Goal: Task Accomplishment & Management: Manage account settings

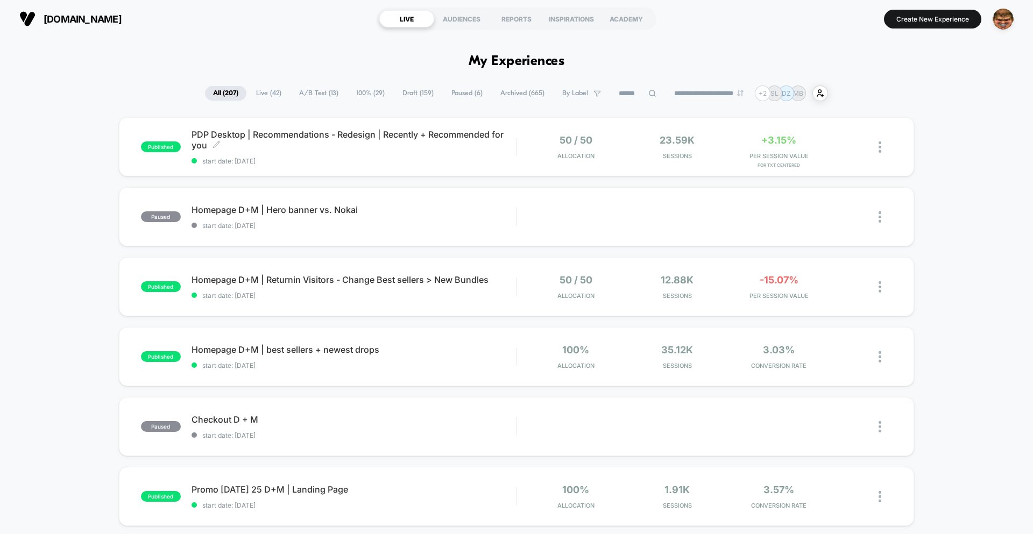
click at [396, 161] on span "start date: 7/2/2025" at bounding box center [354, 161] width 325 height 8
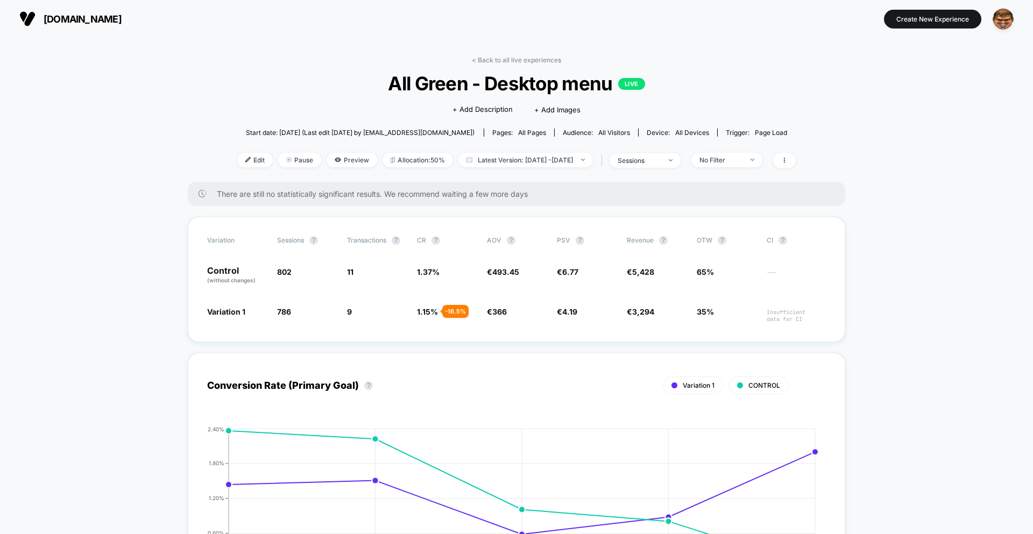
drag, startPoint x: 1021, startPoint y: 172, endPoint x: 1009, endPoint y: 196, distance: 27.7
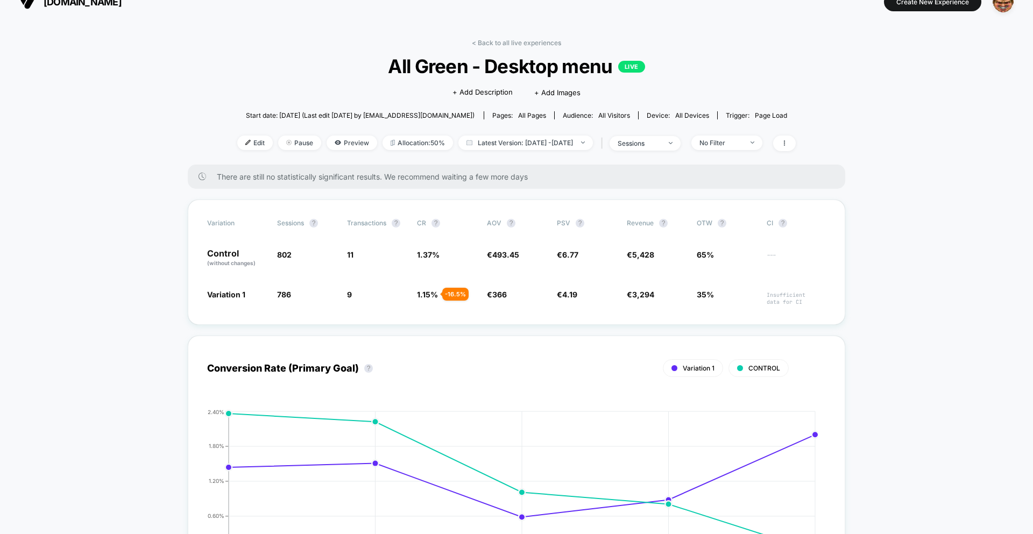
scroll to position [16, 0]
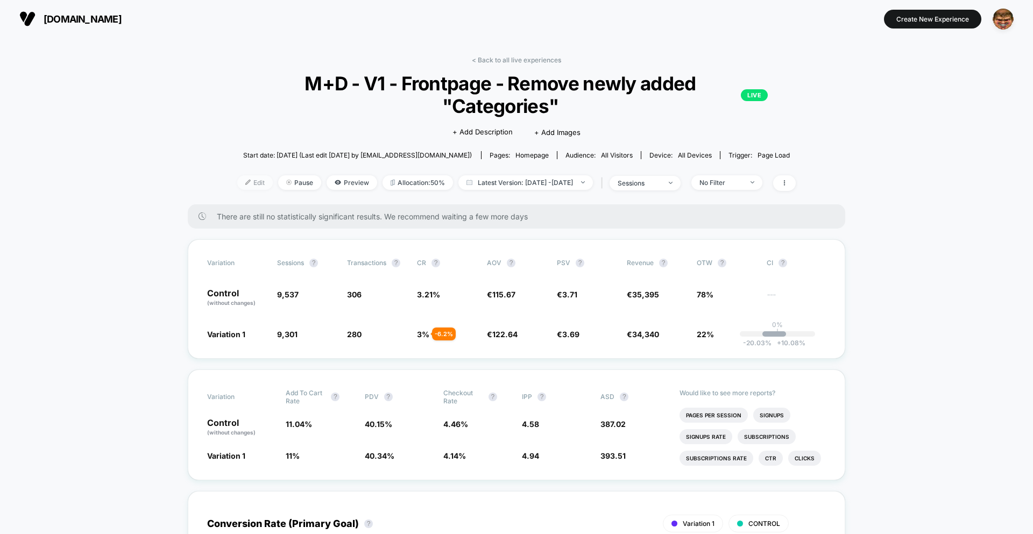
click at [237, 182] on span "Edit" at bounding box center [255, 182] width 36 height 15
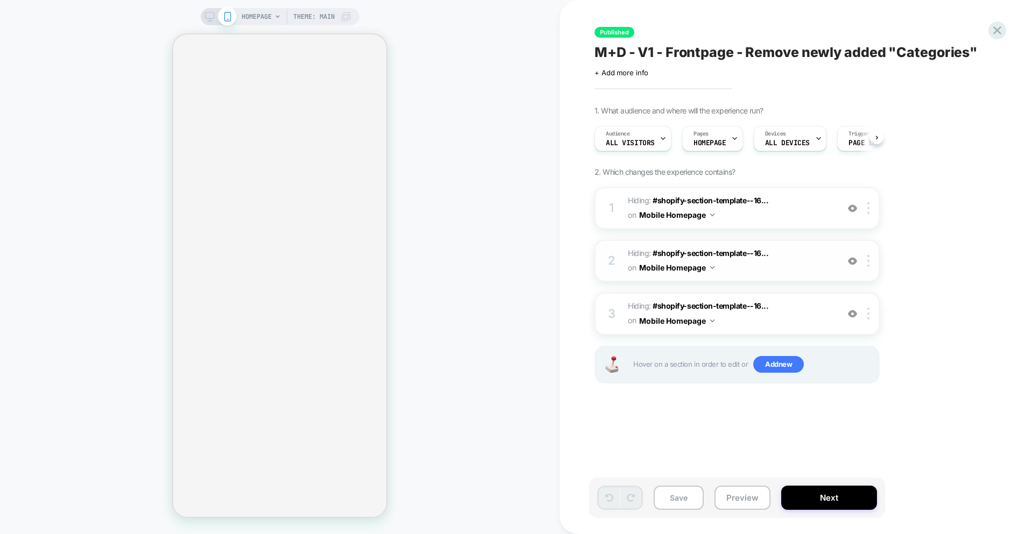
scroll to position [0, 1]
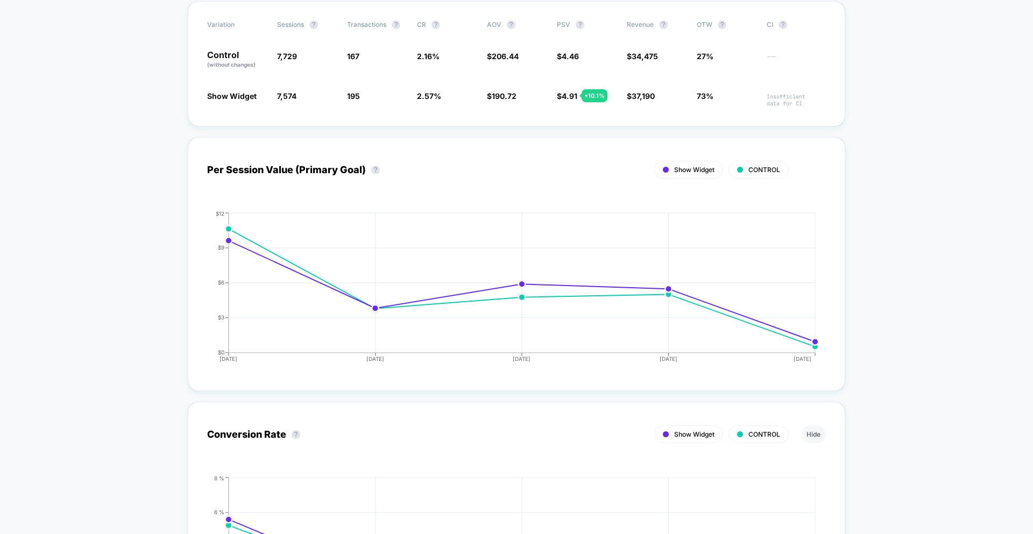
scroll to position [223, 0]
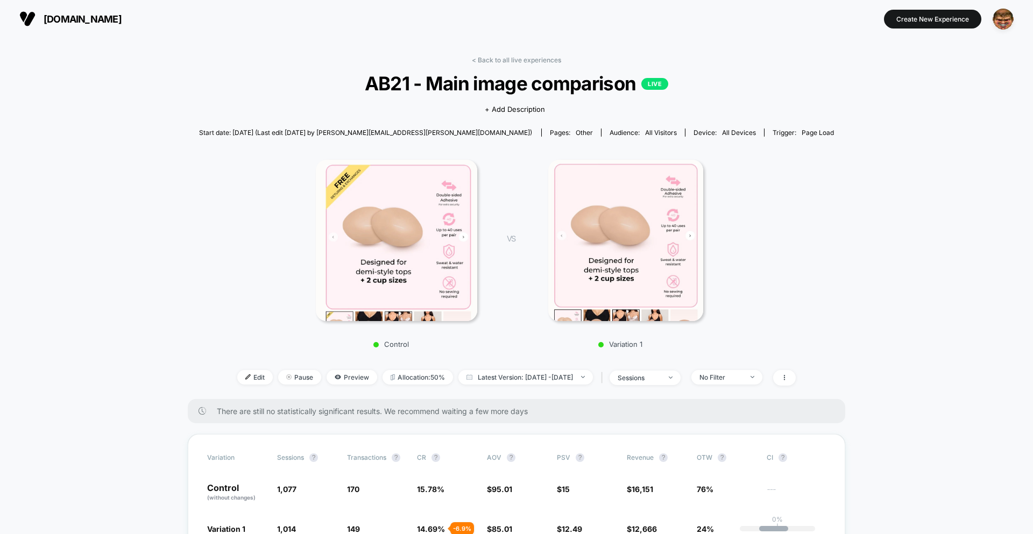
scroll to position [1, 0]
click at [237, 378] on span "Edit" at bounding box center [255, 377] width 36 height 15
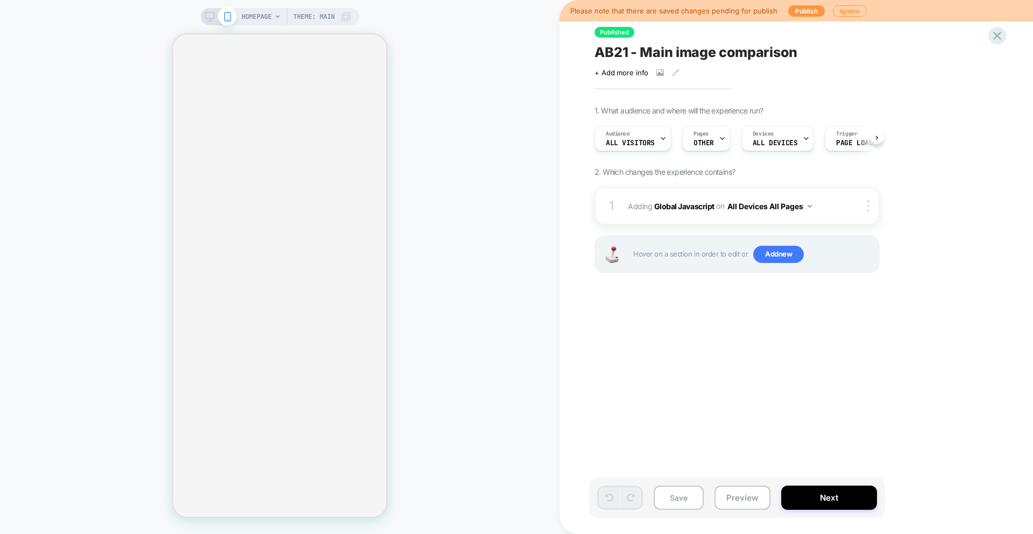
scroll to position [0, 1]
click at [741, 218] on div "1 Adding Global Javascript on All Devices All Pages Add Before Add After Target…" at bounding box center [737, 206] width 285 height 38
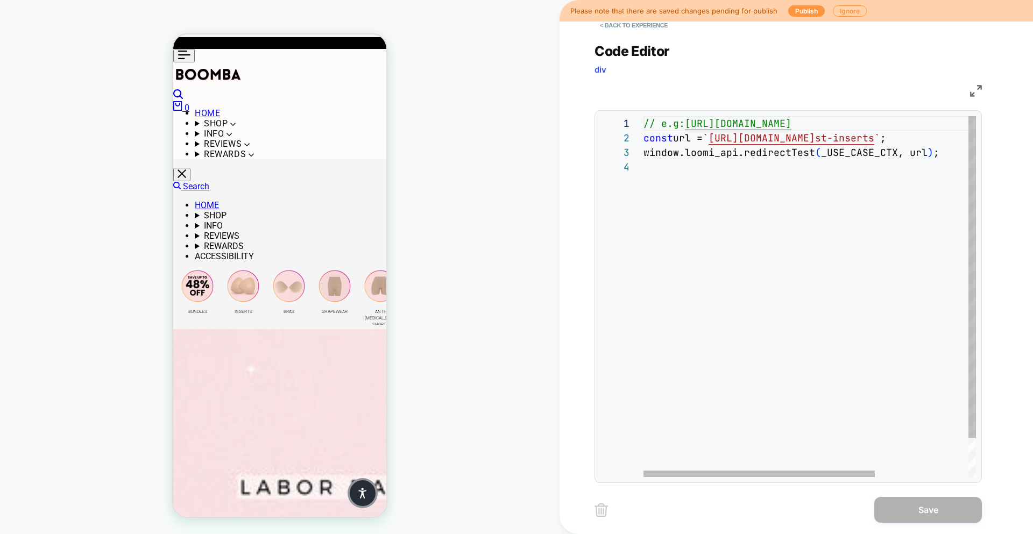
scroll to position [0, 0]
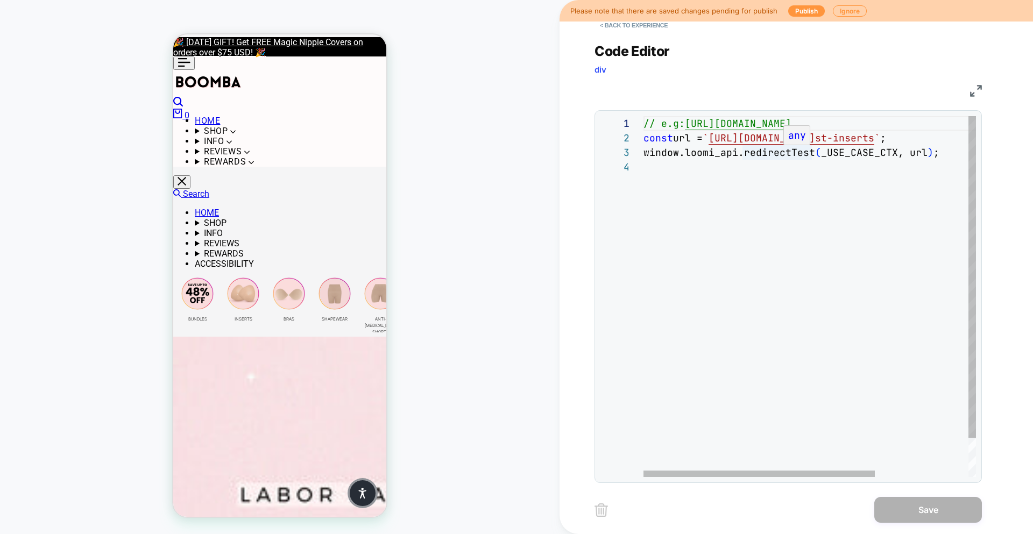
click at [911, 140] on div "**********" at bounding box center [789, 296] width 376 height 361
click at [888, 151] on div "// e.g: https://domain.com/redirect/to/here const url = ` https://www.getboomba…" at bounding box center [877, 318] width 467 height 405
click at [691, 149] on div "// e.g: https://domain.com/redirect/to/here const url = ` https://www.getboomba…" at bounding box center [877, 318] width 467 height 405
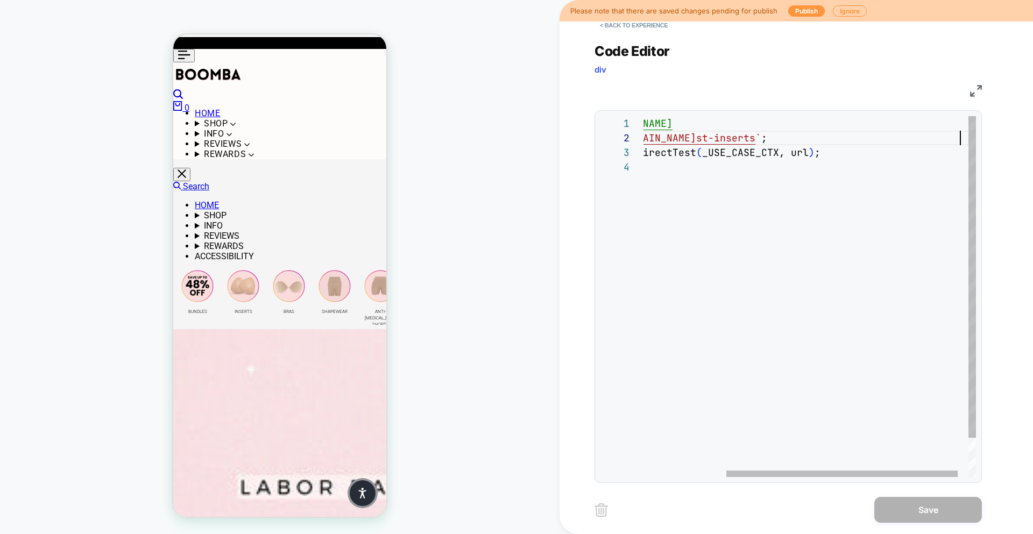
scroll to position [15, 0]
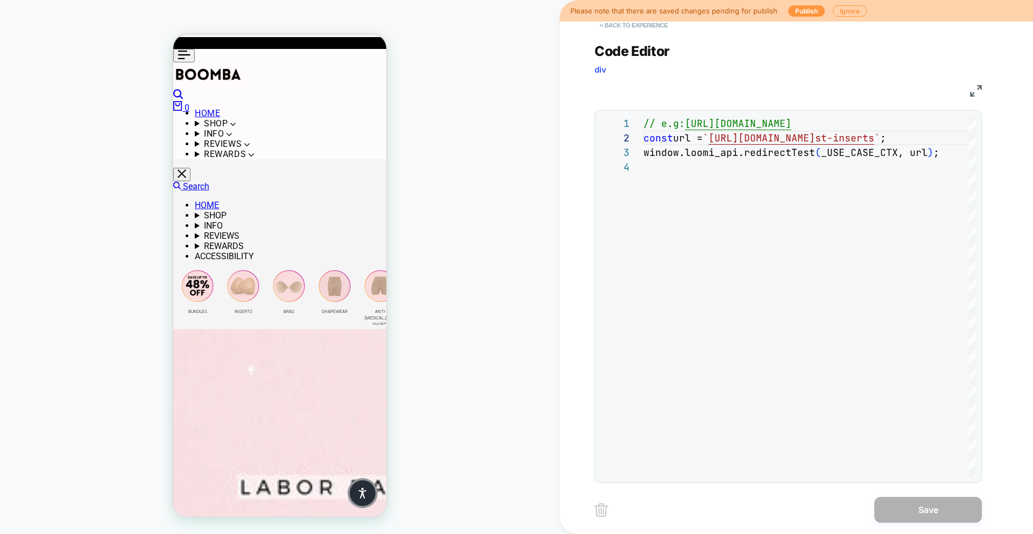
click at [620, 27] on button "< Back to experience" at bounding box center [634, 25] width 79 height 17
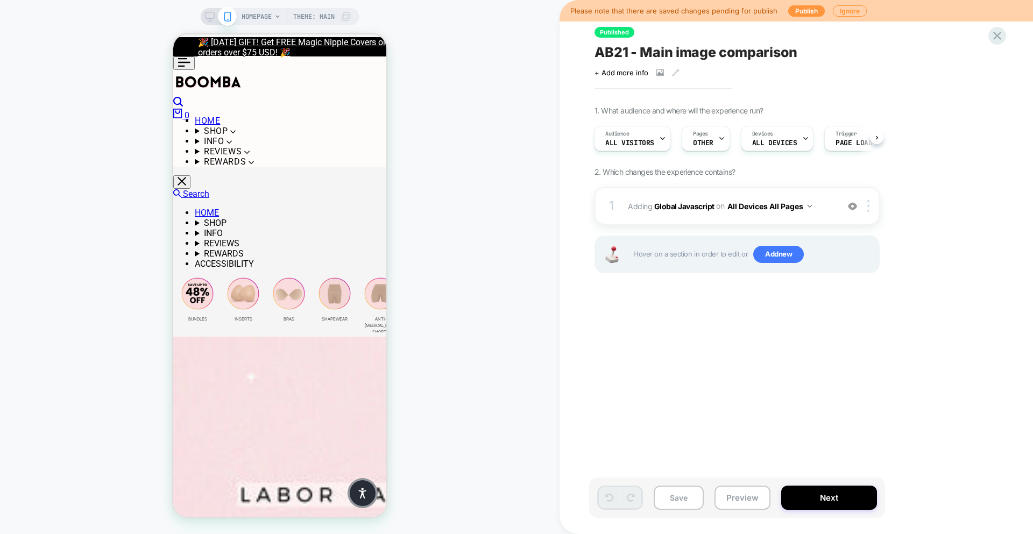
scroll to position [0, 3]
click at [1003, 35] on icon at bounding box center [997, 36] width 15 height 15
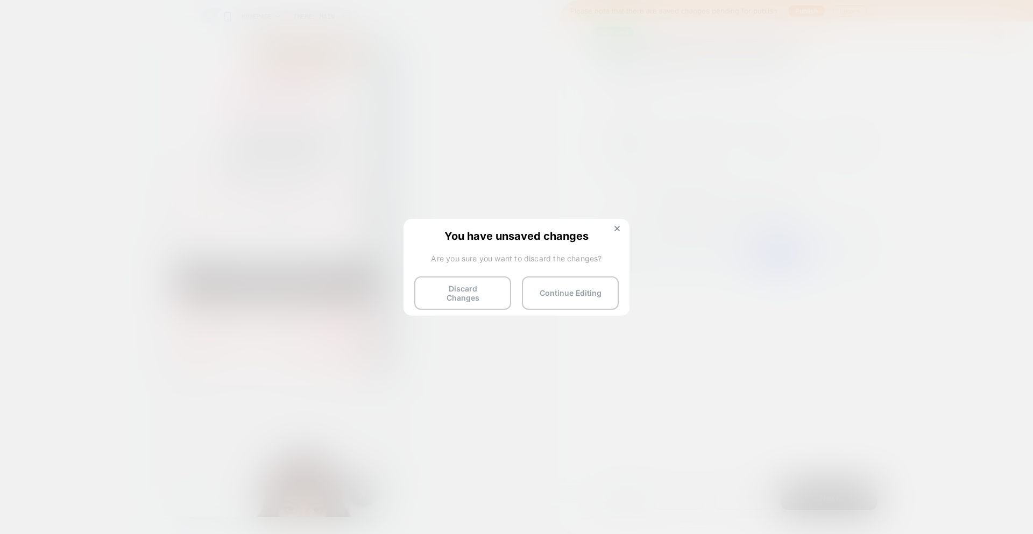
drag, startPoint x: 446, startPoint y: 291, endPoint x: 502, endPoint y: 308, distance: 58.6
click at [447, 291] on button "Discard Changes" at bounding box center [462, 293] width 97 height 33
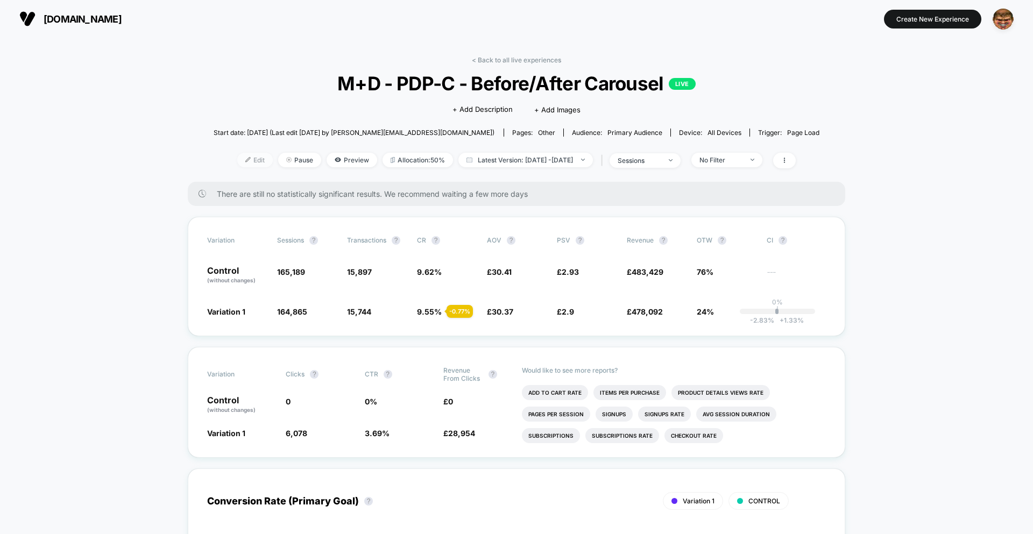
click at [241, 164] on span "Edit" at bounding box center [255, 160] width 36 height 15
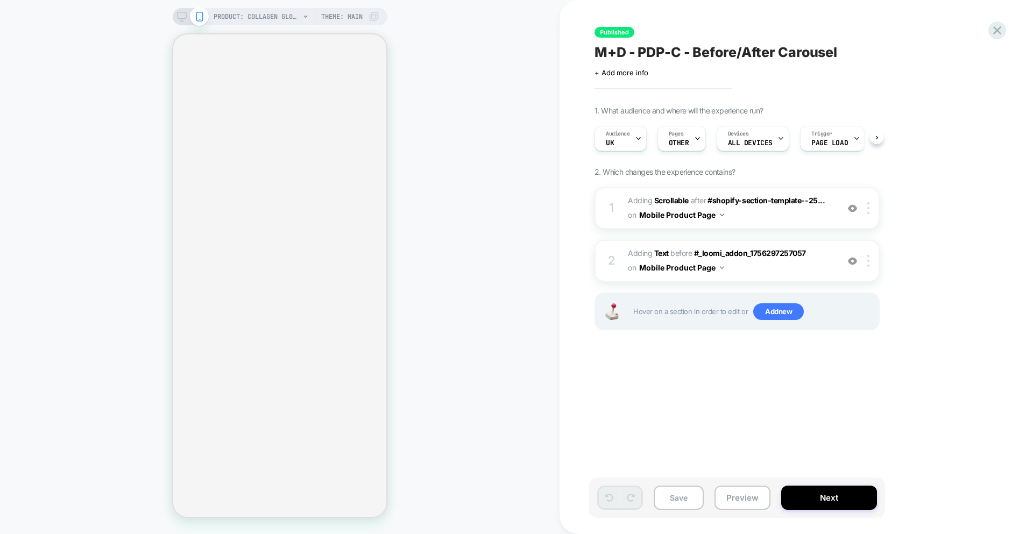
scroll to position [0, 1]
select select "**********"
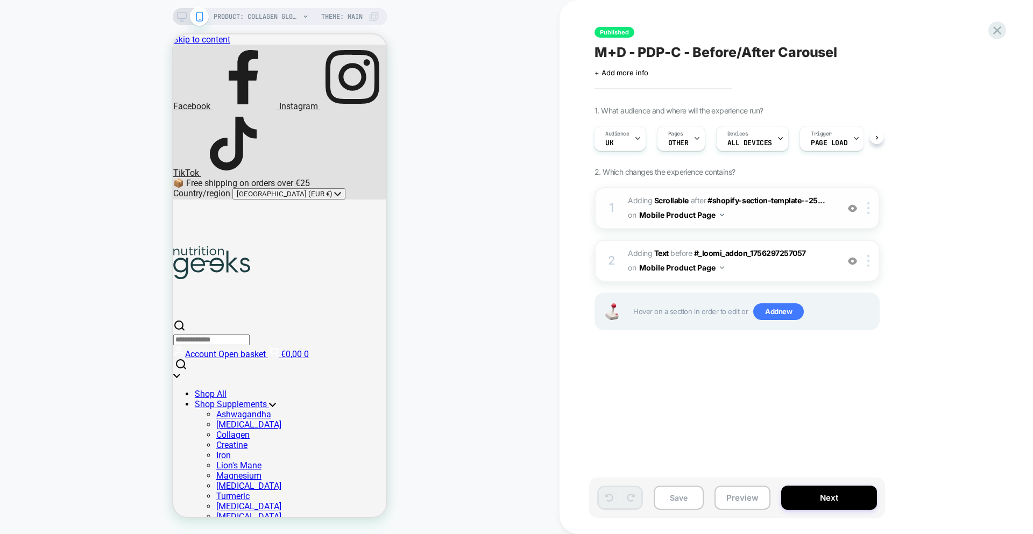
scroll to position [0, 0]
click at [749, 220] on span "#_loomi_addon_1756297257057 Adding Scrollable AFTER #shopify-section-template--…" at bounding box center [730, 208] width 205 height 29
click at [273, 17] on span "PRODUCT: Collagen Glow Up Powder" at bounding box center [257, 16] width 86 height 17
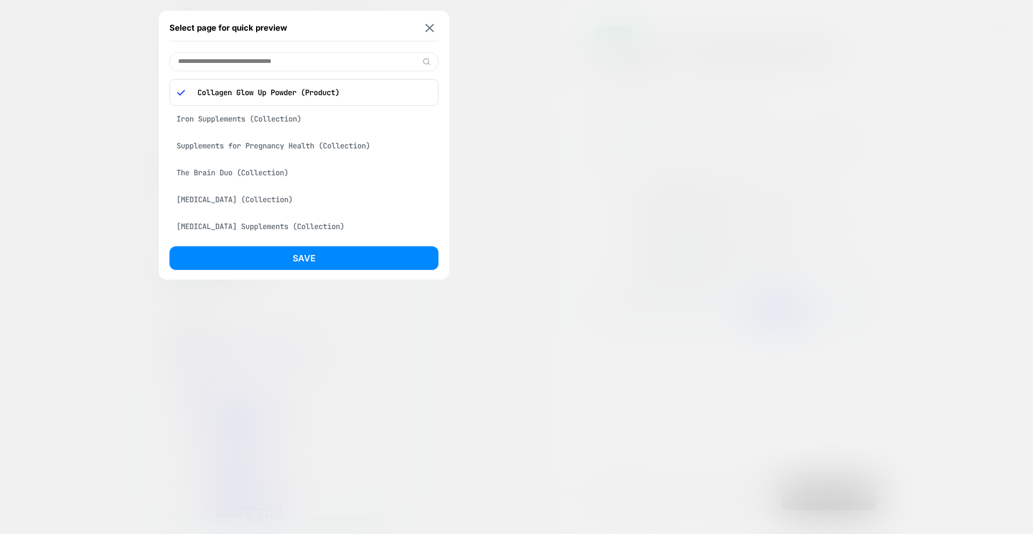
click at [425, 26] on button at bounding box center [429, 27] width 13 height 9
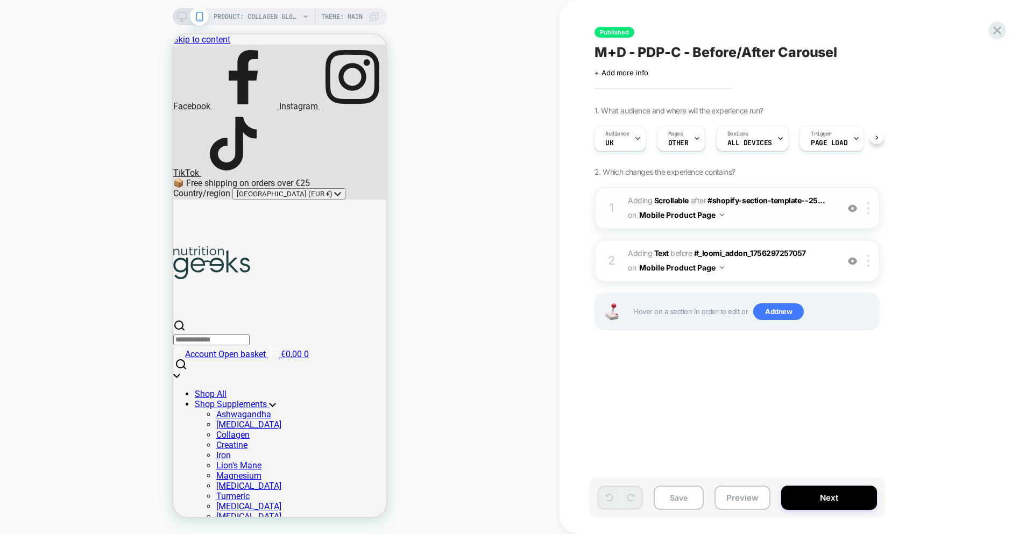
click at [679, 215] on button "Mobile Product Page" at bounding box center [681, 215] width 85 height 16
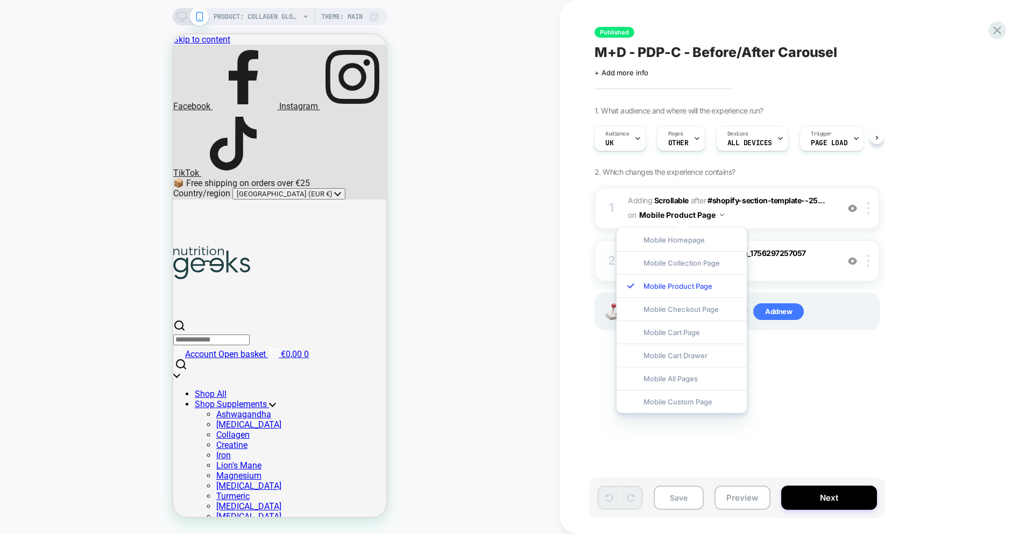
click at [531, 173] on div "PRODUCT: Collagen Glow Up Powder PRODUCT: Collagen Glow Up Powder Theme: MAIN" at bounding box center [280, 267] width 560 height 513
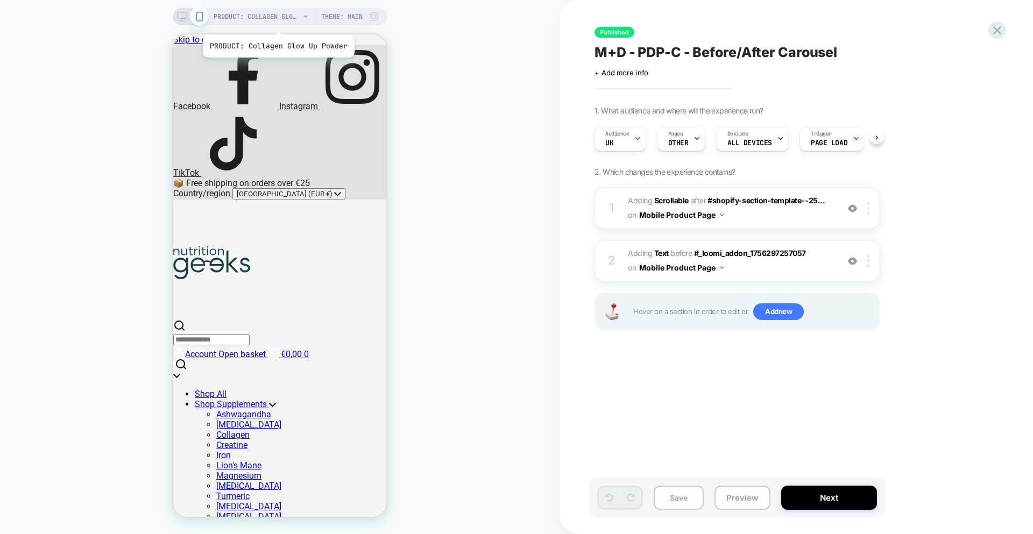
click at [274, 18] on span "PRODUCT: Collagen Glow Up Powder" at bounding box center [257, 16] width 86 height 17
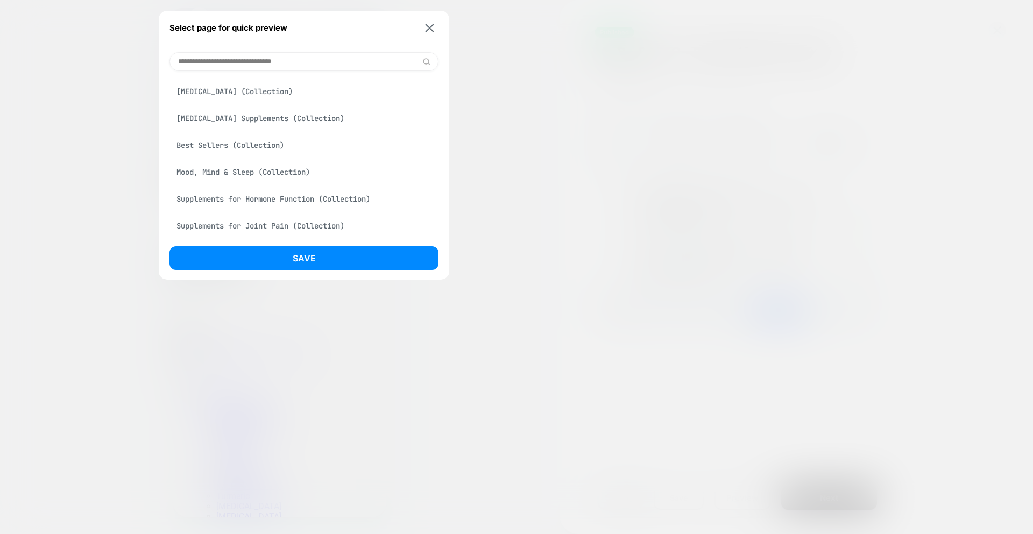
scroll to position [273, 0]
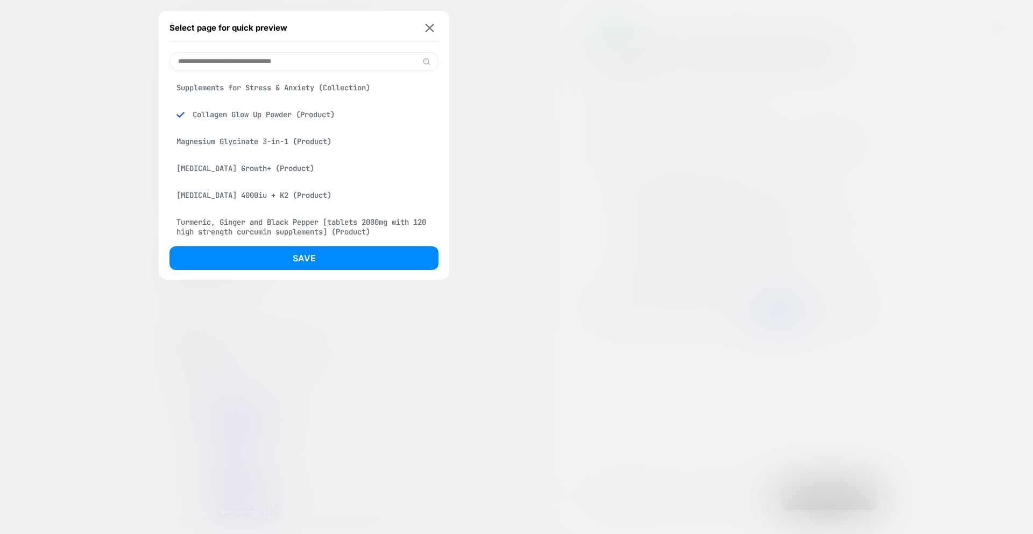
click at [287, 189] on div "Vitamin D3 4000iu + K2 (Product)" at bounding box center [304, 195] width 269 height 20
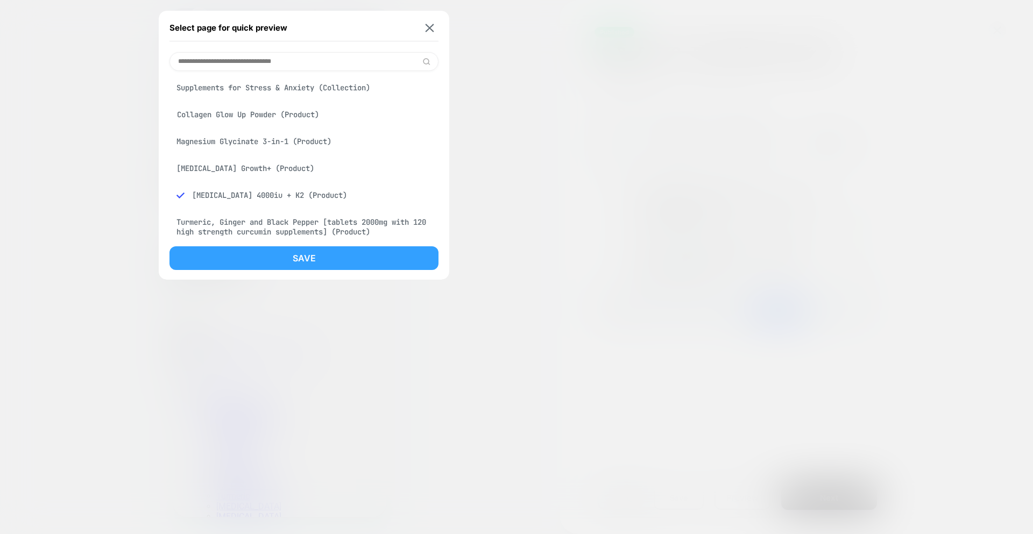
click at [318, 261] on button "Save" at bounding box center [304, 258] width 269 height 24
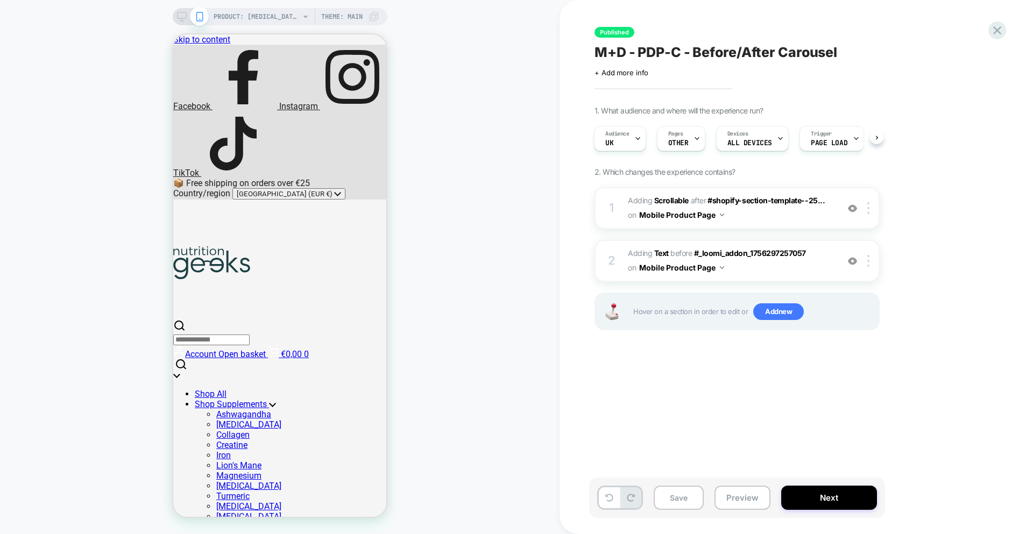
scroll to position [0, 1]
click at [749, 213] on span "#_loomi_addon_1756297257057 Adding Scrollable AFTER #shopify-section-template--…" at bounding box center [730, 208] width 205 height 29
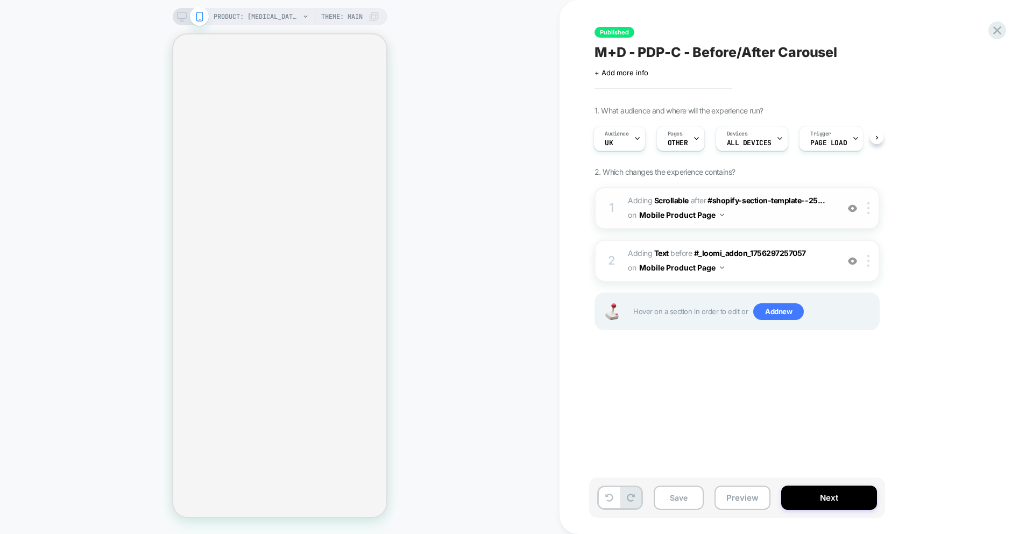
select select "**********"
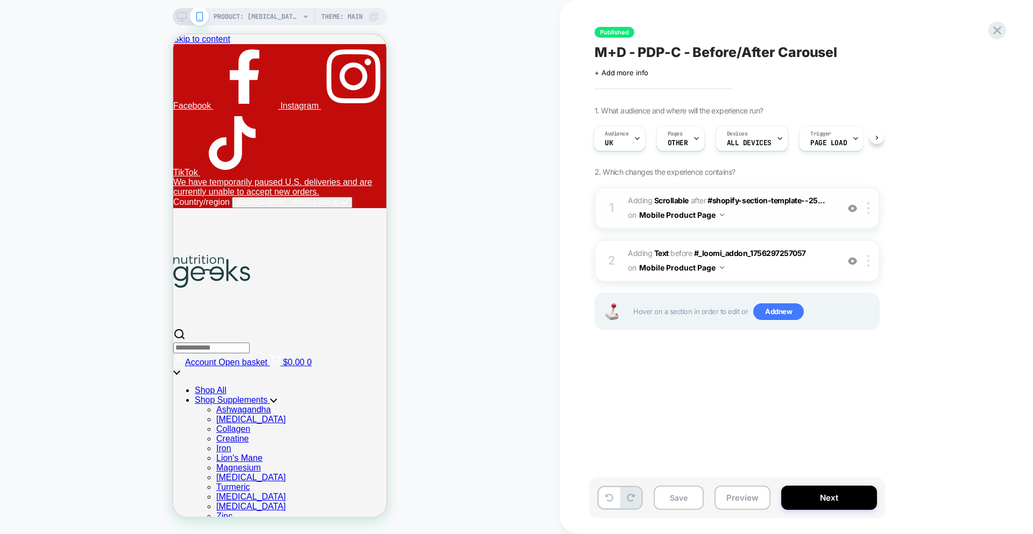
scroll to position [0, 0]
click at [677, 223] on div "1 #_loomi_addon_1756297257057 Adding Scrollable AFTER #shopify-section-template…" at bounding box center [737, 208] width 285 height 42
click at [774, 264] on span "#_loomi_addon_1756297713514 Adding Text BEFORE #_loomi_addon_1756297257057 #_lo…" at bounding box center [730, 260] width 205 height 29
click at [258, 18] on span "PRODUCT: Vitamin D3 4000iu + K2" at bounding box center [257, 16] width 86 height 17
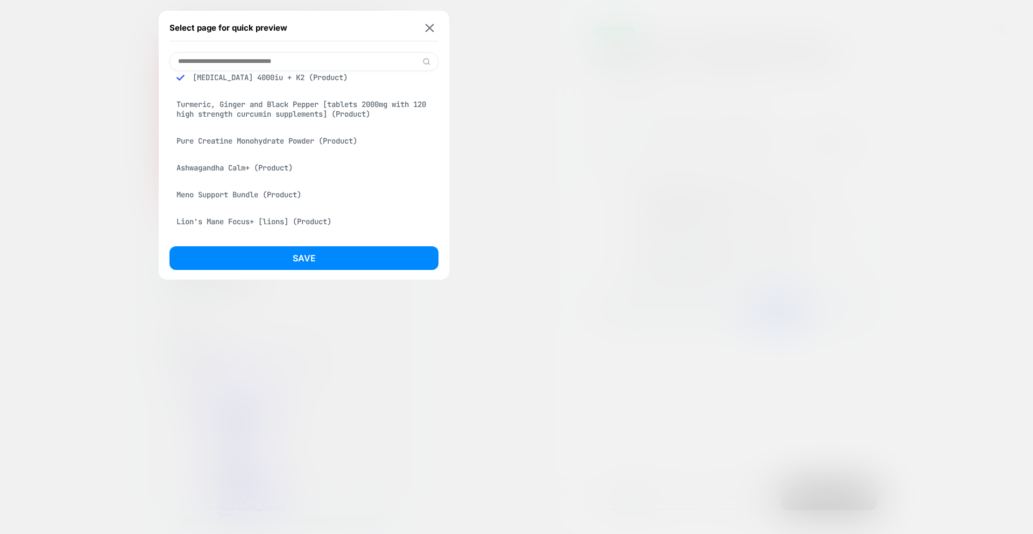
scroll to position [392, 0]
drag, startPoint x: 428, startPoint y: 27, endPoint x: 433, endPoint y: 33, distance: 7.2
click at [429, 29] on img at bounding box center [430, 28] width 9 height 8
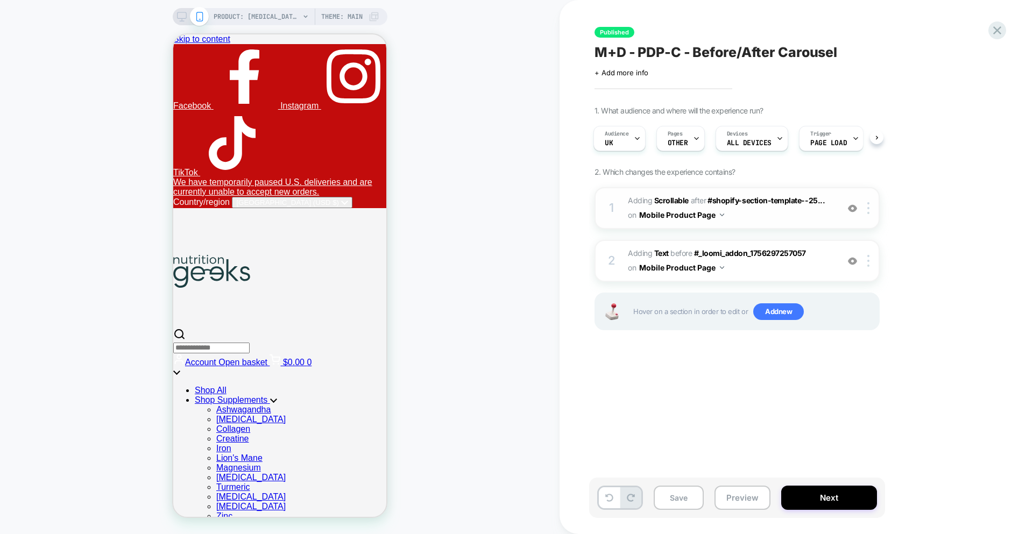
click at [749, 222] on span "#_loomi_addon_1756297257057 Adding Scrollable AFTER #shopify-section-template--…" at bounding box center [730, 208] width 205 height 29
click at [854, 209] on img at bounding box center [852, 208] width 9 height 9
click at [851, 208] on img at bounding box center [852, 208] width 9 height 9
click at [734, 274] on span "#_loomi_addon_1756297713514 Adding Text BEFORE #_loomi_addon_1756297257057 #_lo…" at bounding box center [730, 260] width 205 height 29
click at [744, 216] on span "#_loomi_addon_1756297257057 Adding Scrollable AFTER #shopify-section-template--…" at bounding box center [730, 208] width 205 height 29
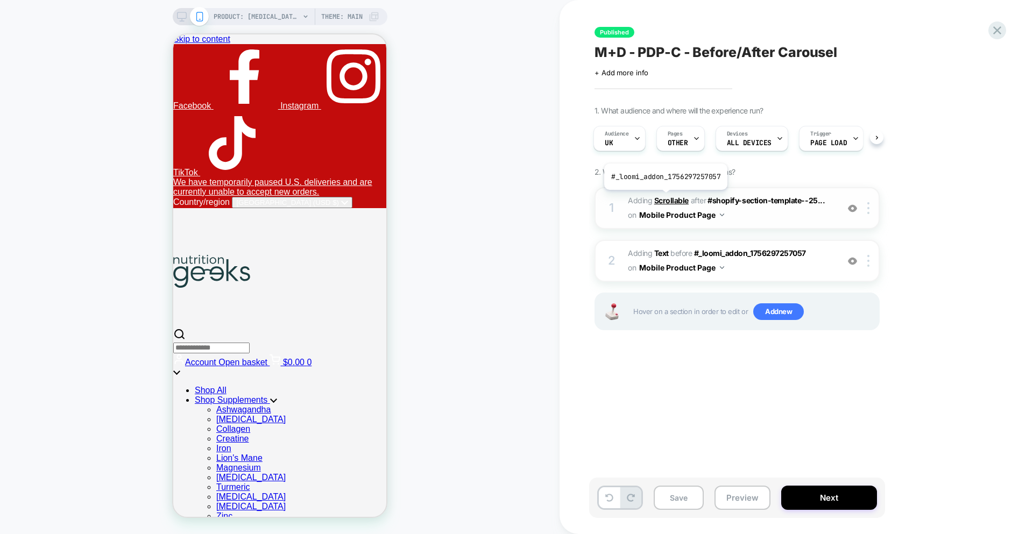
click at [665, 198] on b "Scrollable" at bounding box center [671, 200] width 34 height 9
click at [869, 210] on img at bounding box center [869, 208] width 2 height 12
click at [763, 212] on span "#_loomi_addon_1756297257057 Adding Scrollable AFTER #shopify-section-template--…" at bounding box center [730, 208] width 205 height 29
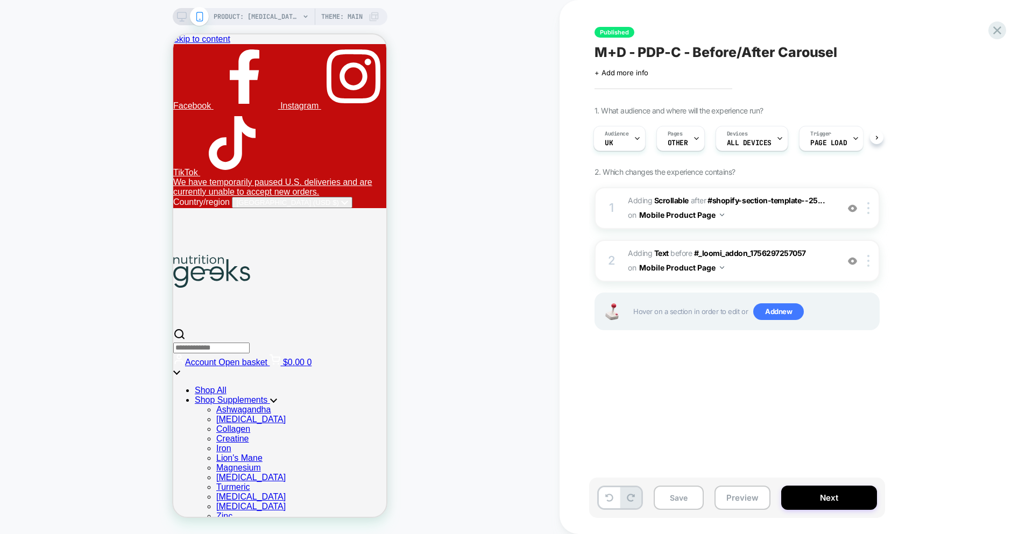
click at [684, 218] on button "Mobile Product Page" at bounding box center [681, 215] width 85 height 16
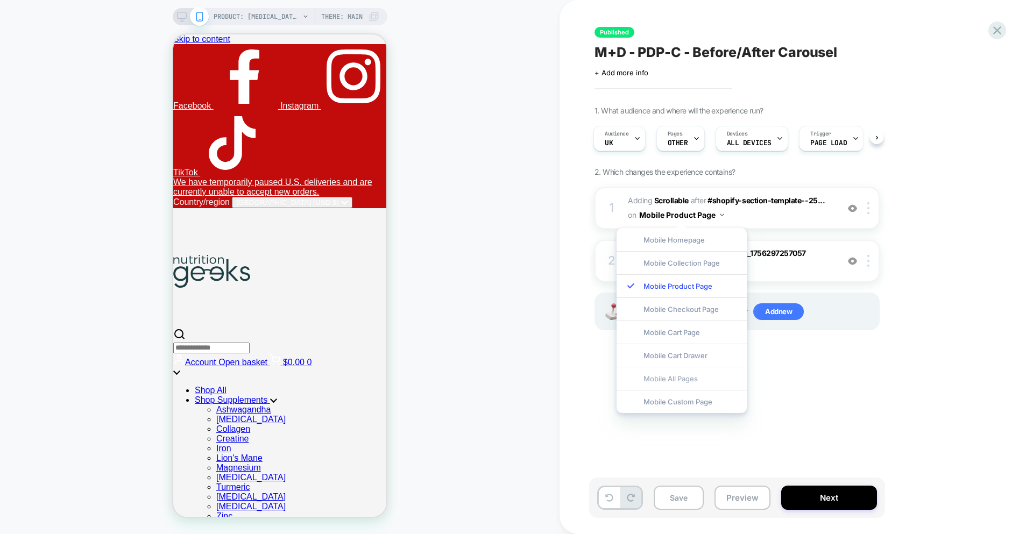
click at [692, 384] on div "Mobile All Pages" at bounding box center [682, 378] width 130 height 23
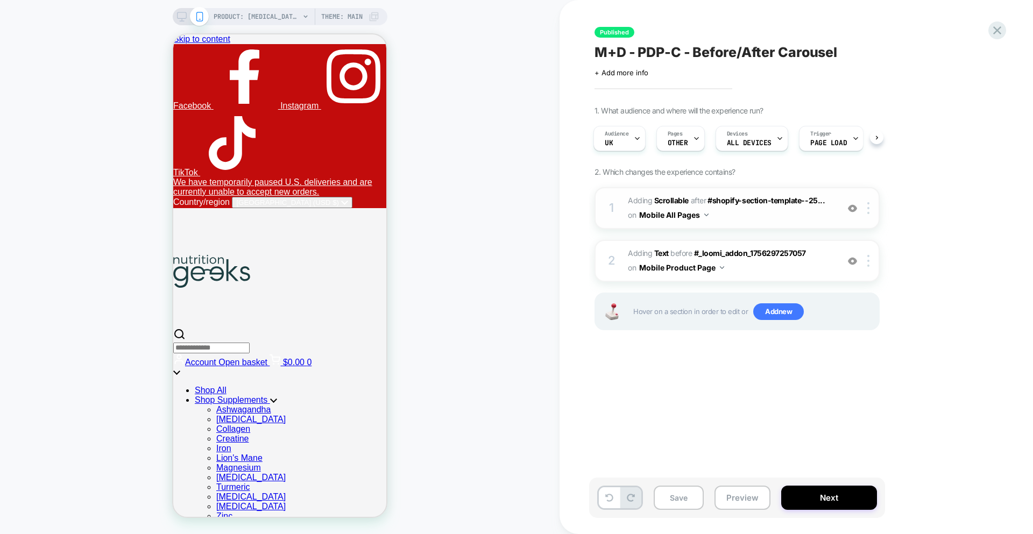
click at [724, 217] on span "#_loomi_addon_1756297257057 Adding Scrollable AFTER #shopify-section-template--…" at bounding box center [730, 208] width 205 height 29
drag, startPoint x: 833, startPoint y: 200, endPoint x: 827, endPoint y: 201, distance: 6.0
click at [833, 200] on div "1 #_loomi_addon_1756297257057 Adding Scrollable AFTER #shopify-section-template…" at bounding box center [737, 208] width 285 height 42
click at [686, 200] on b "Scrollable" at bounding box center [671, 200] width 34 height 9
drag, startPoint x: 742, startPoint y: 216, endPoint x: 654, endPoint y: 212, distance: 87.8
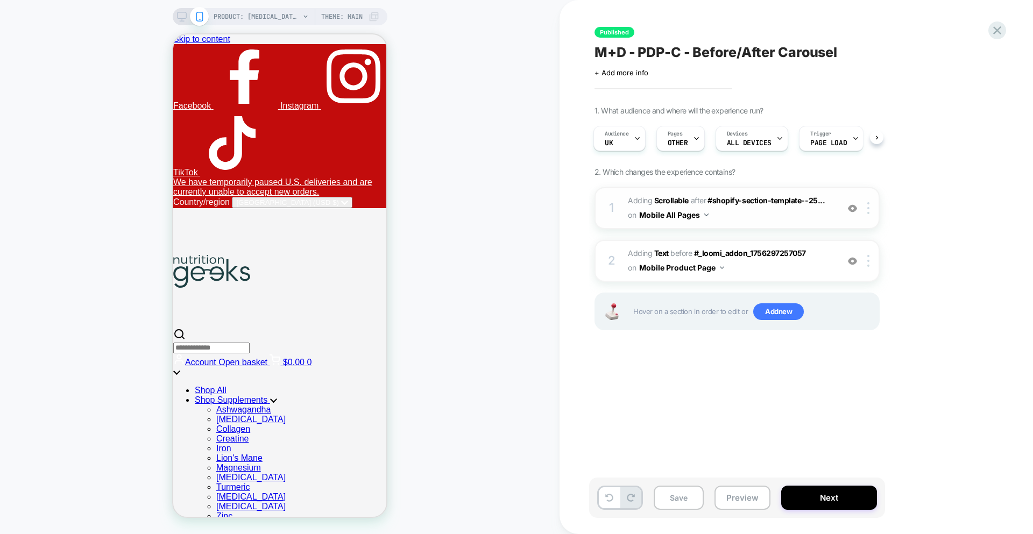
click at [738, 216] on span "#_loomi_addon_1756297257057 Adding Scrollable AFTER #shopify-section-template--…" at bounding box center [730, 208] width 205 height 29
click at [617, 210] on div "1 #_loomi_addon_1756297257057 Adding Scrollable AFTER #shopify-section-template…" at bounding box center [737, 208] width 285 height 42
click at [682, 214] on button "Mobile All Pages" at bounding box center [673, 215] width 69 height 16
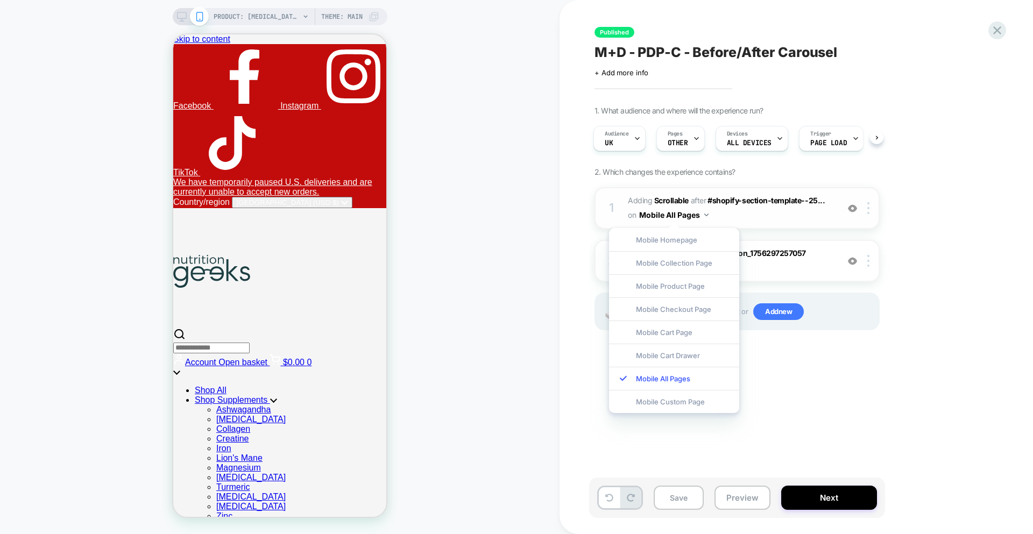
click at [762, 214] on span "#_loomi_addon_1756297257057 Adding Scrollable AFTER #shopify-section-template--…" at bounding box center [730, 208] width 205 height 29
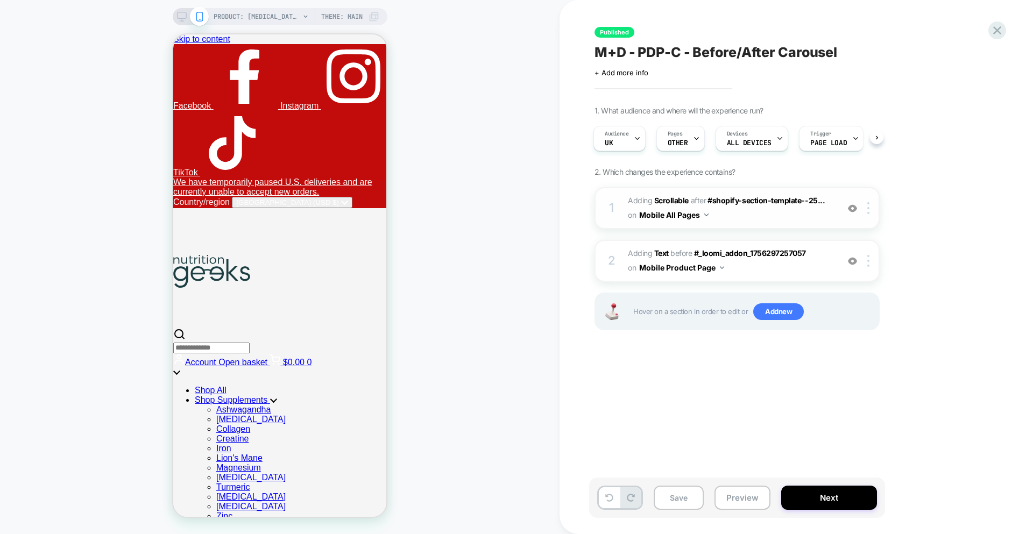
click at [680, 223] on div "1 #_loomi_addon_1756297257057 Adding Scrollable AFTER #shopify-section-template…" at bounding box center [737, 208] width 285 height 42
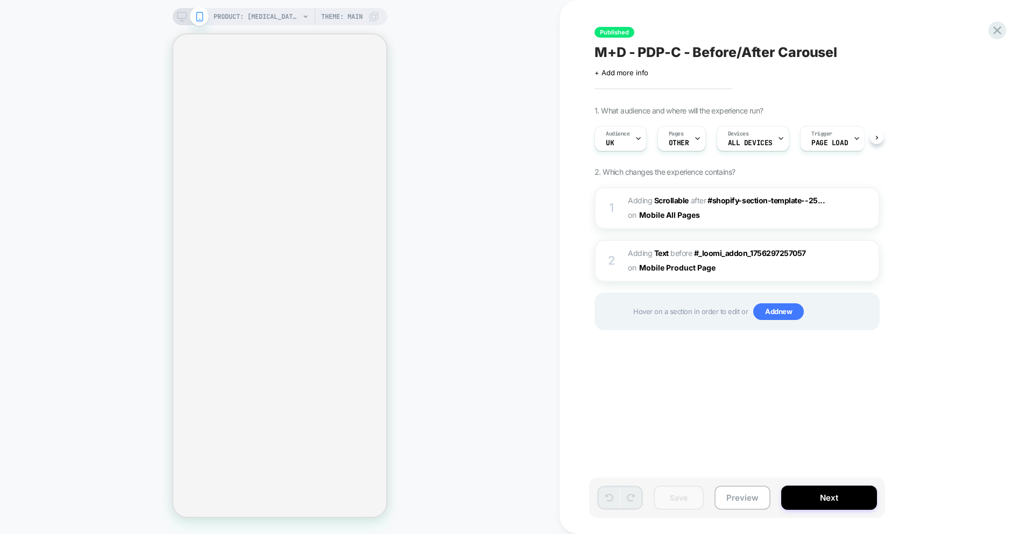
select select "**********"
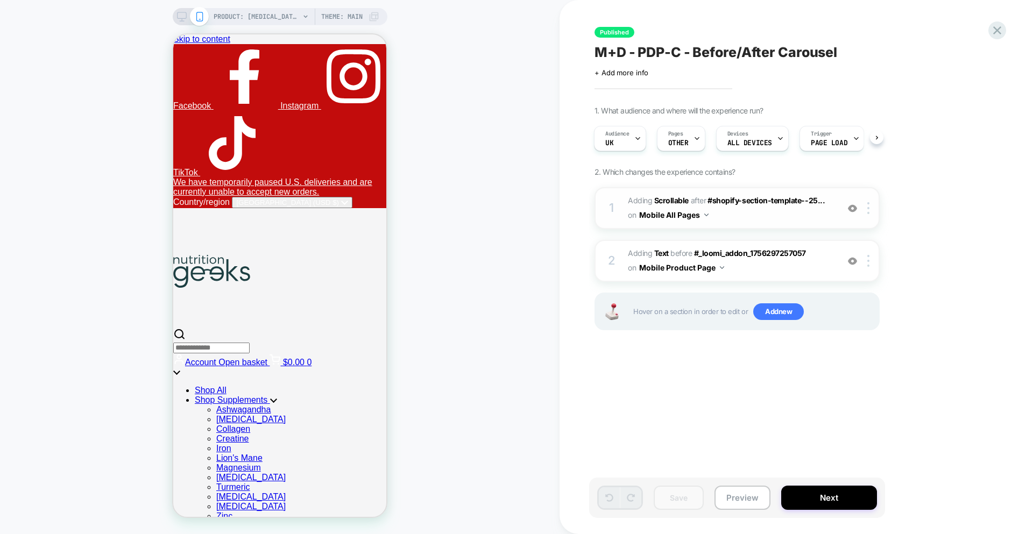
click at [755, 210] on span "#_loomi_addon_1756297257057 Adding Scrollable AFTER #shopify-section-template--…" at bounding box center [730, 208] width 205 height 29
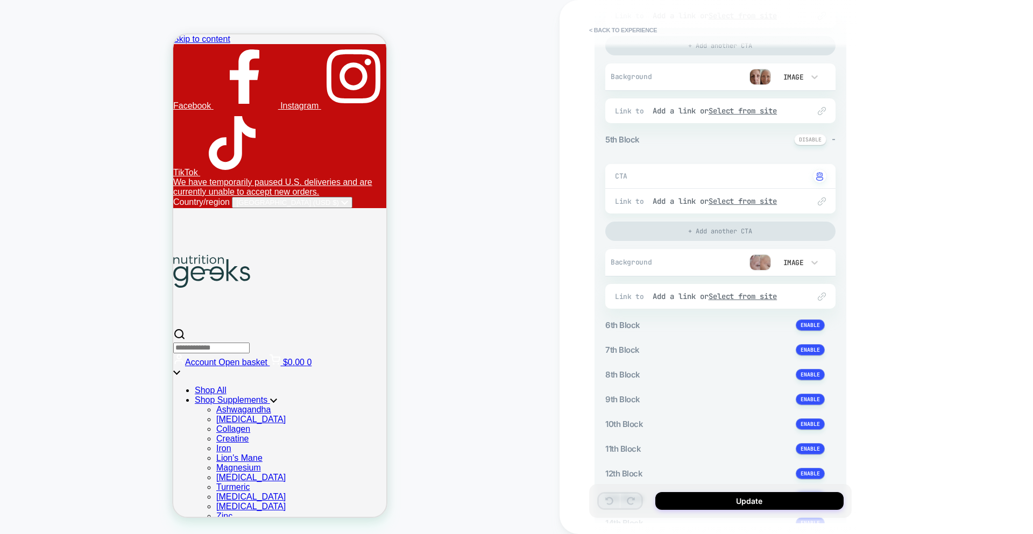
scroll to position [639, 0]
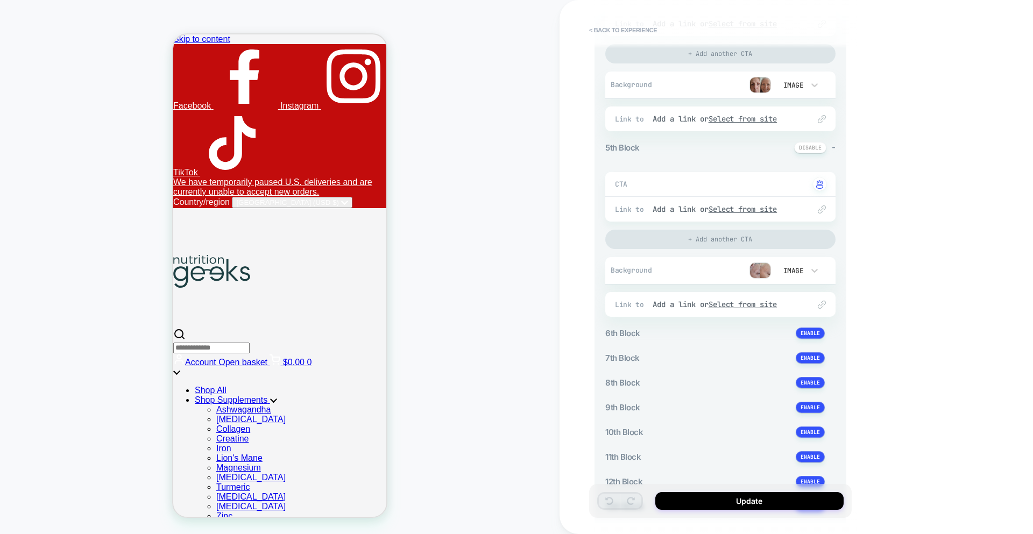
click at [758, 272] on img at bounding box center [761, 271] width 22 height 16
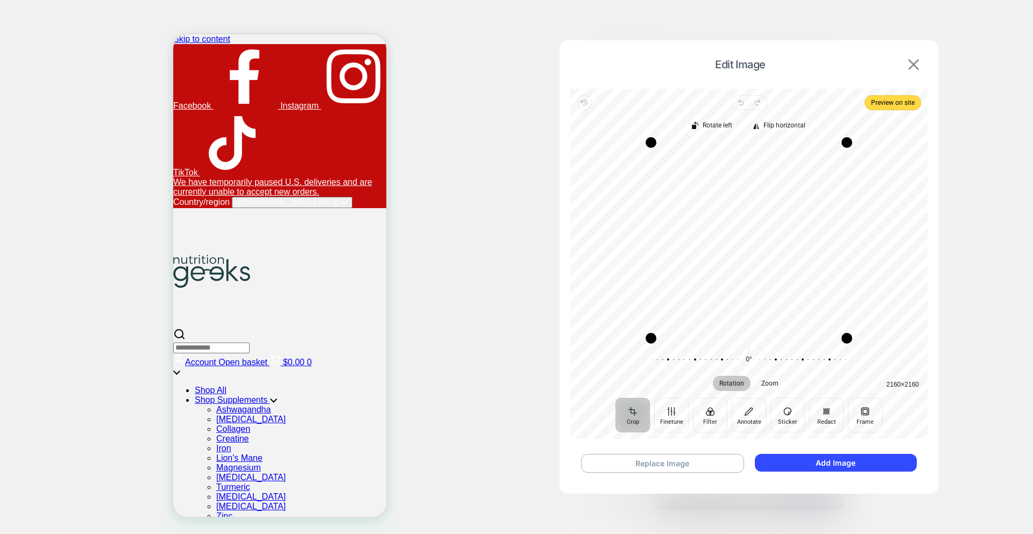
click at [918, 61] on img at bounding box center [913, 64] width 11 height 11
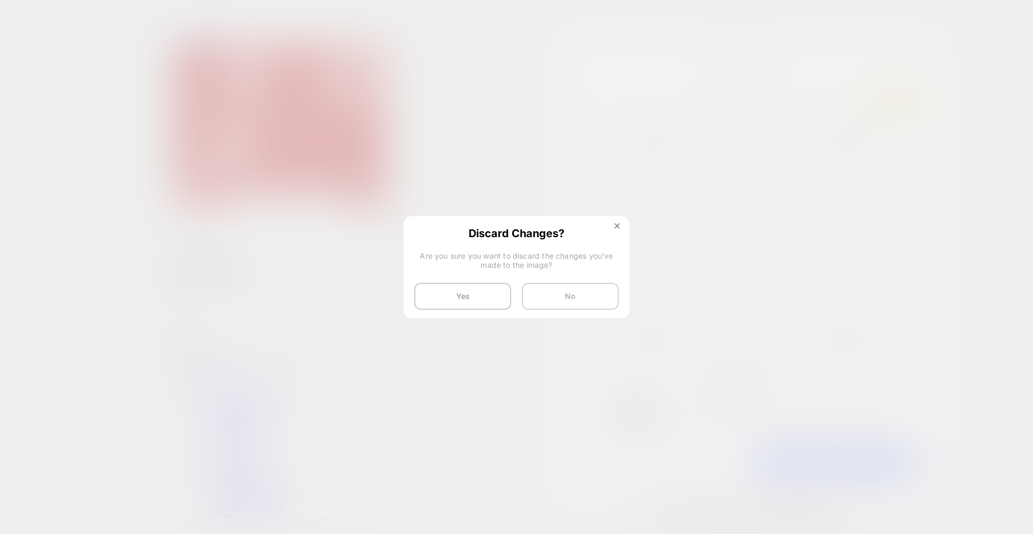
click at [559, 297] on button "No" at bounding box center [570, 296] width 97 height 27
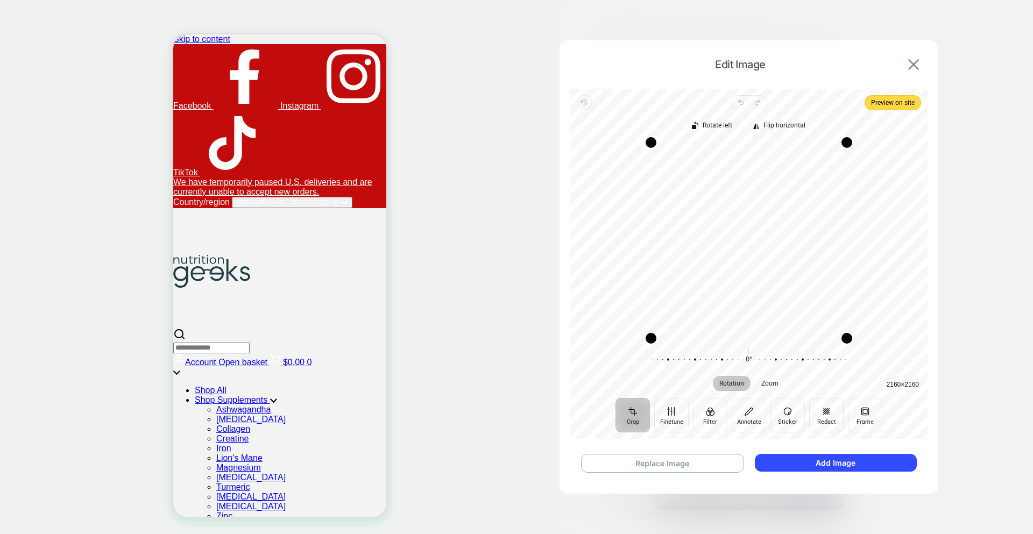
drag, startPoint x: 897, startPoint y: 65, endPoint x: 914, endPoint y: 65, distance: 17.2
click at [900, 66] on span "Edit Image" at bounding box center [740, 64] width 329 height 13
click at [914, 65] on img at bounding box center [913, 64] width 11 height 11
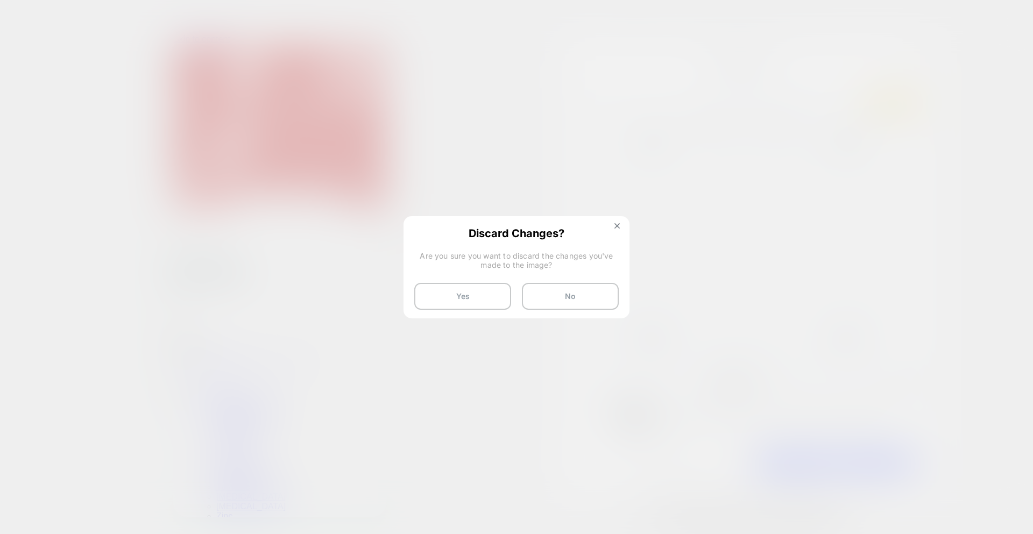
click at [459, 290] on button "Yes" at bounding box center [462, 296] width 97 height 27
type textarea "*"
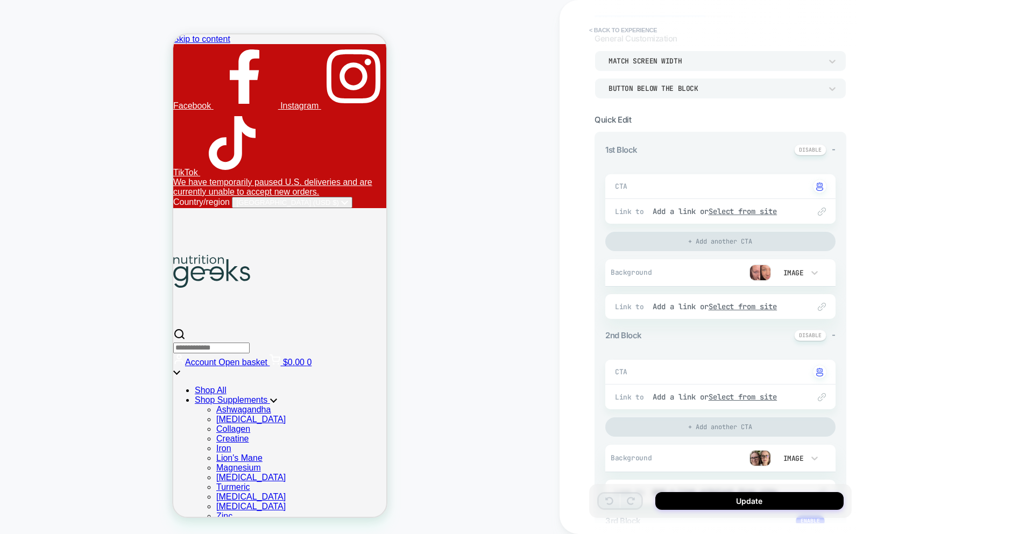
scroll to position [15, 0]
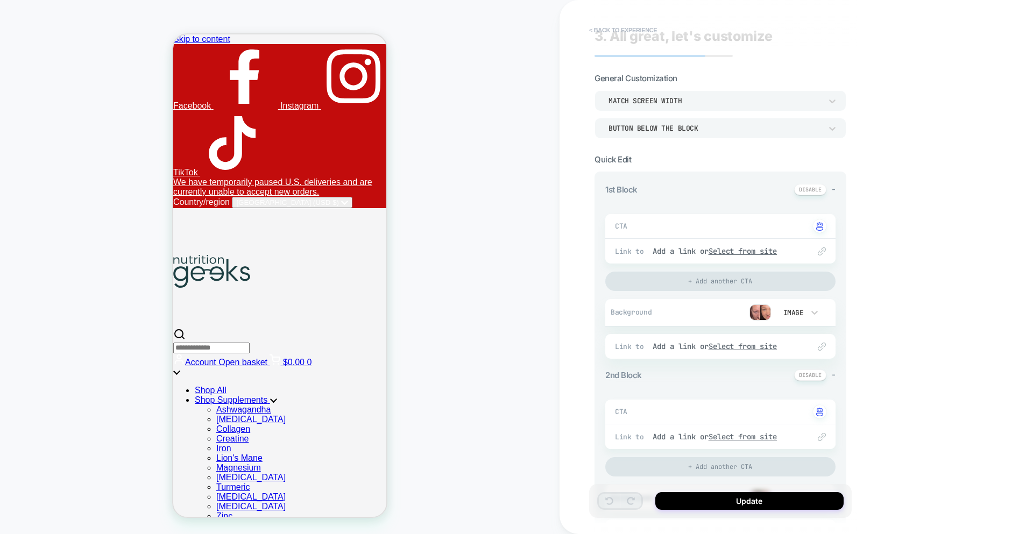
click at [616, 26] on button "< Back to experience" at bounding box center [623, 30] width 79 height 17
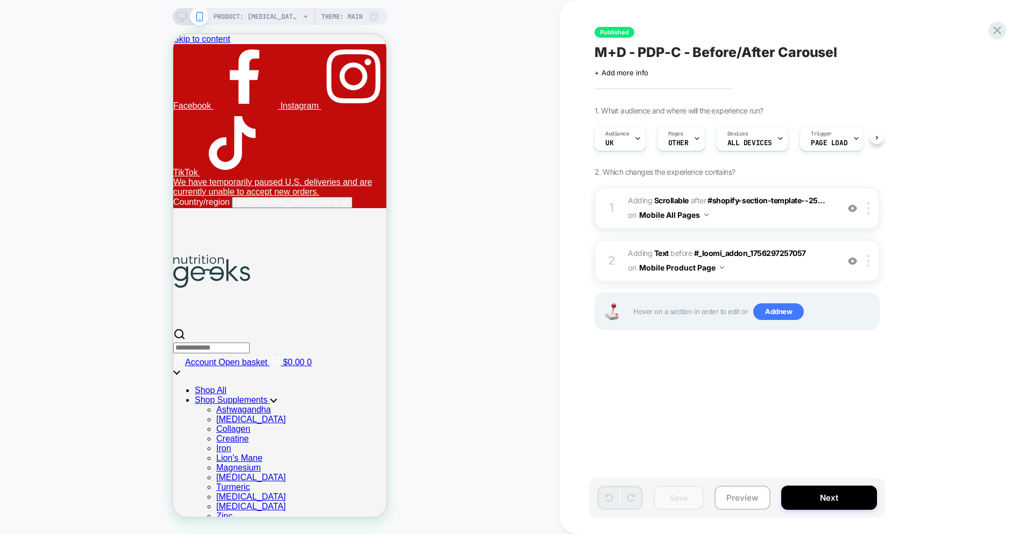
scroll to position [0, 3]
click at [761, 54] on span "M+D - PDP-C - Before/After Carousel" at bounding box center [716, 52] width 243 height 16
click at [761, 54] on textarea "**********" at bounding box center [762, 52] width 335 height 16
click at [999, 37] on icon at bounding box center [997, 30] width 15 height 15
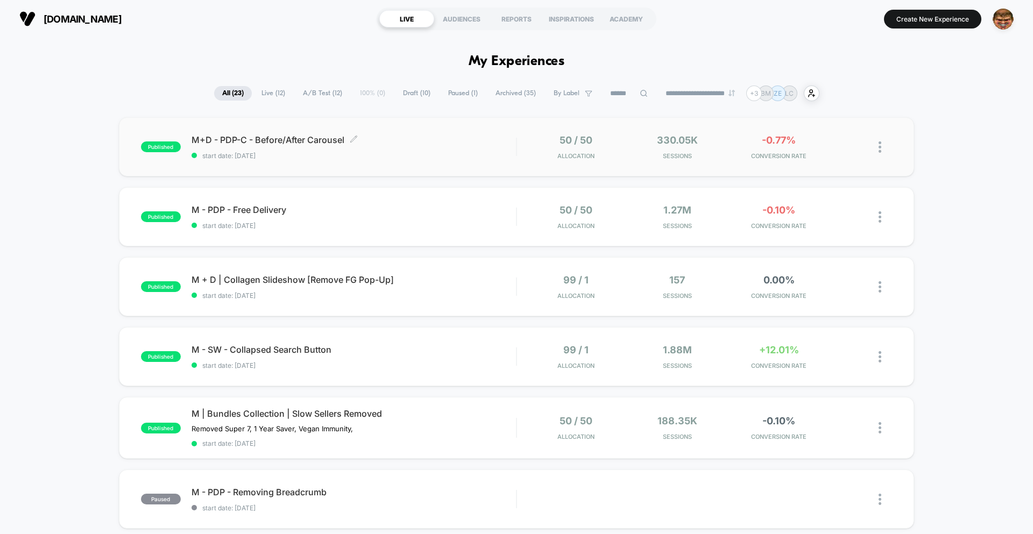
click at [445, 155] on span "start date: 8/28/2025" at bounding box center [354, 156] width 325 height 8
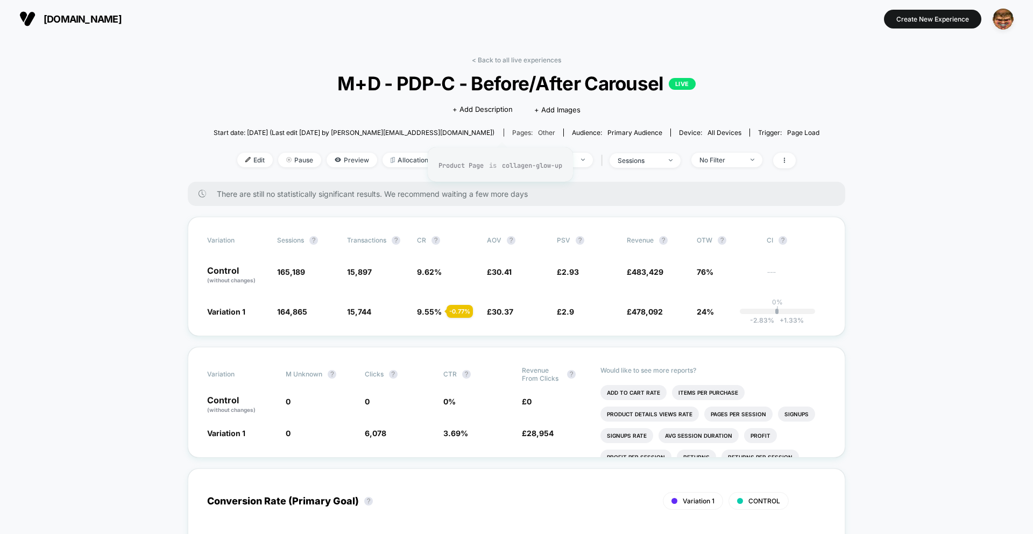
click at [538, 132] on span "other" at bounding box center [546, 133] width 17 height 8
click at [237, 164] on span "Edit" at bounding box center [255, 160] width 36 height 15
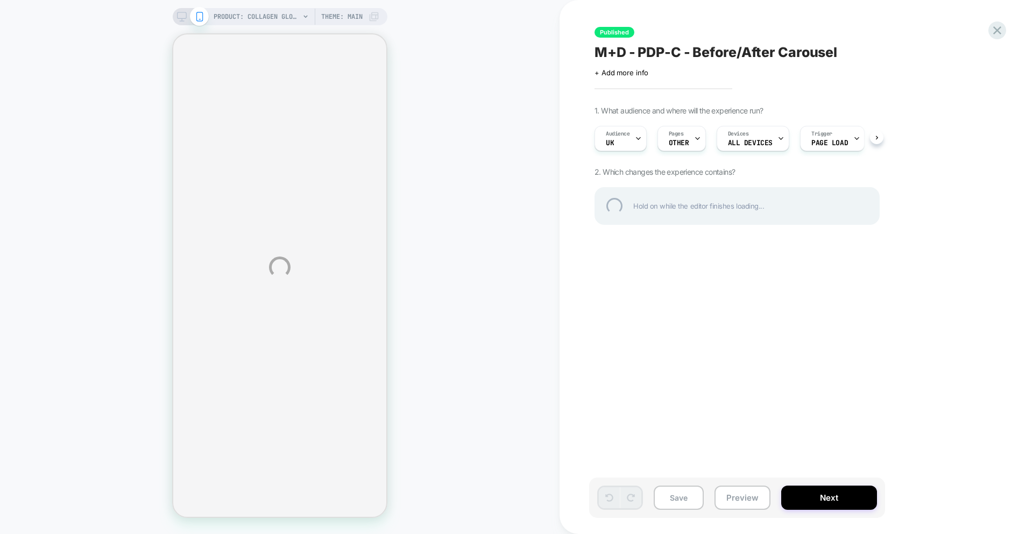
select select "**********"
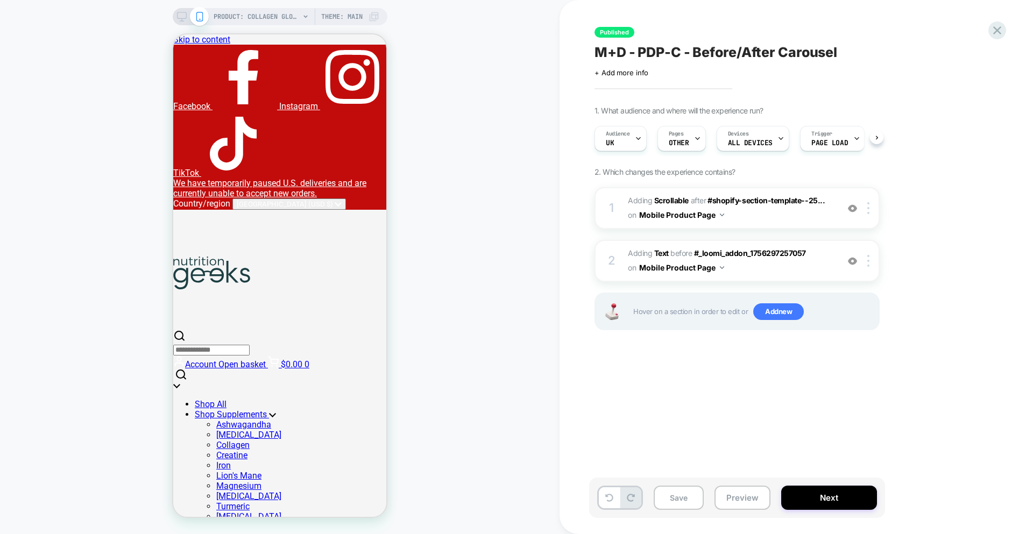
scroll to position [0, 1]
click at [721, 497] on button "Preview" at bounding box center [743, 498] width 56 height 24
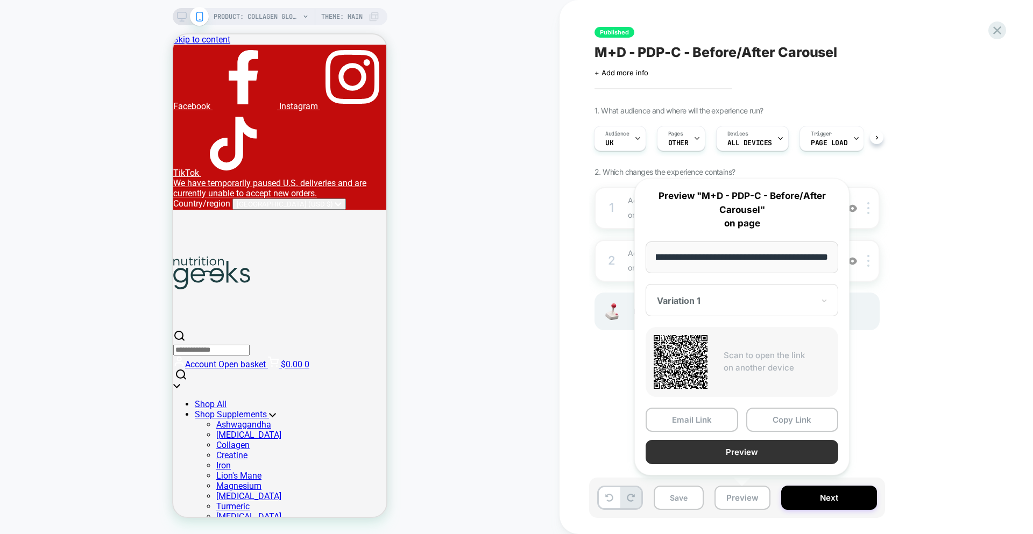
scroll to position [0, 0]
click at [737, 453] on button "Preview" at bounding box center [742, 452] width 193 height 24
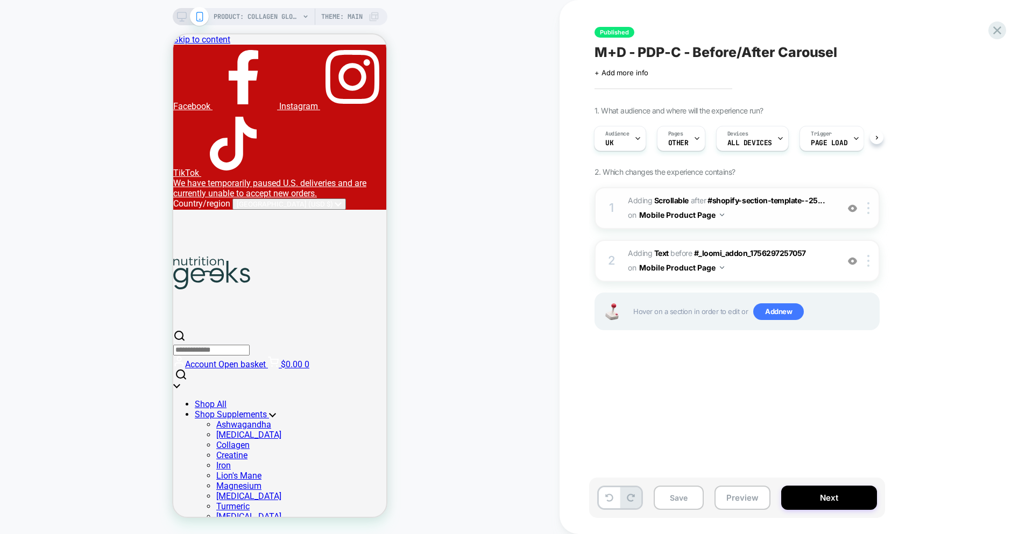
click at [789, 220] on span "#_loomi_addon_1756297257057 Adding Scrollable AFTER #shopify-section-template--…" at bounding box center [730, 208] width 205 height 29
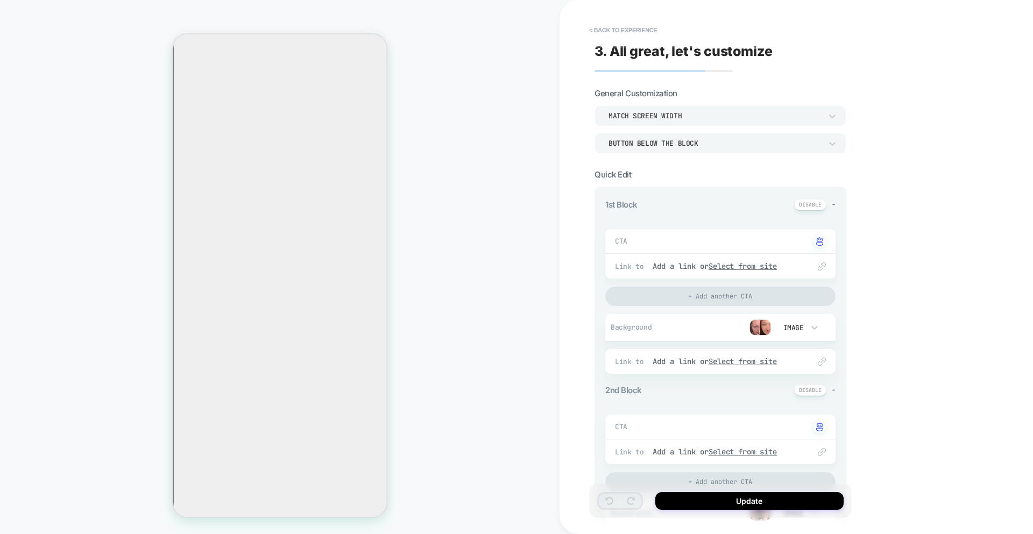
scroll to position [1373, 0]
click at [761, 330] on img at bounding box center [761, 328] width 22 height 16
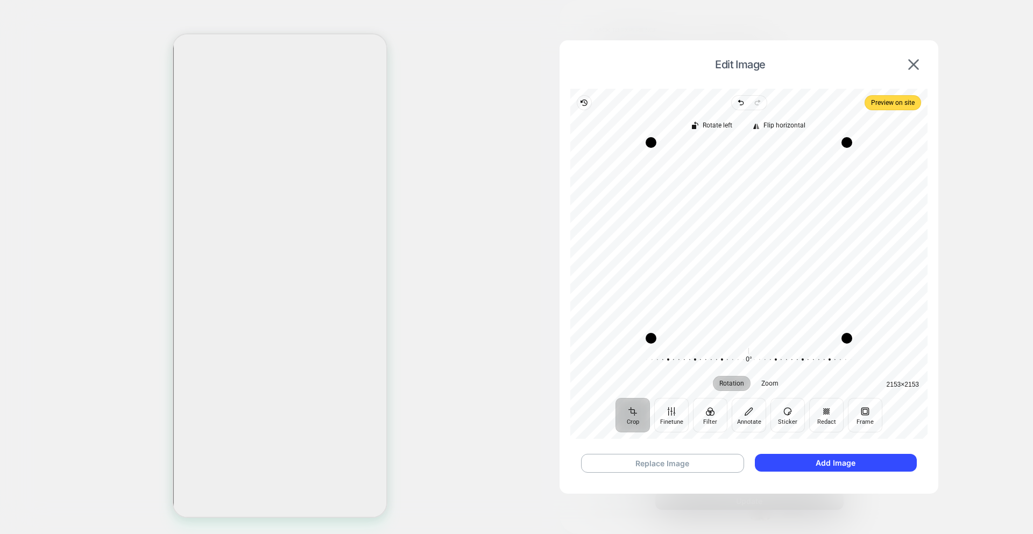
drag, startPoint x: 726, startPoint y: 262, endPoint x: 659, endPoint y: 278, distance: 68.7
click at [912, 64] on img at bounding box center [913, 64] width 11 height 11
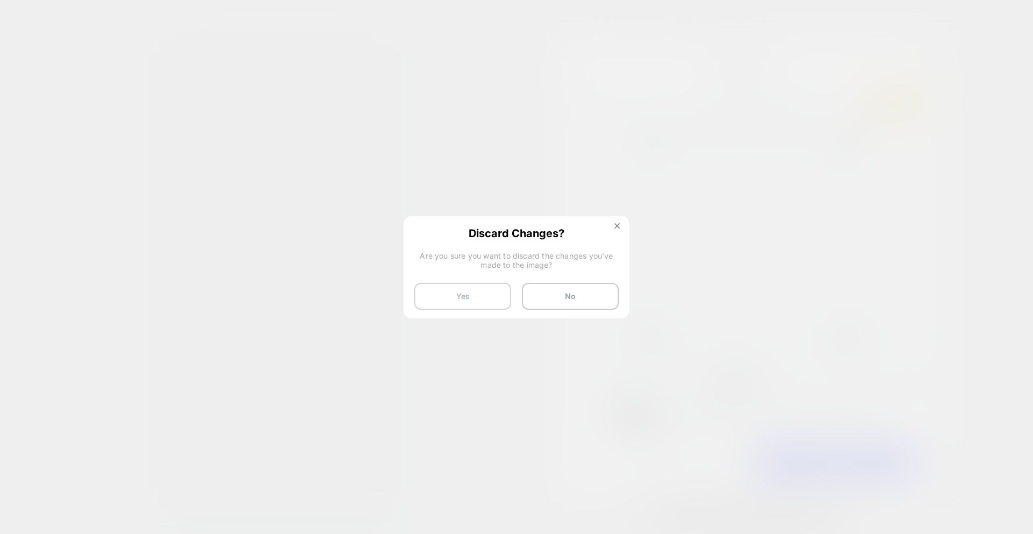
click at [457, 292] on button "Yes" at bounding box center [462, 296] width 97 height 27
type textarea "*"
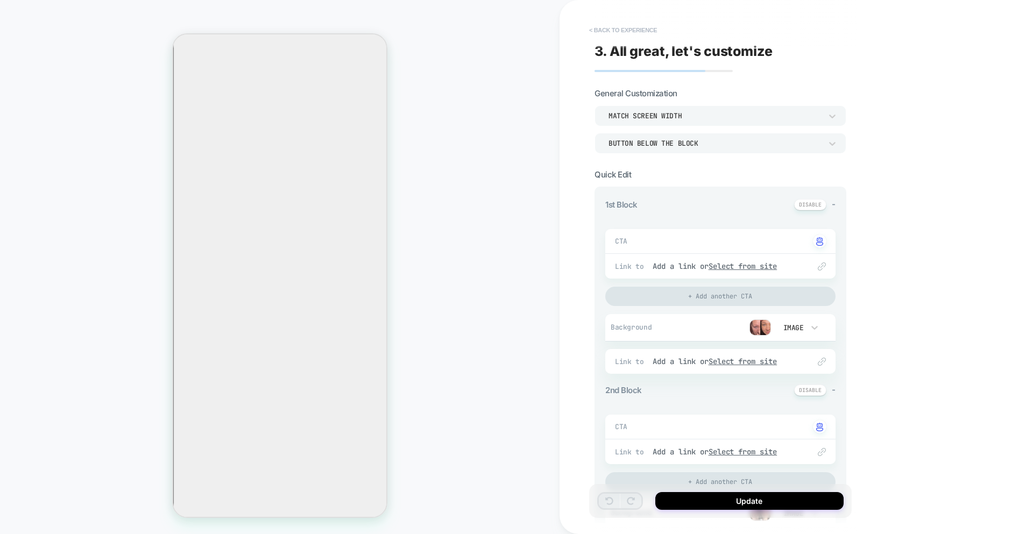
click at [605, 22] on button "< Back to experience" at bounding box center [623, 30] width 79 height 17
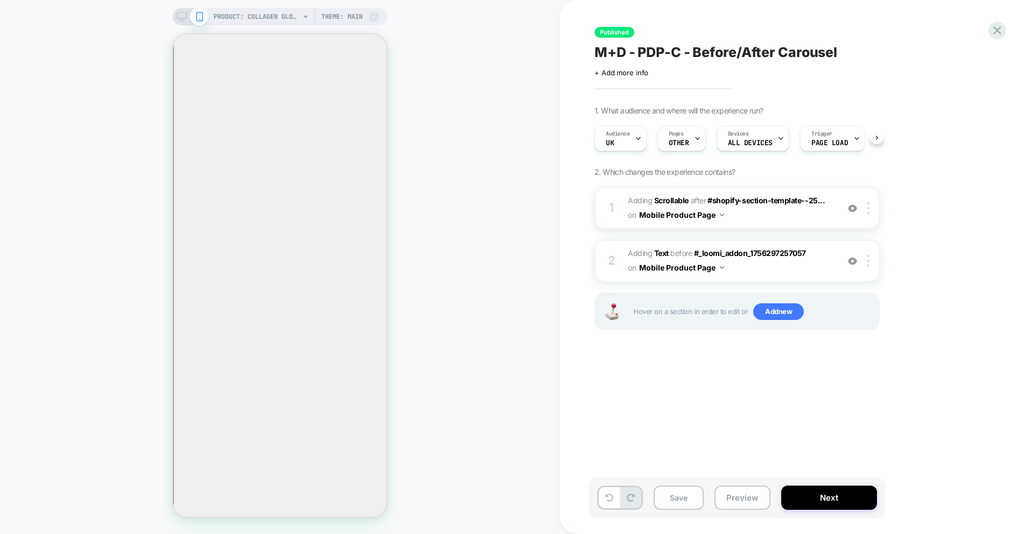
scroll to position [0, 1]
click at [1000, 32] on icon at bounding box center [997, 30] width 15 height 15
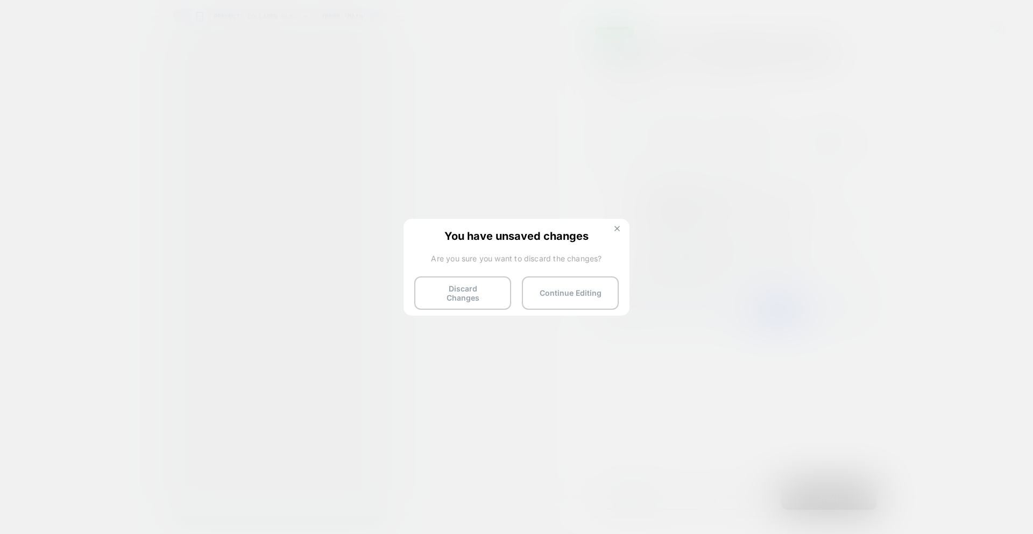
click at [618, 229] on img at bounding box center [617, 228] width 5 height 5
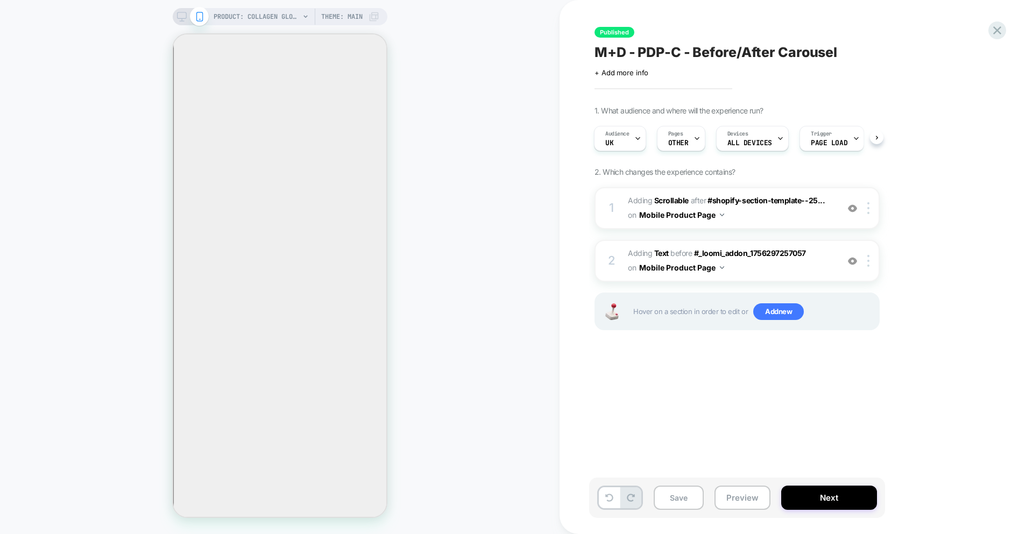
click at [983, 35] on div "Published M+D - PDP-C - Before/After Carousel Click to edit experience details …" at bounding box center [791, 267] width 404 height 513
click at [993, 31] on icon at bounding box center [997, 30] width 15 height 15
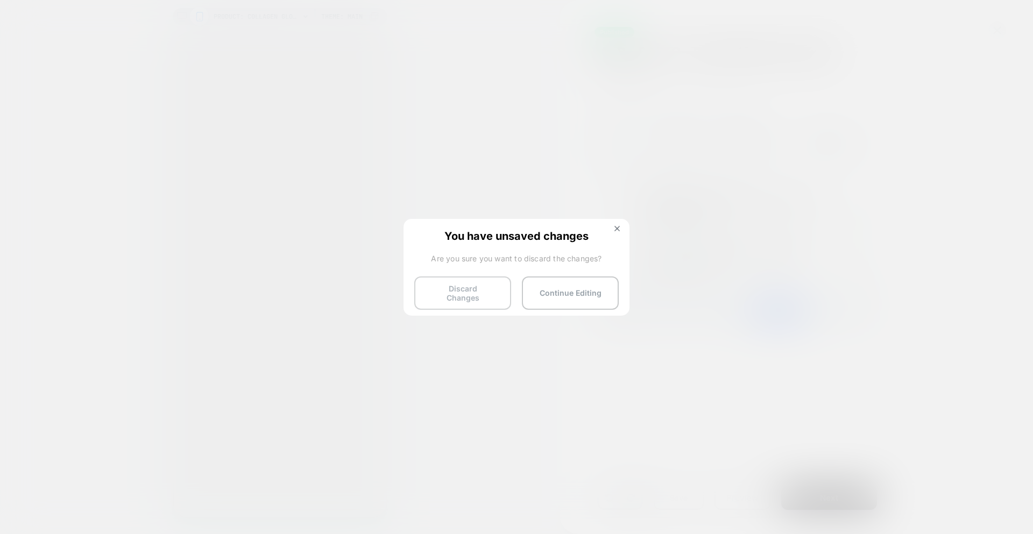
click at [460, 288] on button "Discard Changes" at bounding box center [462, 293] width 97 height 33
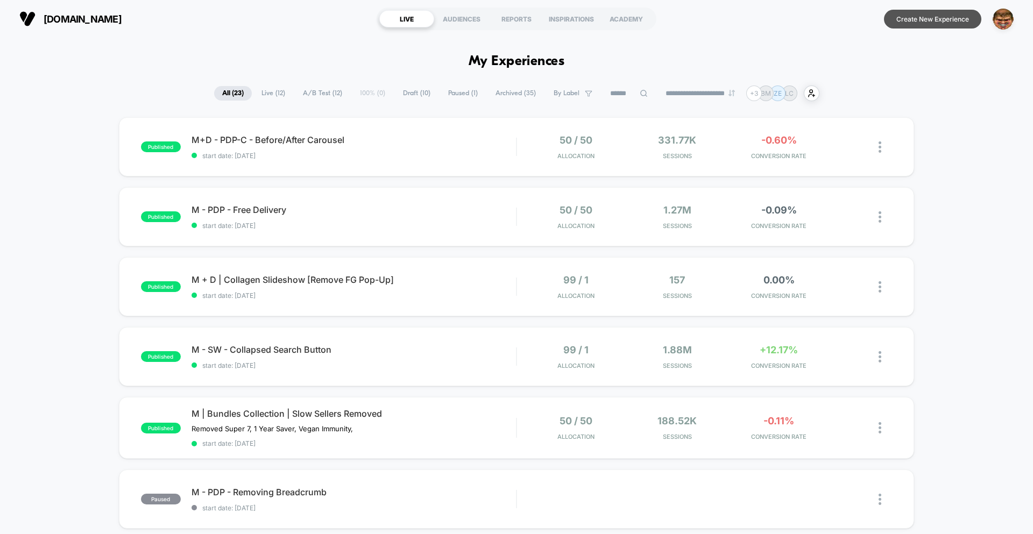
click at [923, 19] on button "Create New Experience" at bounding box center [932, 19] width 97 height 19
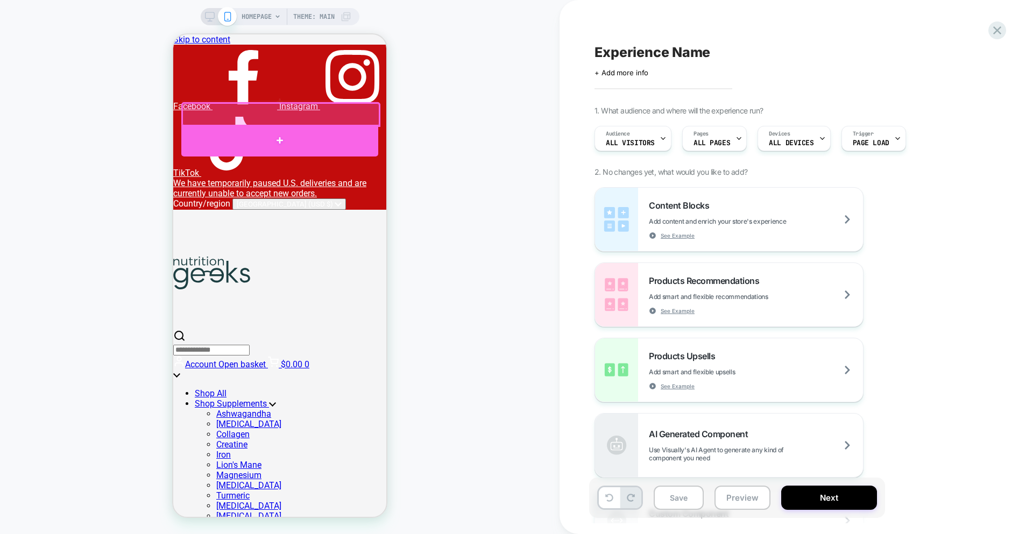
click at [332, 137] on div at bounding box center [279, 140] width 197 height 31
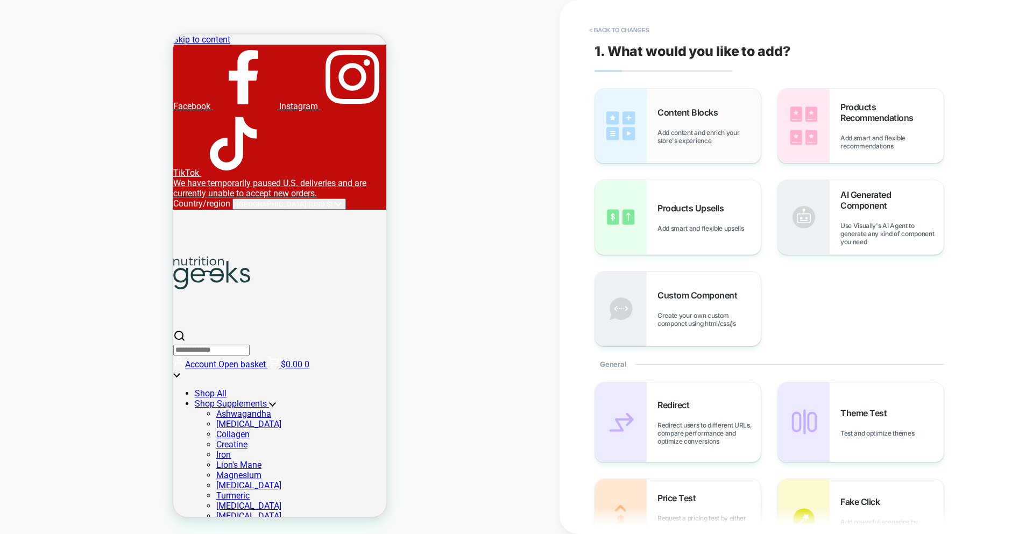
click at [615, 115] on img at bounding box center [621, 126] width 52 height 74
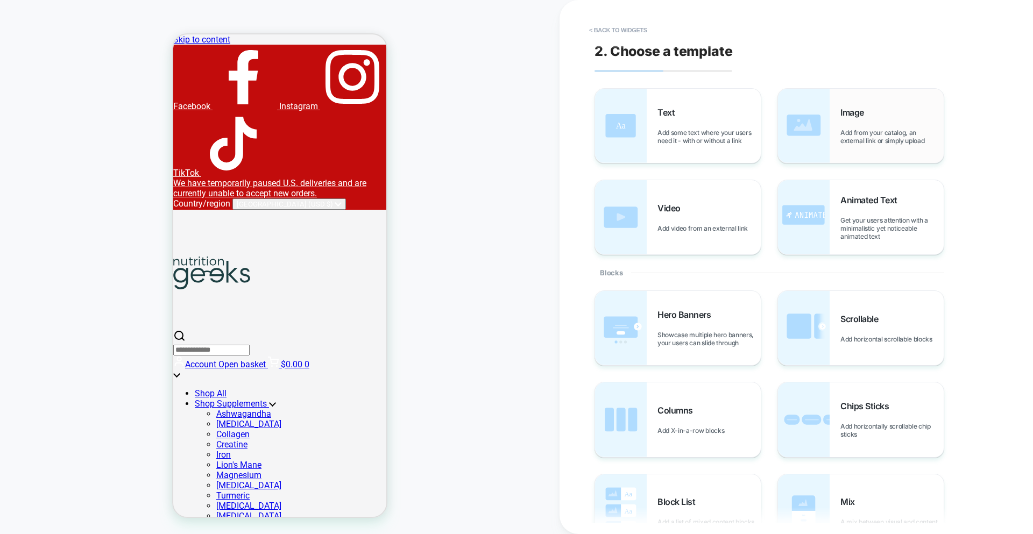
click at [894, 107] on div "Image Add from your catalog, an external link or simply upload" at bounding box center [892, 126] width 103 height 38
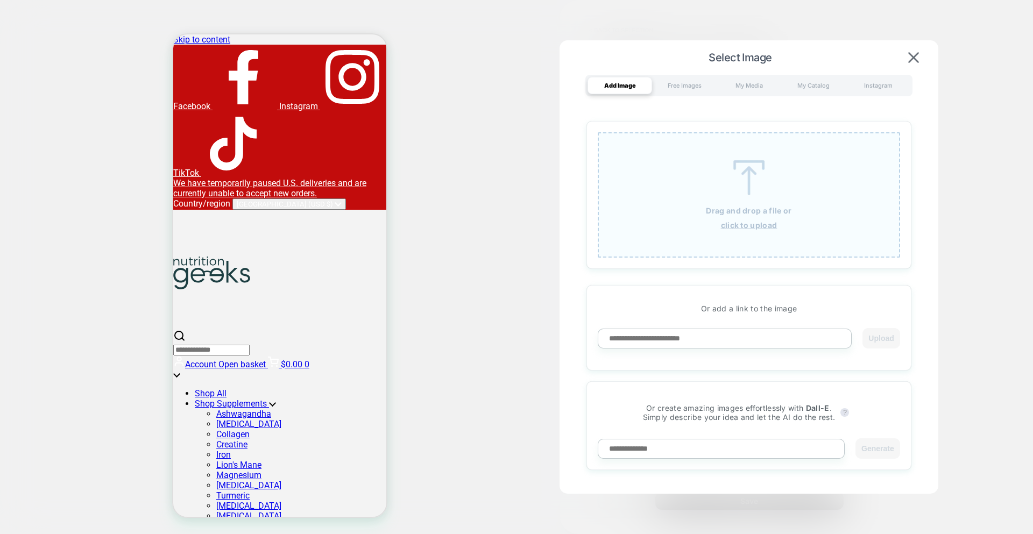
click at [750, 187] on img at bounding box center [749, 177] width 48 height 35
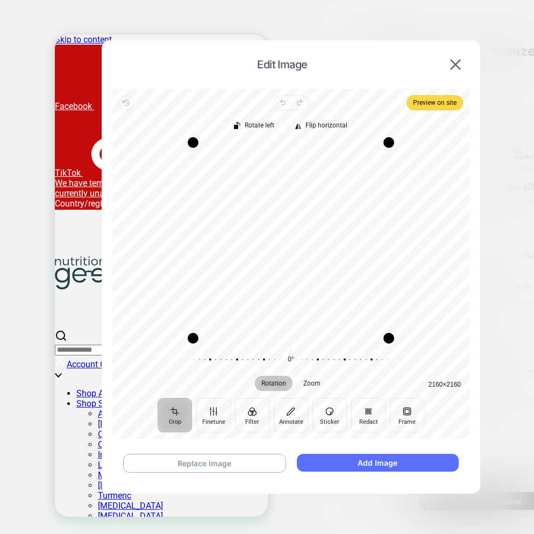
click at [349, 464] on button "Add Image" at bounding box center [378, 463] width 162 height 18
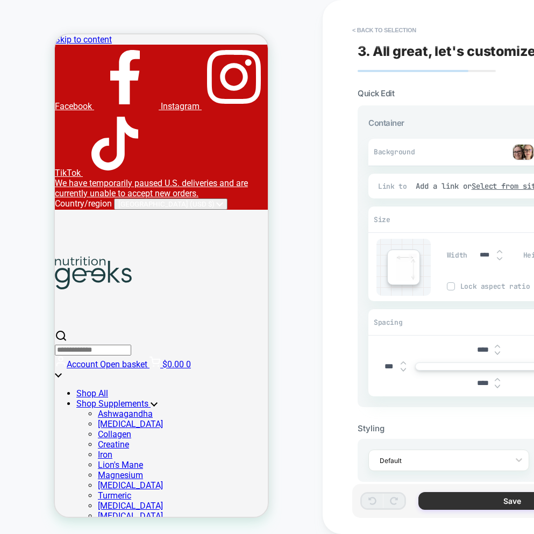
click at [459, 499] on button "Save" at bounding box center [513, 501] width 188 height 18
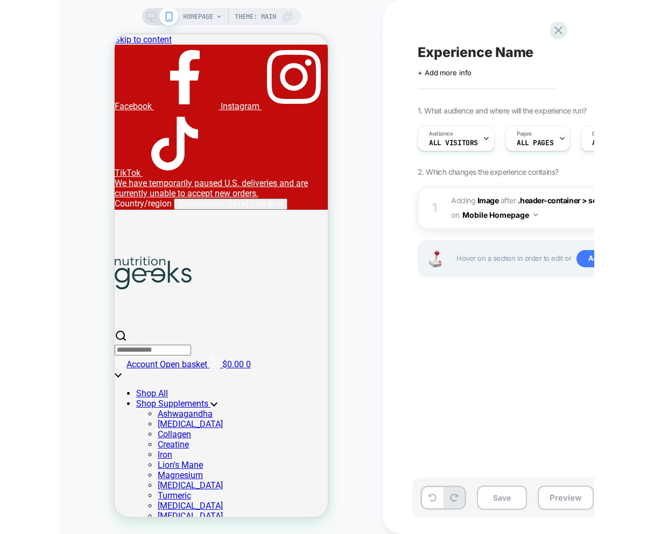
scroll to position [0, 1]
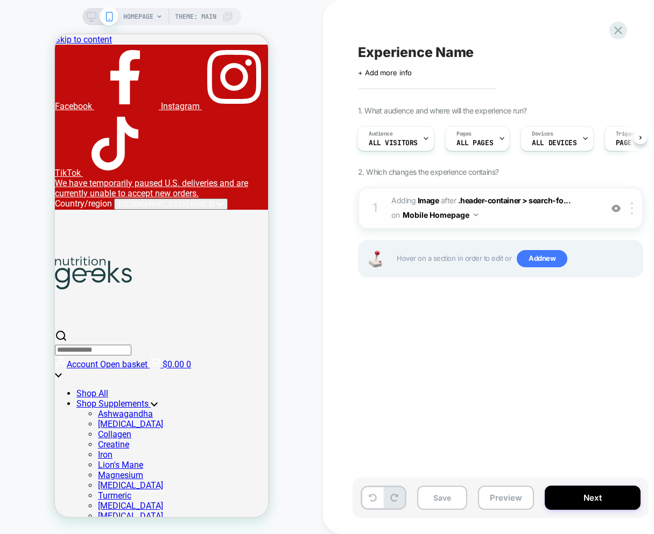
click at [521, 217] on span "#_loomi_addon_1756726893429 Adding Image AFTER .header-container > search-fo...…" at bounding box center [493, 208] width 205 height 29
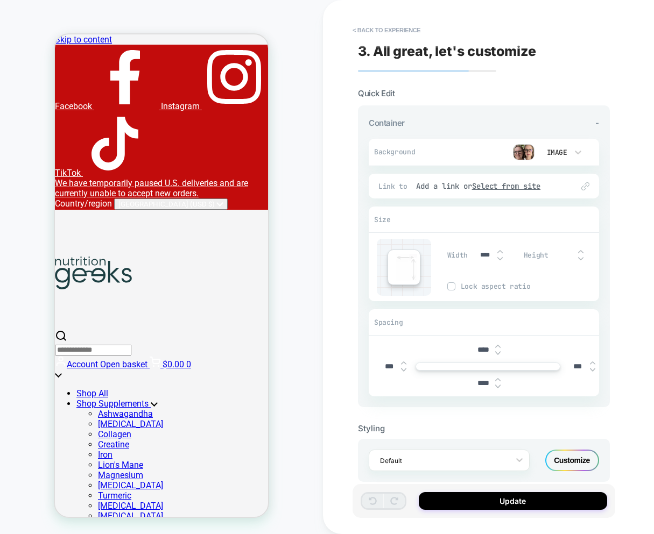
scroll to position [8, 0]
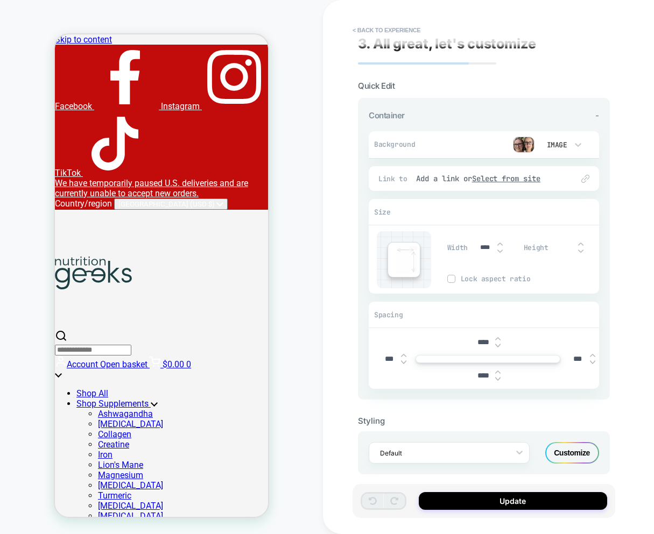
click at [520, 147] on img at bounding box center [524, 145] width 22 height 16
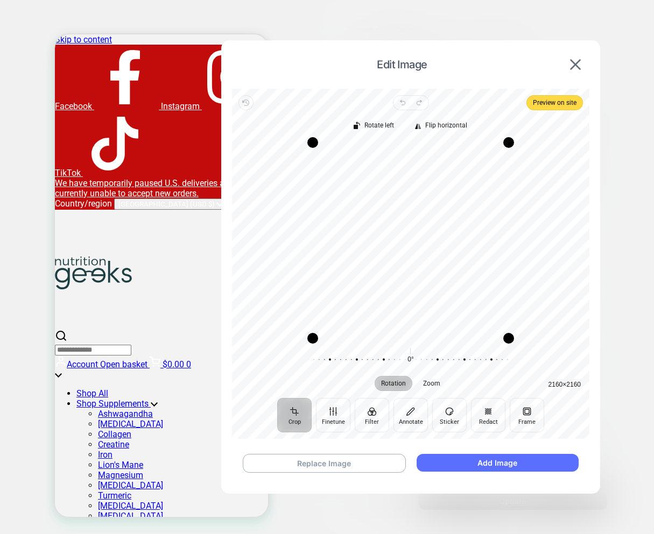
click at [460, 465] on button "Add Image" at bounding box center [498, 463] width 162 height 18
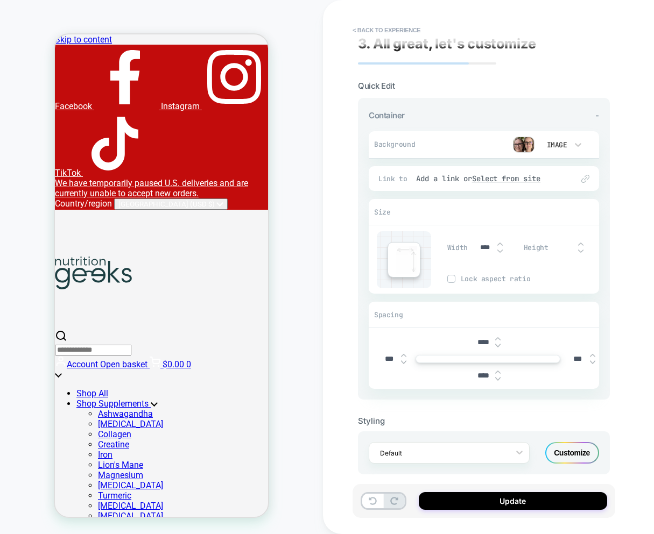
click at [520, 142] on img at bounding box center [524, 145] width 22 height 16
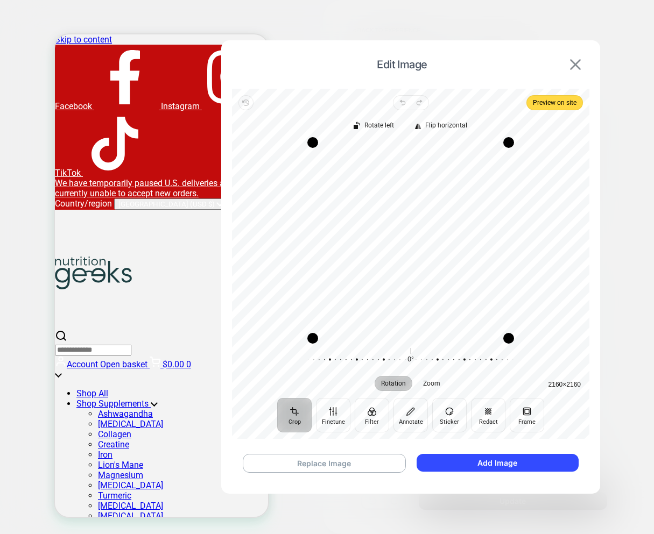
click at [580, 62] on img at bounding box center [575, 64] width 11 height 11
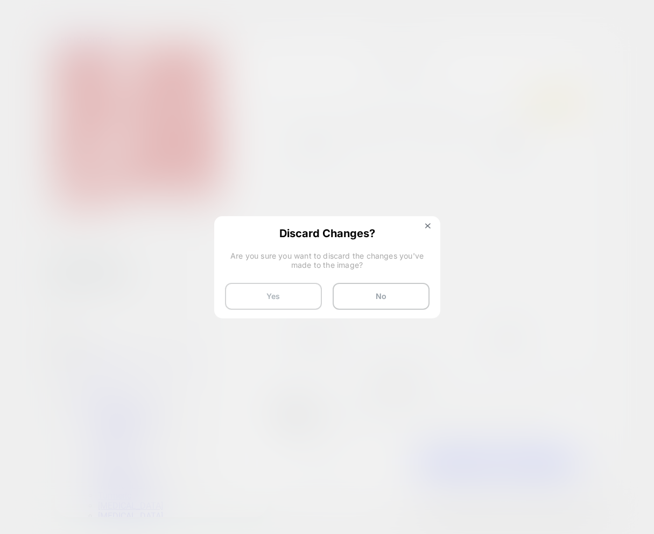
click at [266, 304] on button "Yes" at bounding box center [273, 296] width 97 height 27
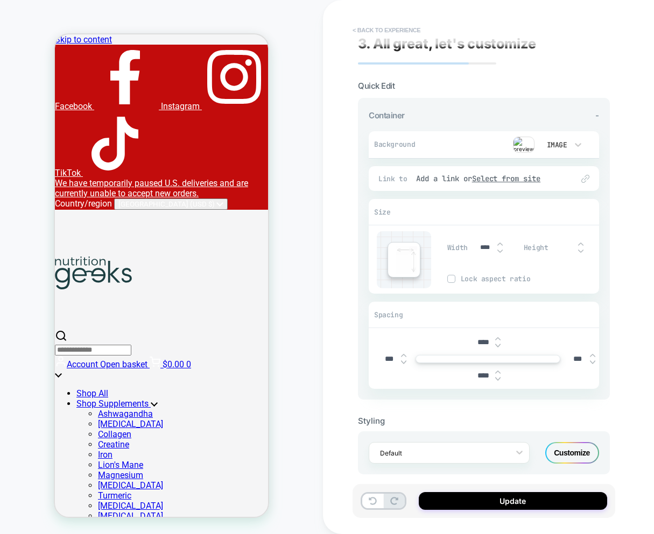
click at [375, 29] on button "< Back to experience" at bounding box center [386, 30] width 79 height 17
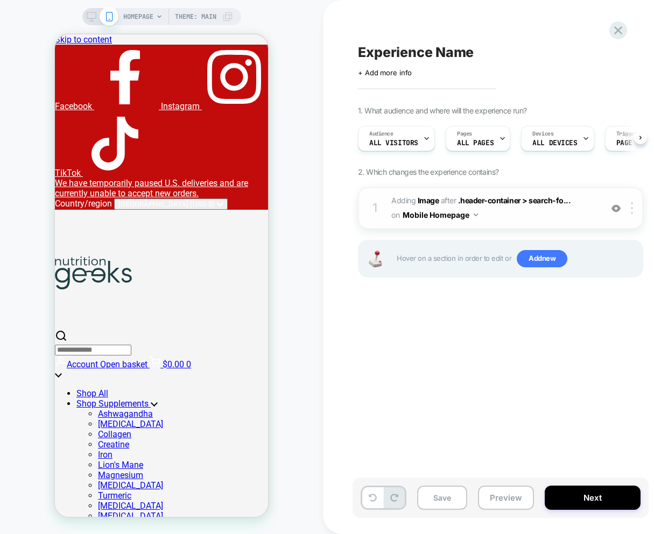
scroll to position [0, 1]
click at [626, 36] on div "Experience Name Click to edit experience details + Add more info 1. What audien…" at bounding box center [554, 267] width 404 height 513
click at [622, 34] on icon at bounding box center [618, 30] width 15 height 15
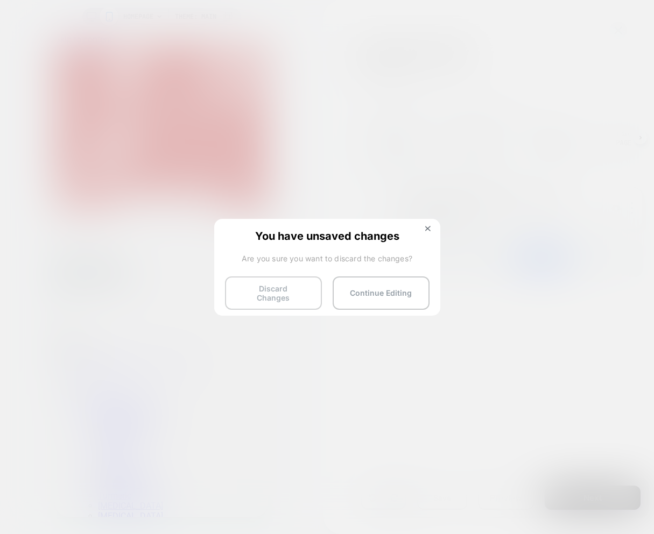
click at [274, 293] on button "Discard Changes" at bounding box center [273, 293] width 97 height 33
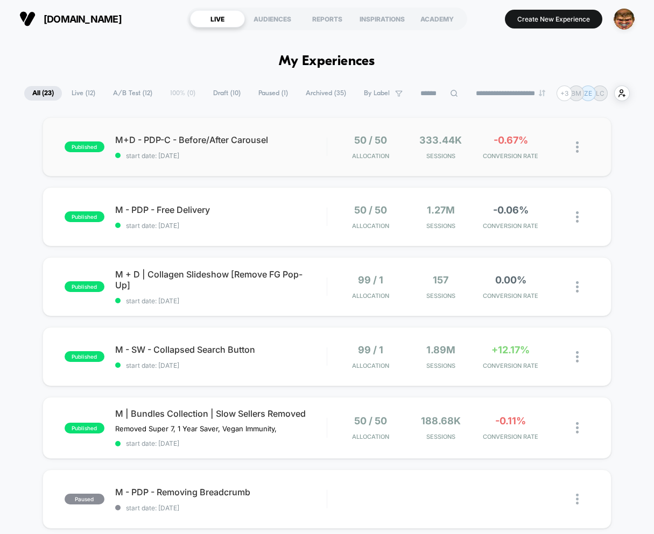
click at [236, 160] on div "published M+D - PDP-C - Before/After Carousel start date: 8/28/2025 50 / 50 All…" at bounding box center [327, 146] width 569 height 59
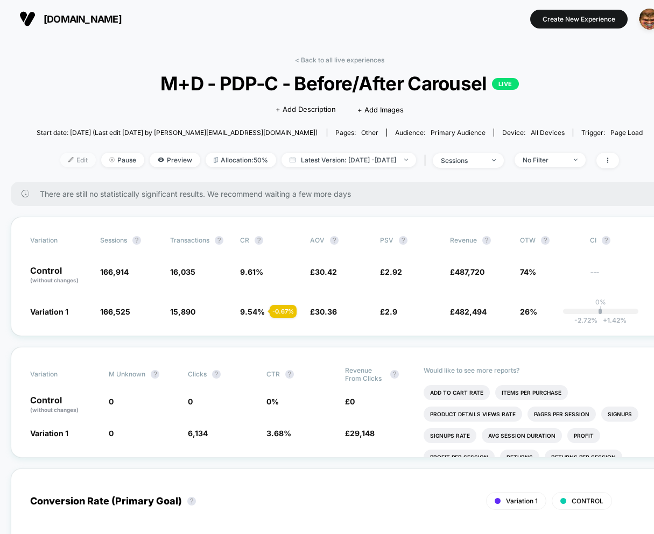
click at [60, 163] on span "Edit" at bounding box center [78, 160] width 36 height 15
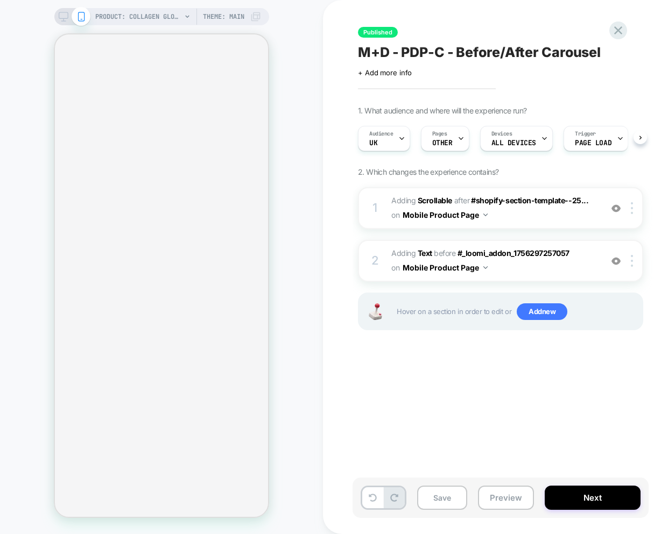
scroll to position [0, 1]
select select "**********"
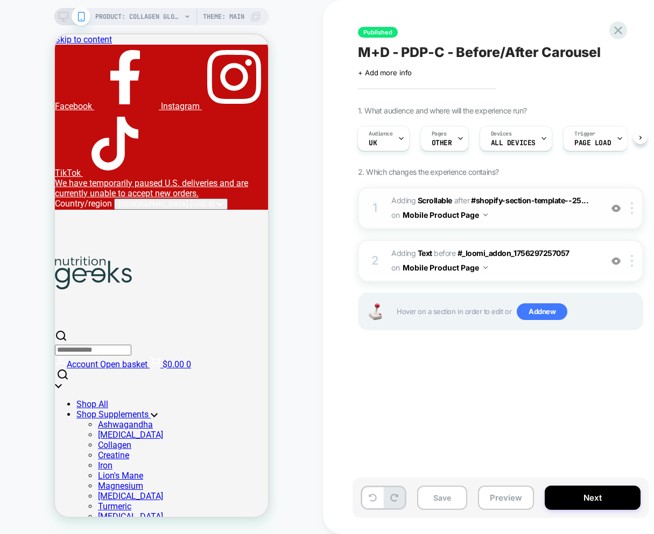
scroll to position [0, 0]
click at [524, 209] on span "#_loomi_addon_1756297257057 Adding Scrollable AFTER #shopify-section-template--…" at bounding box center [493, 208] width 205 height 29
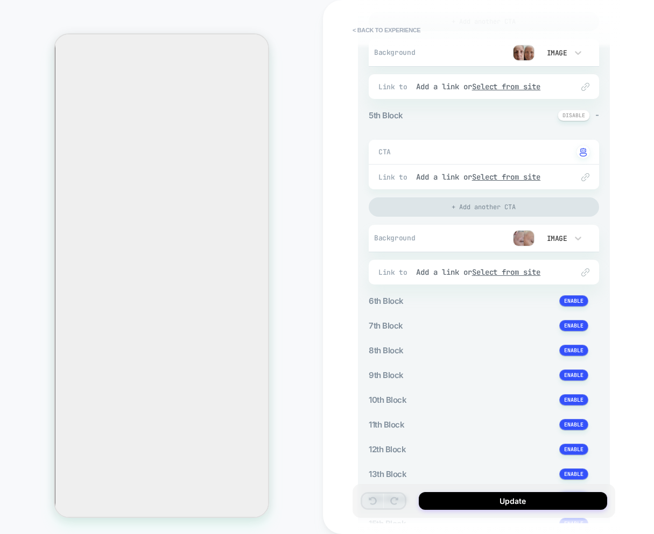
scroll to position [668, 0]
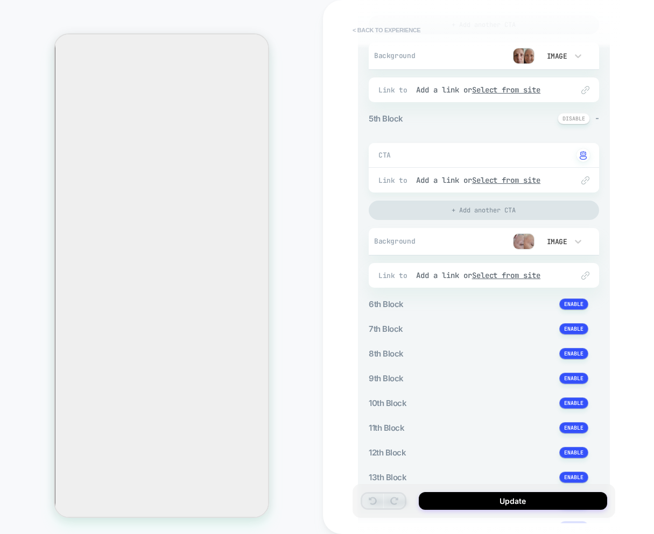
click at [372, 28] on button "< Back to experience" at bounding box center [386, 30] width 79 height 17
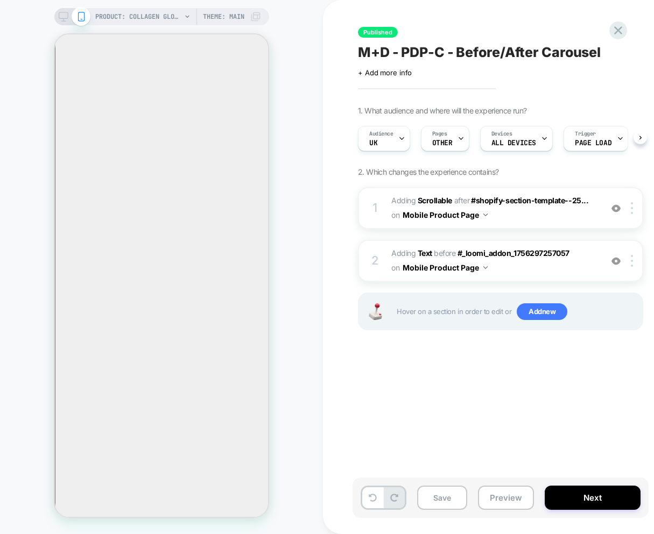
scroll to position [0, 1]
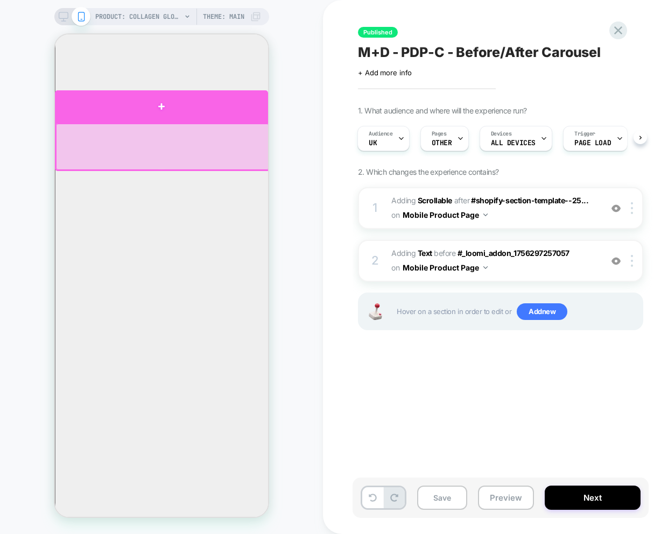
click at [136, 112] on div at bounding box center [161, 106] width 213 height 32
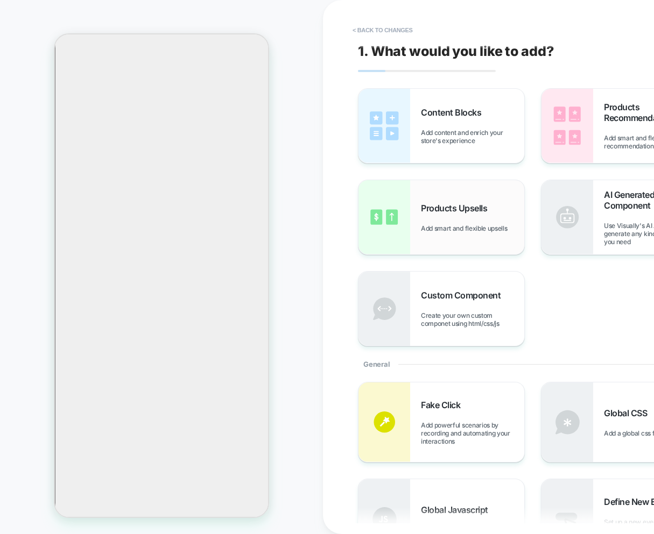
scroll to position [1229, 0]
click at [373, 30] on button "< Back to changes" at bounding box center [382, 30] width 71 height 17
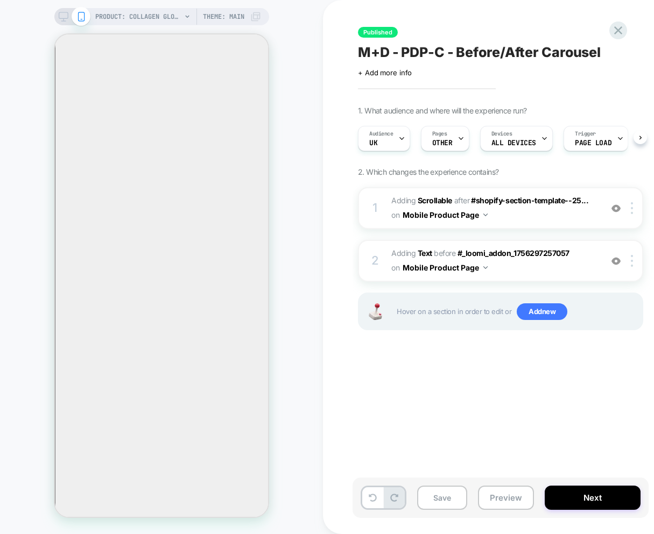
scroll to position [0, 1]
click at [546, 220] on span "#_loomi_addon_1756297257057 Adding Scrollable AFTER #shopify-section-template--…" at bounding box center [493, 208] width 205 height 29
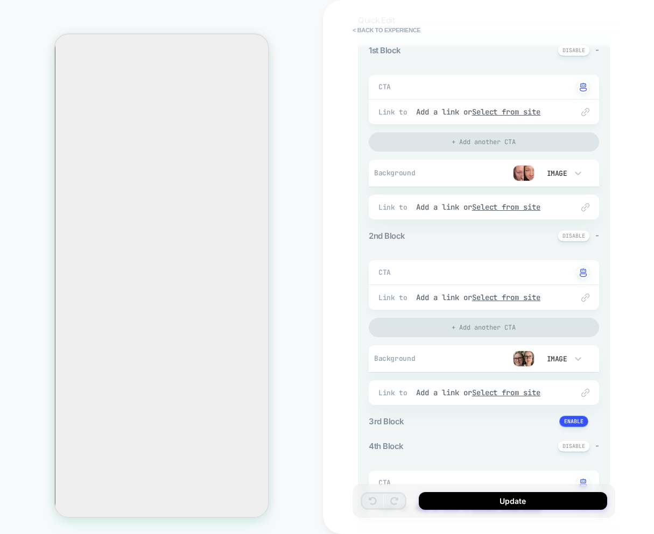
scroll to position [115, 0]
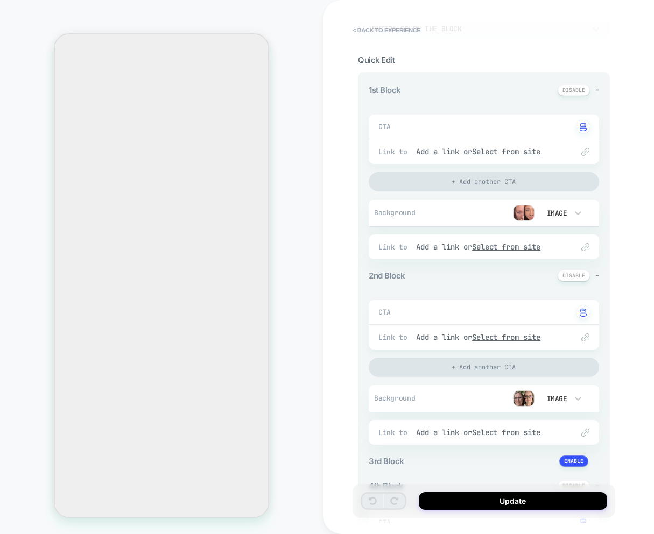
click at [527, 398] on img at bounding box center [524, 399] width 22 height 16
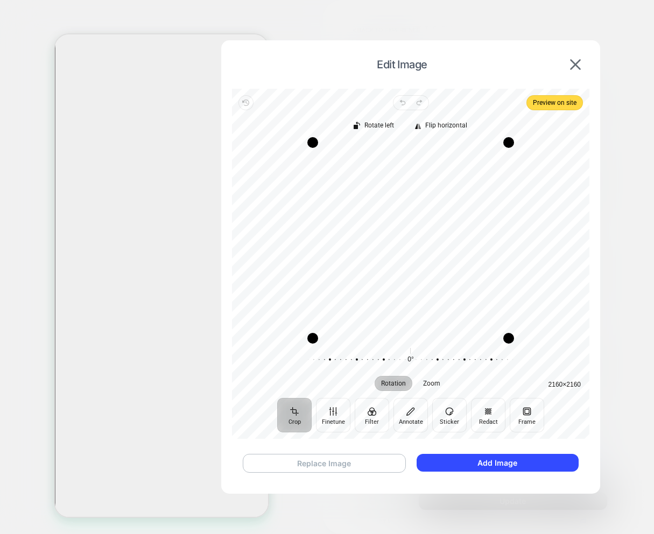
click at [314, 465] on button "Replace Image" at bounding box center [324, 463] width 163 height 19
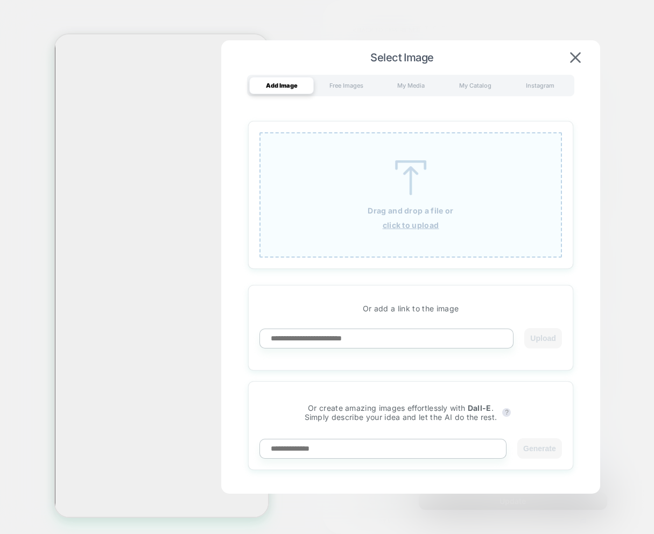
click at [413, 206] on p "Drag and drop a file or" at bounding box center [411, 210] width 86 height 9
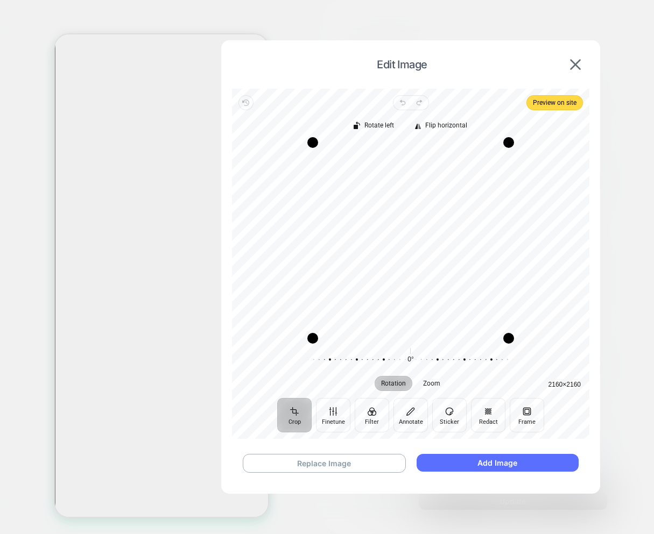
click at [484, 462] on button "Add Image" at bounding box center [498, 463] width 162 height 18
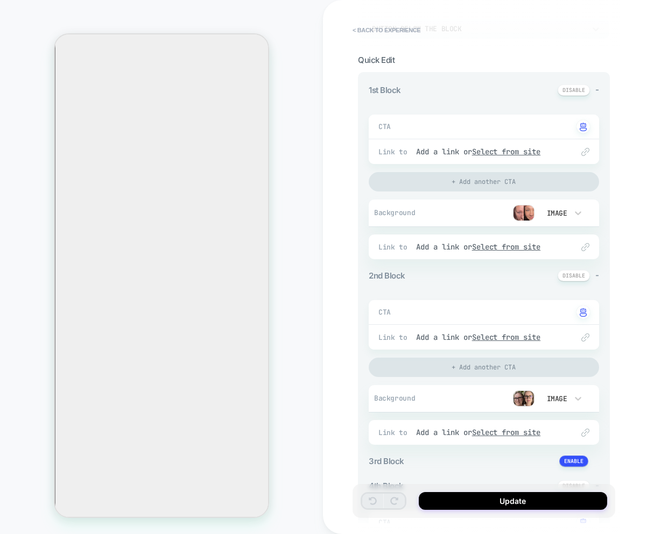
click at [557, 399] on div "Image" at bounding box center [556, 398] width 23 height 9
click at [519, 396] on div at bounding box center [327, 267] width 654 height 534
click at [519, 396] on img at bounding box center [524, 399] width 22 height 16
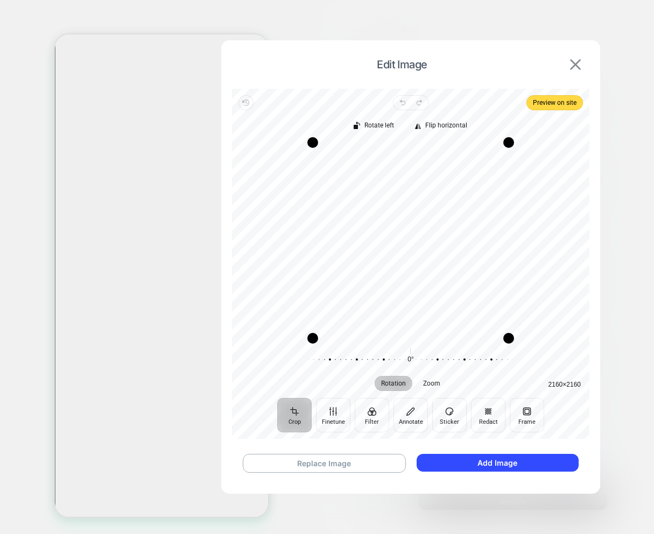
click at [573, 62] on img at bounding box center [575, 64] width 11 height 11
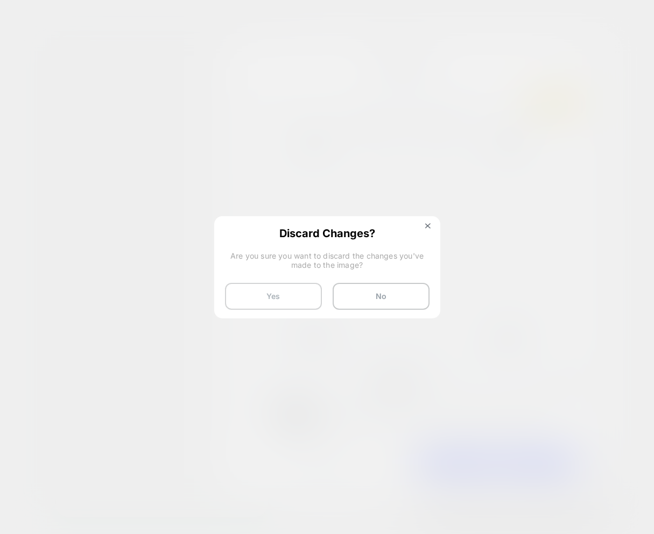
click at [287, 295] on button "Yes" at bounding box center [273, 296] width 97 height 27
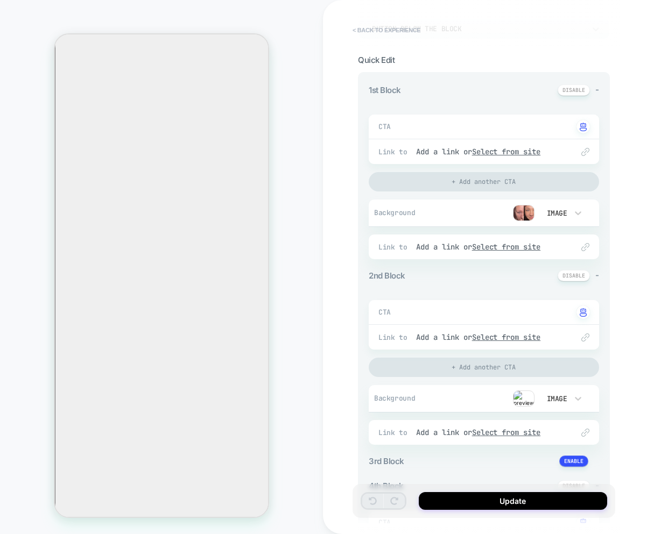
click at [378, 29] on button "< Back to experience" at bounding box center [386, 30] width 79 height 17
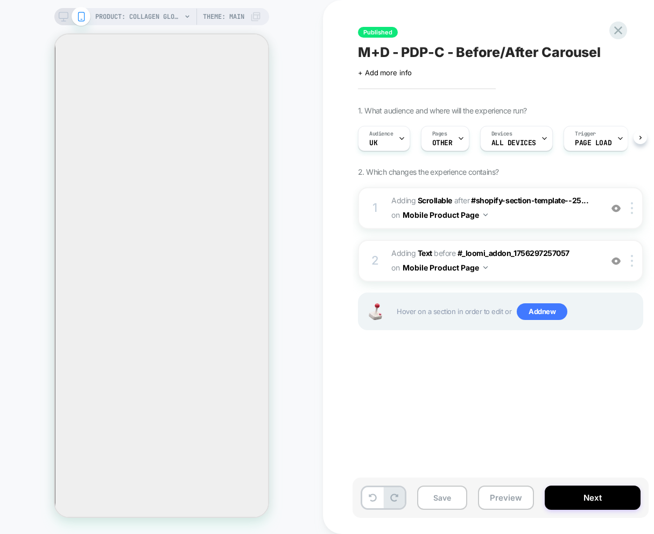
scroll to position [0, 1]
click at [552, 220] on span "#_loomi_addon_1756297257057 Adding Scrollable AFTER #shopify-section-template--…" at bounding box center [493, 208] width 205 height 29
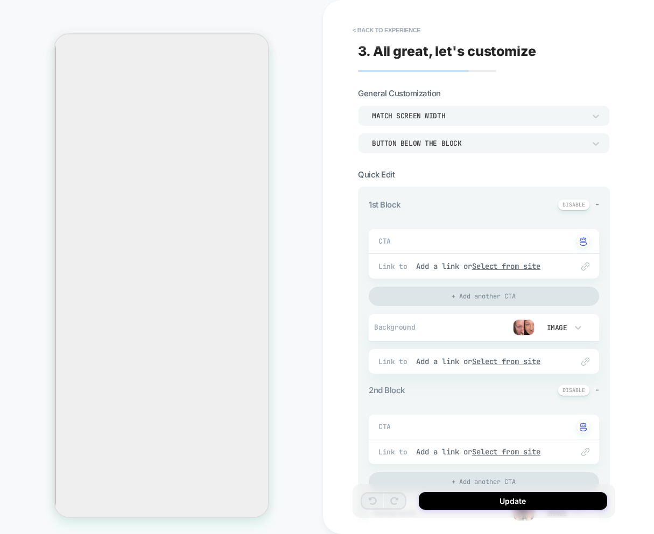
click at [520, 330] on img at bounding box center [524, 328] width 22 height 16
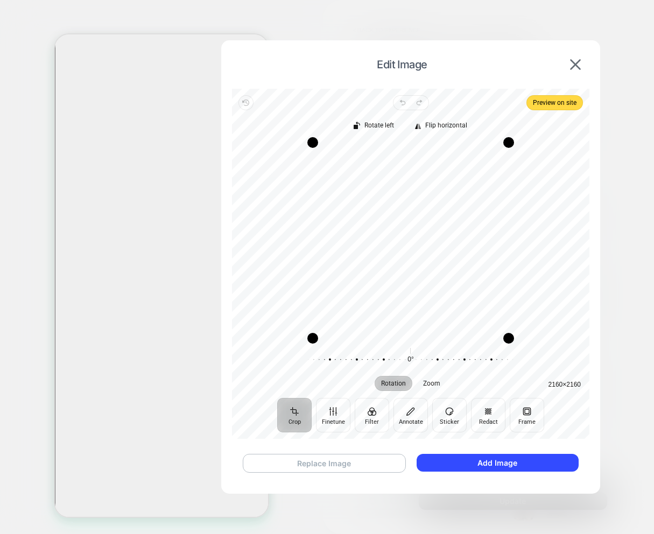
click at [309, 465] on button "Replace Image" at bounding box center [324, 463] width 163 height 19
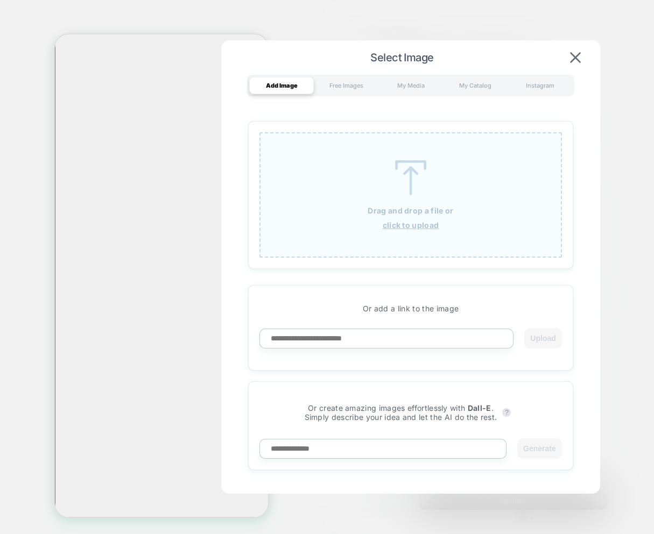
click at [422, 201] on div "Drag and drop a file or click to upload" at bounding box center [410, 194] width 302 height 125
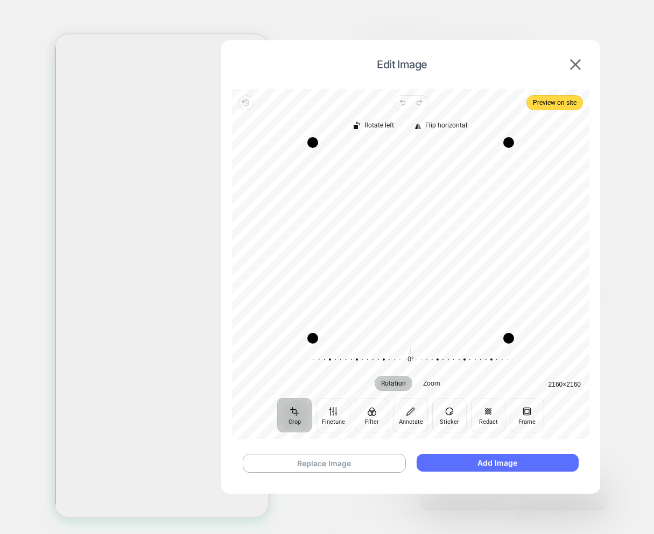
click at [460, 468] on button "Add Image" at bounding box center [498, 463] width 162 height 18
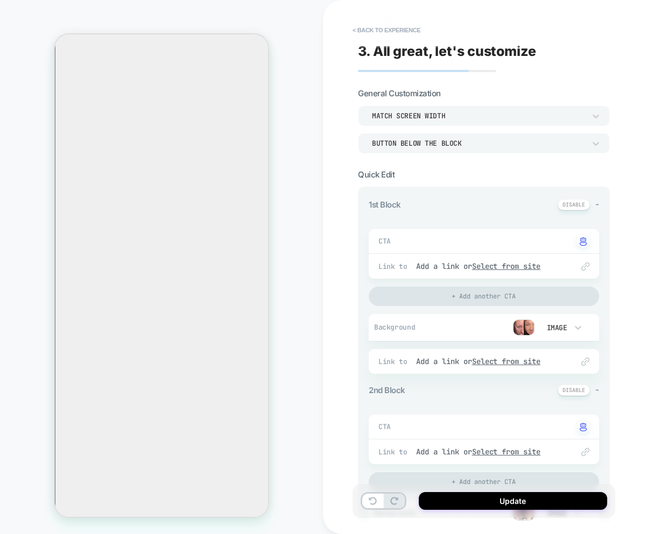
click at [517, 324] on img at bounding box center [524, 328] width 22 height 16
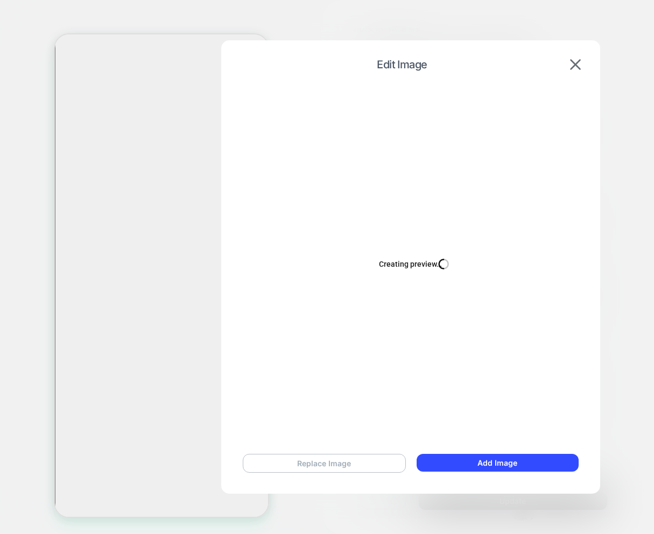
click at [325, 457] on button "Replace Image" at bounding box center [324, 463] width 163 height 19
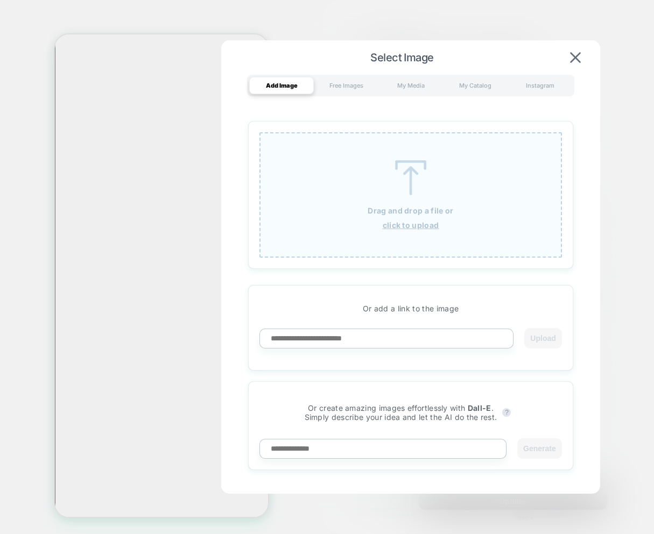
click at [395, 232] on div "Drag and drop a file or click to upload" at bounding box center [410, 194] width 302 height 125
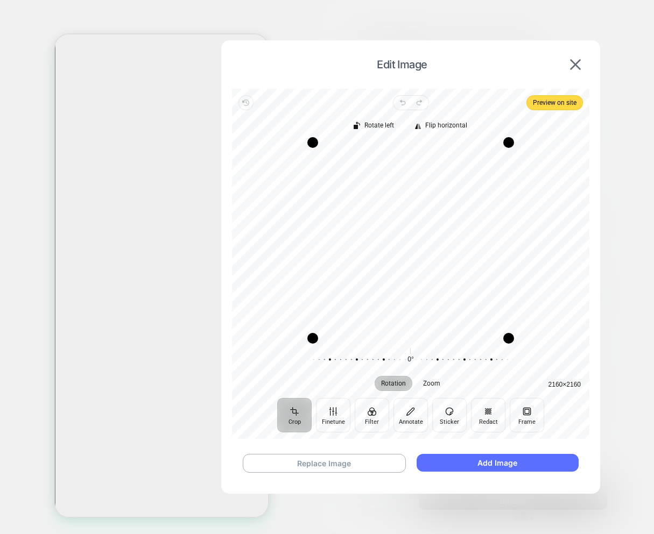
click at [486, 463] on button "Add Image" at bounding box center [498, 463] width 162 height 18
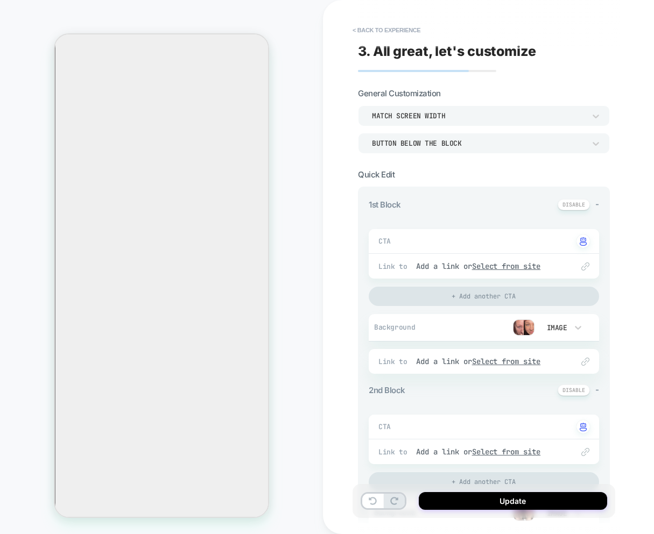
click at [528, 325] on img at bounding box center [524, 328] width 22 height 16
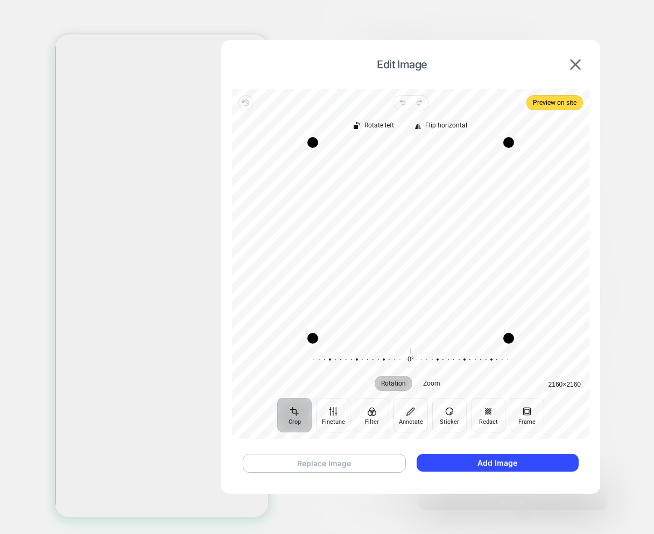
click at [356, 467] on button "Replace Image" at bounding box center [324, 463] width 163 height 19
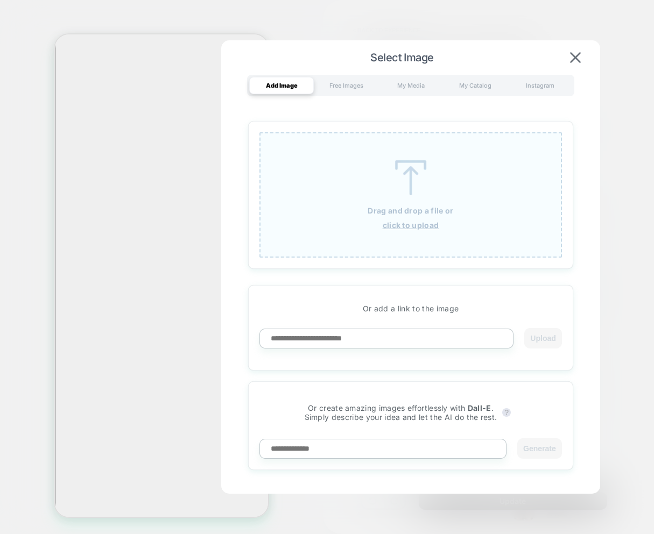
click at [407, 218] on div "Drag and drop a file or click to upload" at bounding box center [410, 194] width 302 height 125
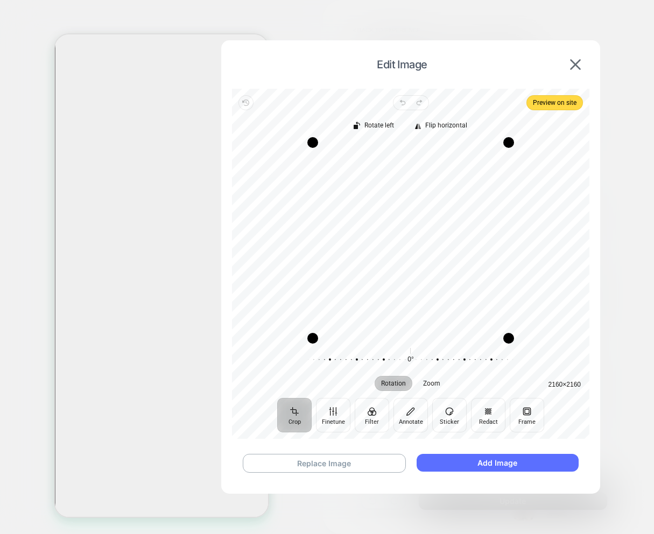
click at [461, 459] on button "Add Image" at bounding box center [498, 463] width 162 height 18
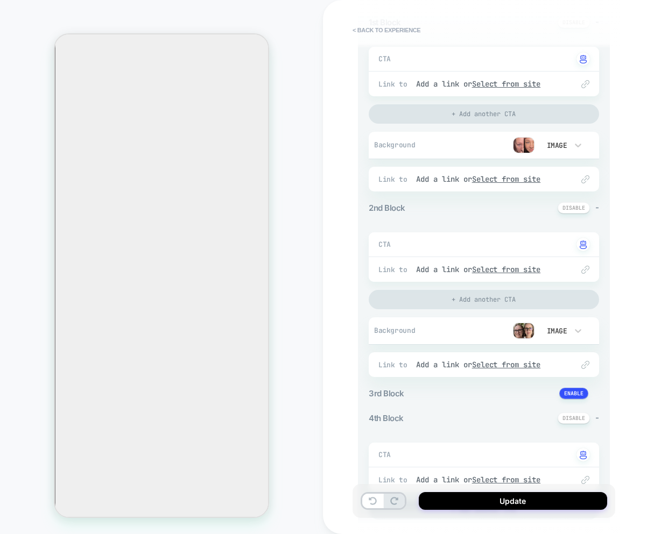
scroll to position [0, 0]
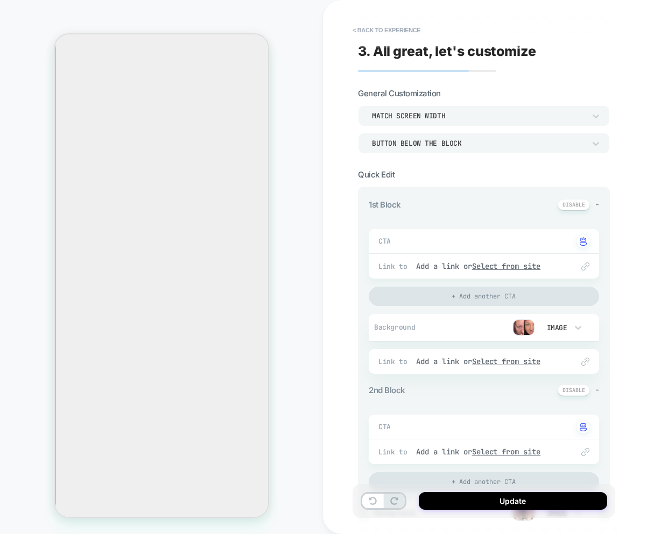
click at [519, 327] on img at bounding box center [524, 328] width 22 height 16
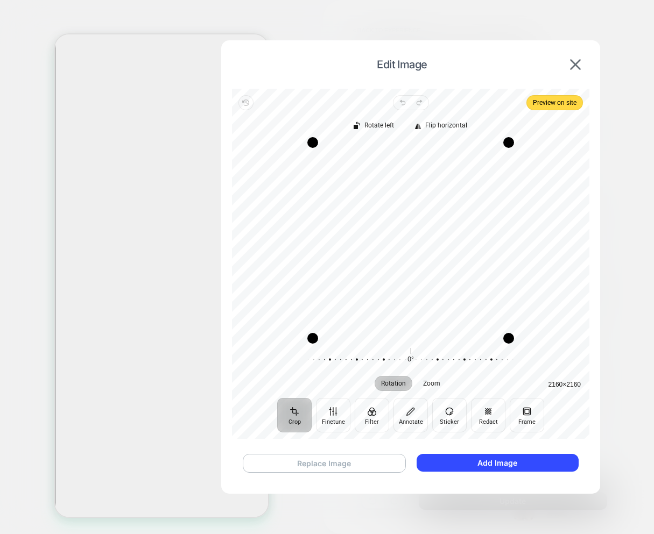
click at [336, 466] on button "Replace Image" at bounding box center [324, 463] width 163 height 19
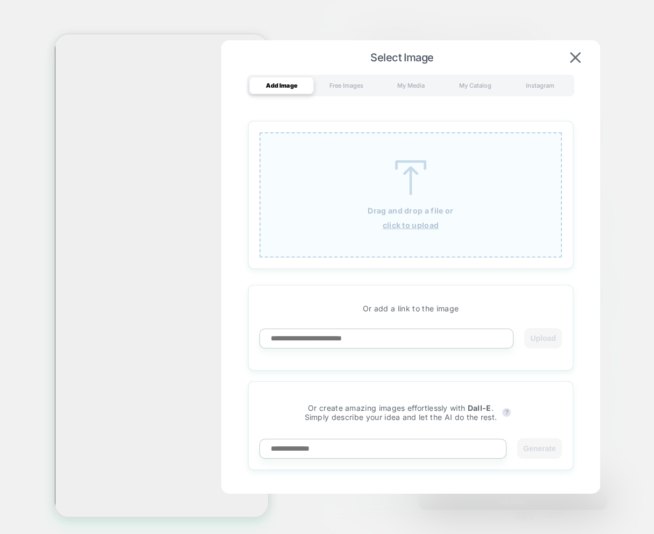
click at [391, 232] on div "Drag and drop a file or click to upload" at bounding box center [410, 194] width 302 height 125
click at [573, 58] on img at bounding box center [575, 57] width 11 height 11
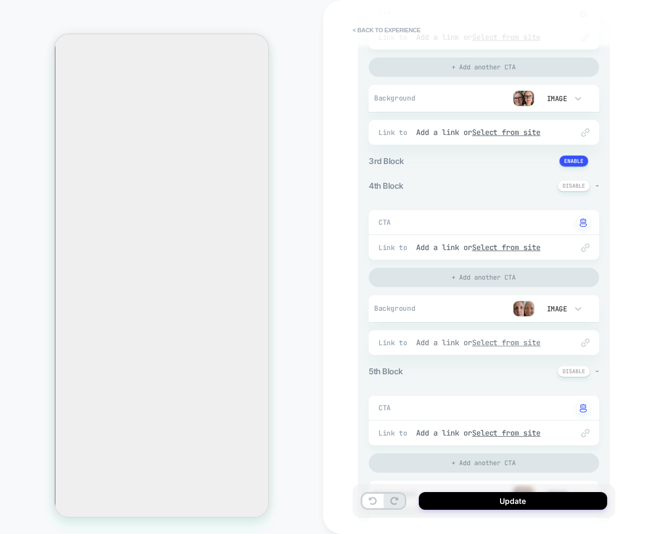
scroll to position [422, 0]
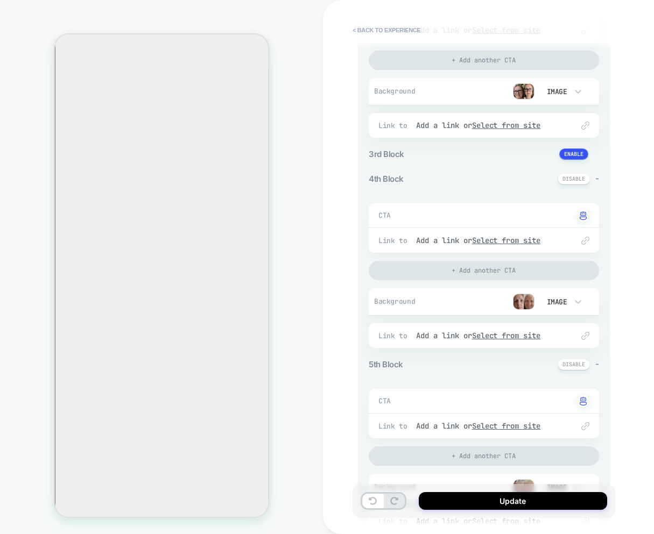
type textarea "*"
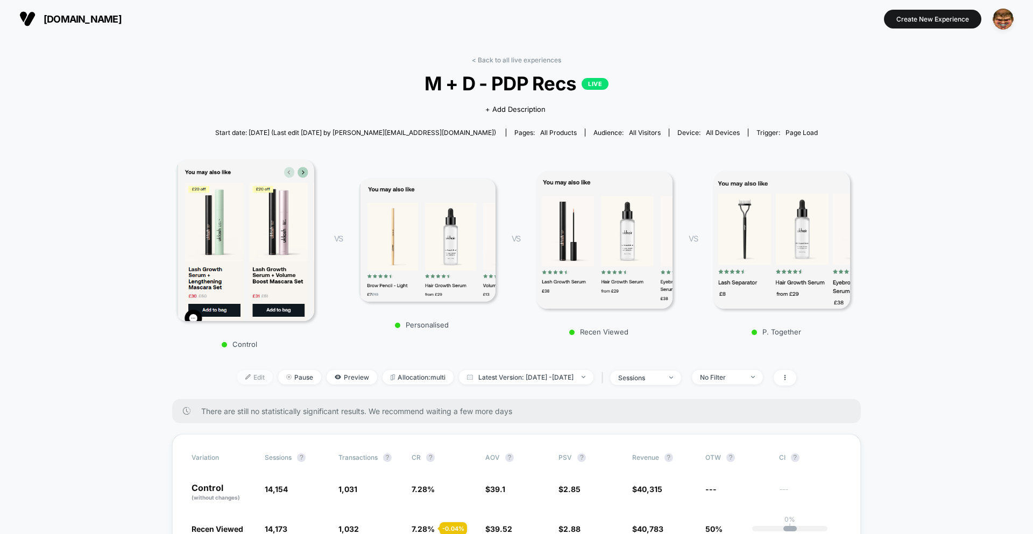
click at [245, 376] on img at bounding box center [247, 377] width 5 height 5
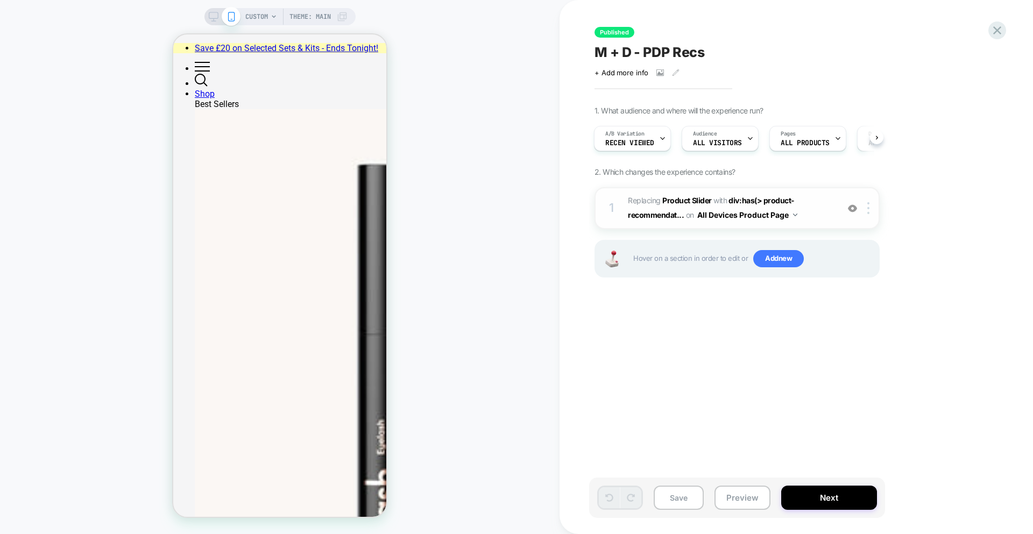
click at [801, 216] on span "#_loomi_addon_1740751857731_dup1756304062 Replacing Product Slider WITH div:has…" at bounding box center [730, 208] width 205 height 29
click at [254, 16] on span "CUSTOM" at bounding box center [256, 16] width 23 height 17
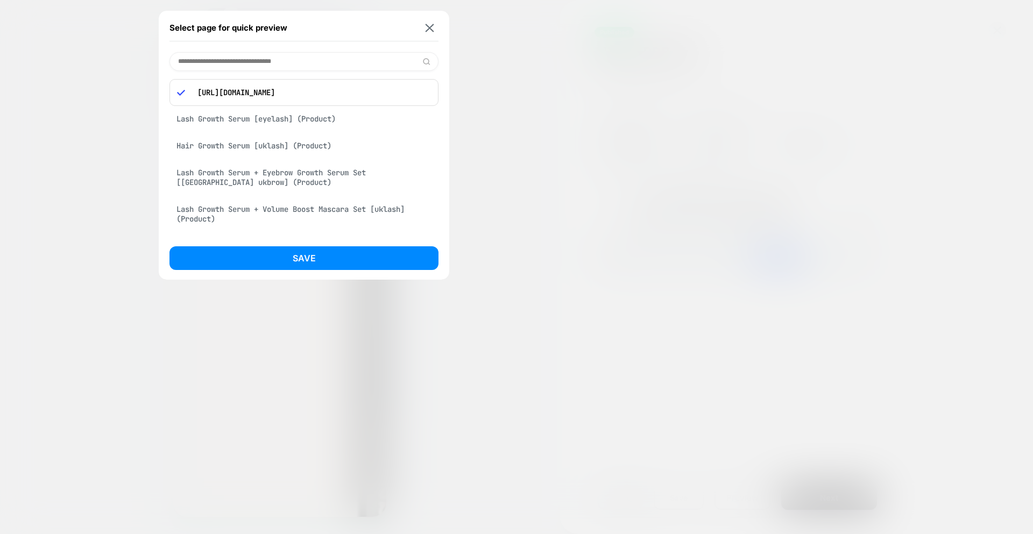
click at [287, 123] on div "Lash Growth Serum [eyelash] (Product)" at bounding box center [304, 119] width 269 height 20
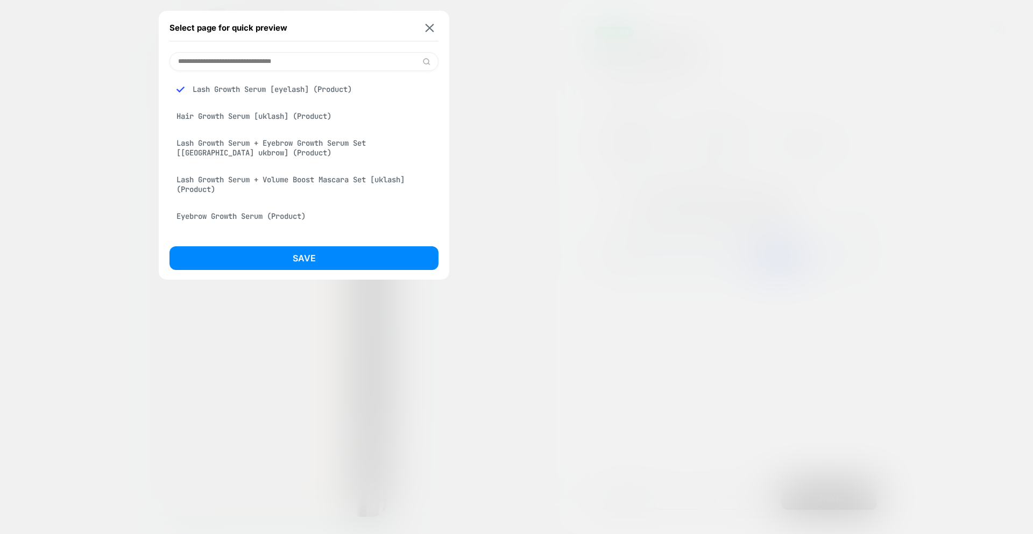
click at [324, 257] on button "Save" at bounding box center [304, 258] width 269 height 24
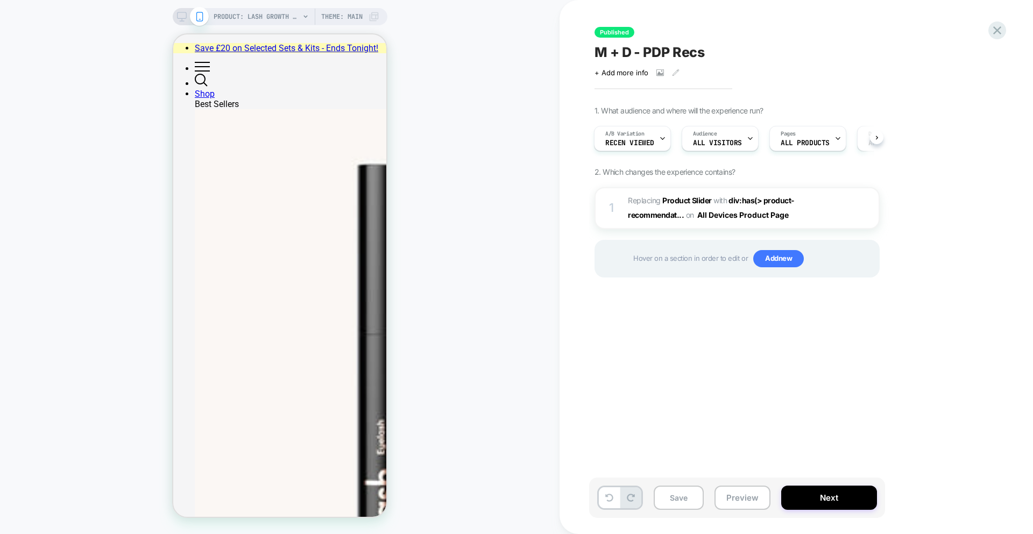
scroll to position [0, 1]
click at [819, 215] on span "#_loomi_addon_1740751857731_dup1756304062 Replacing Product Slider WITH div:has…" at bounding box center [730, 208] width 205 height 29
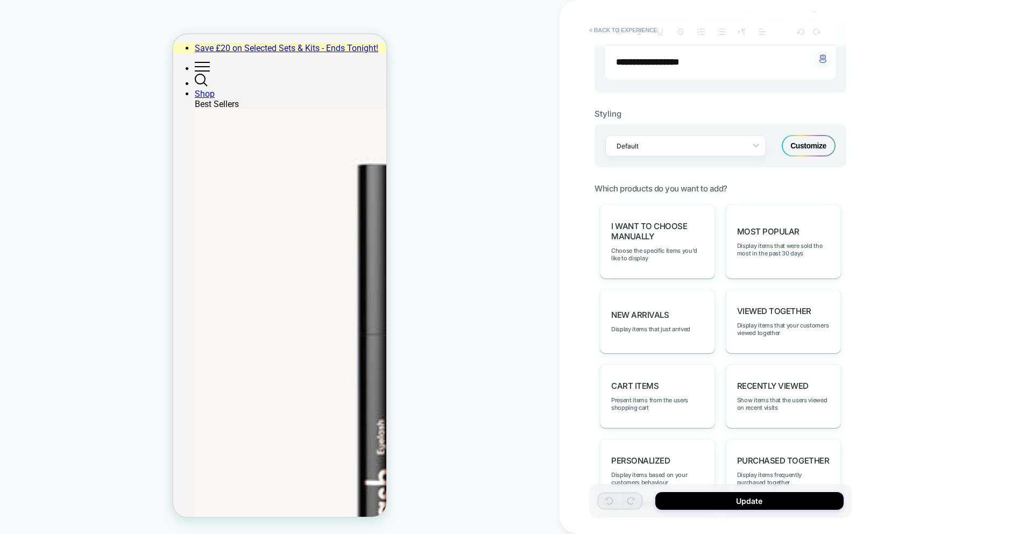
scroll to position [0, 0]
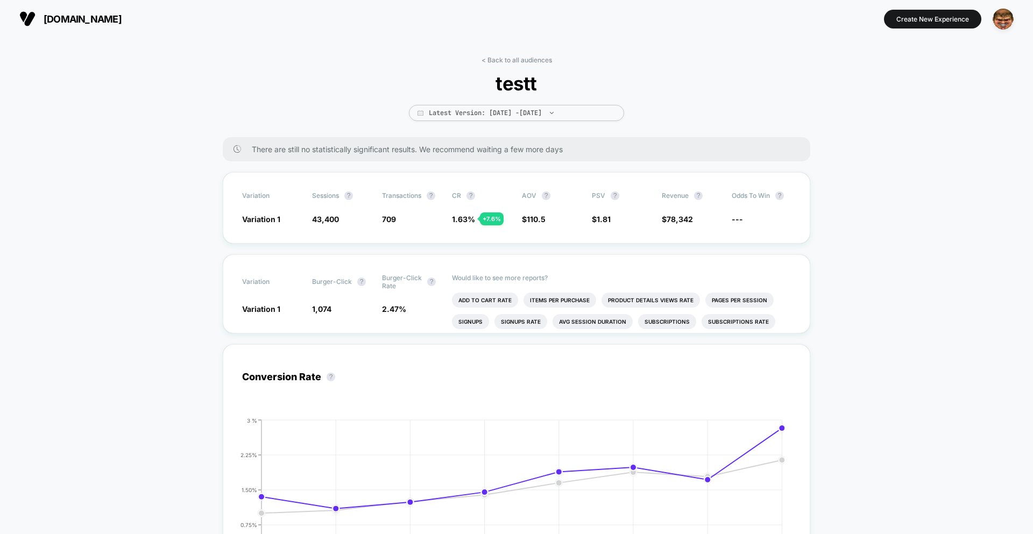
click at [343, 156] on div "There are still no statistically significant results. We recommend waiting a fe…" at bounding box center [517, 149] width 588 height 24
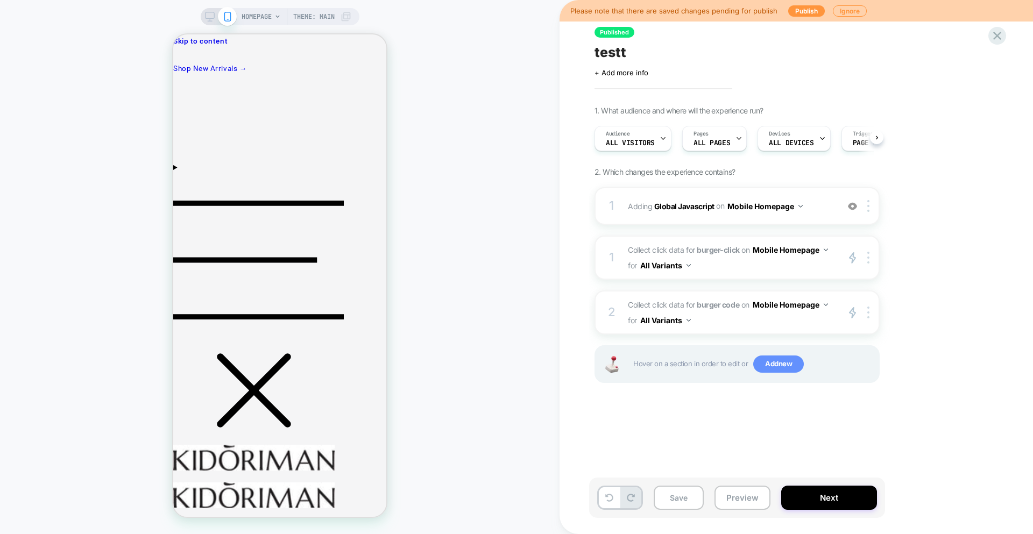
scroll to position [0, 1]
click at [680, 497] on button "Save" at bounding box center [679, 498] width 50 height 24
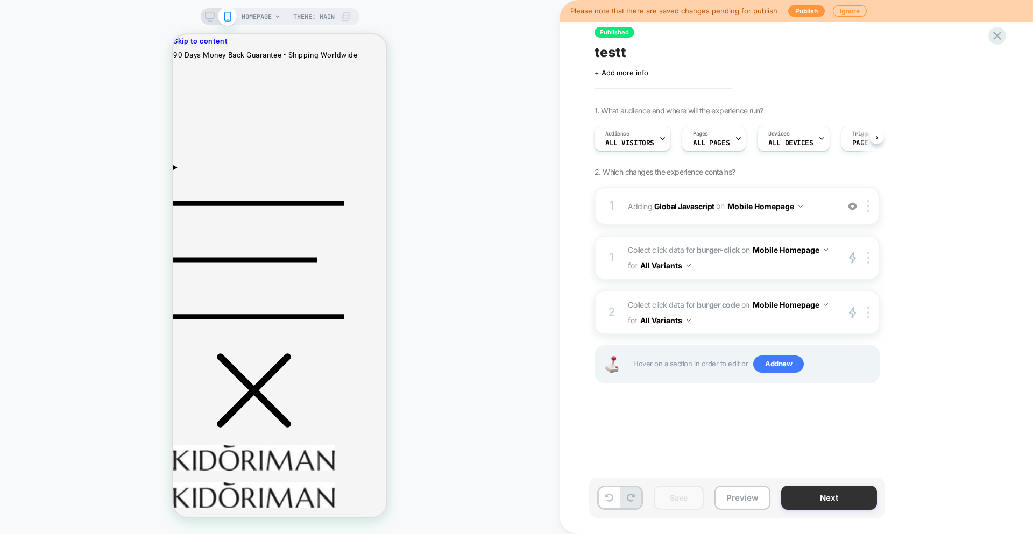
click at [830, 498] on button "Next" at bounding box center [829, 498] width 96 height 24
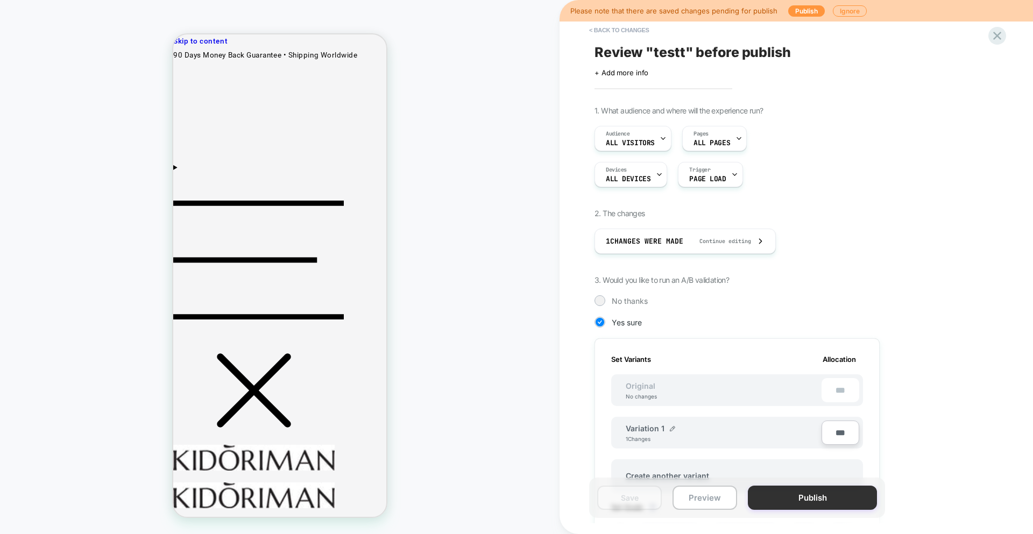
scroll to position [0, 1]
click at [825, 495] on button "Publish" at bounding box center [812, 498] width 129 height 24
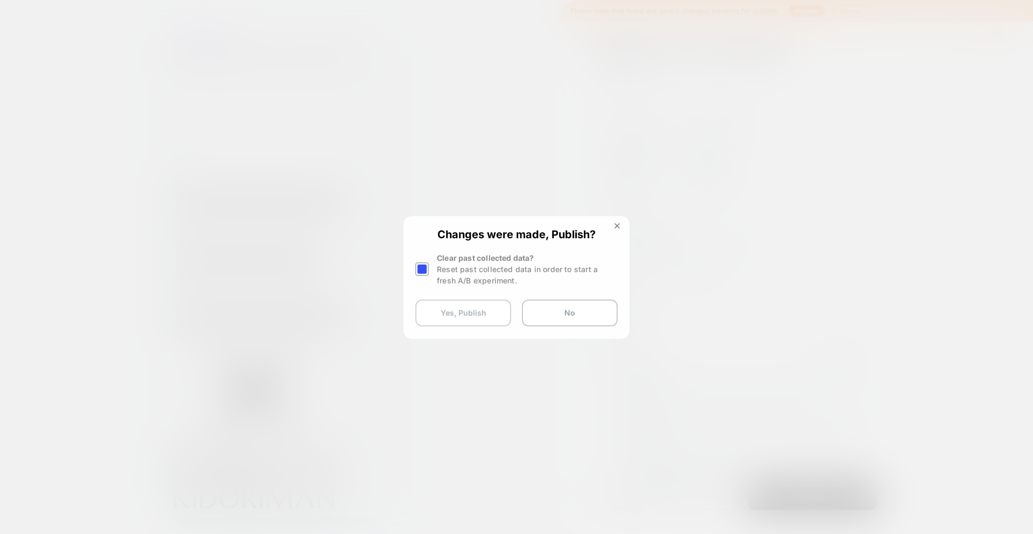
click at [452, 301] on button "Yes, Publish" at bounding box center [463, 313] width 96 height 27
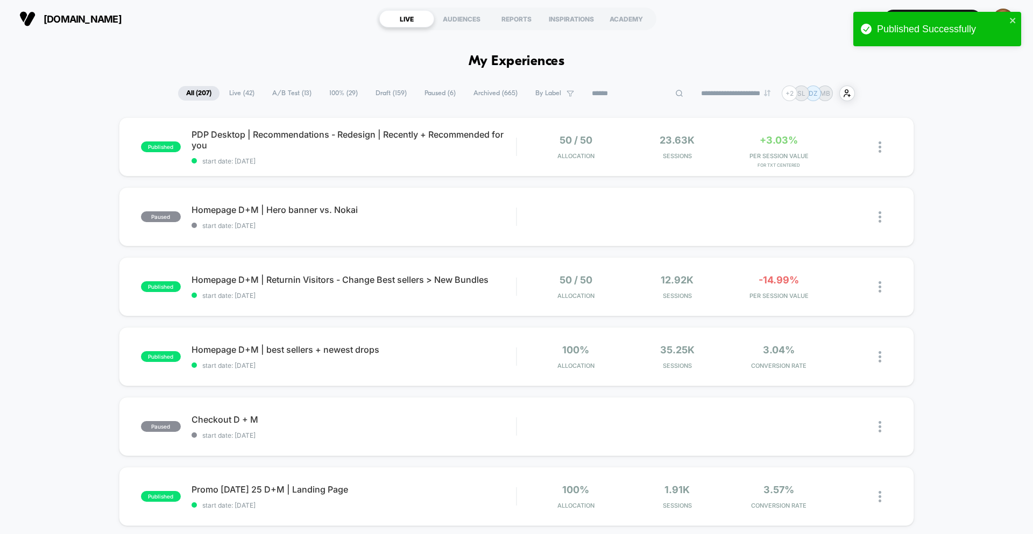
click at [629, 93] on input at bounding box center [638, 93] width 108 height 13
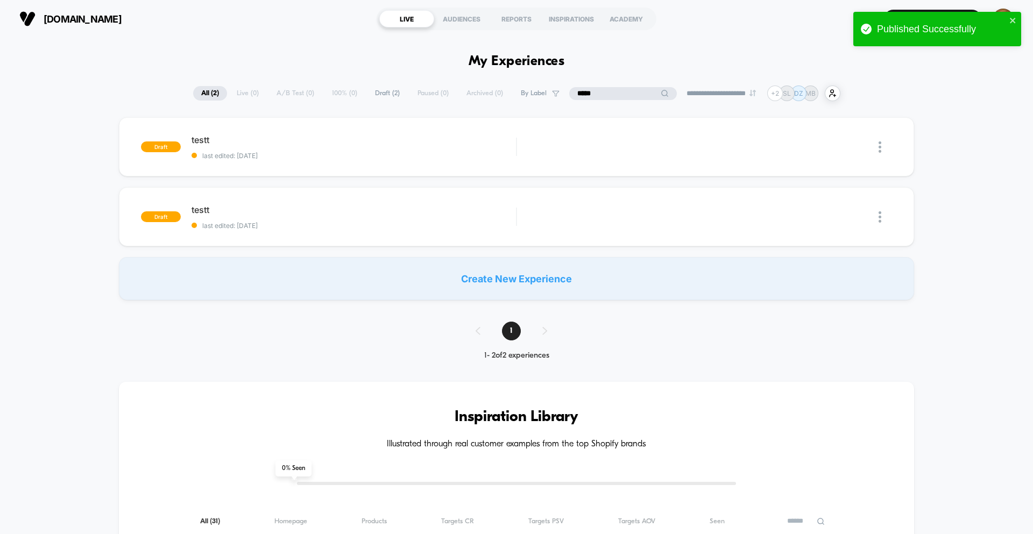
type input "*"
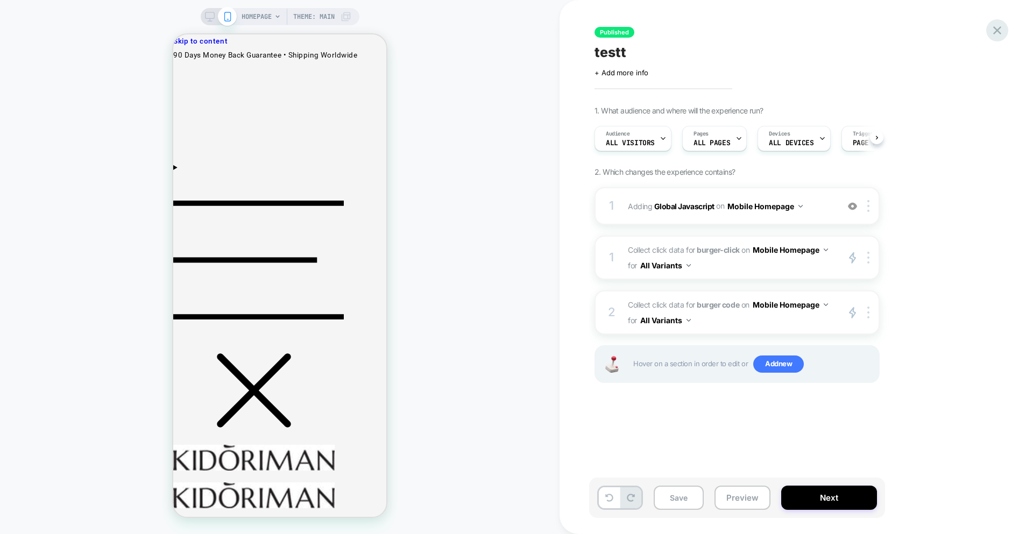
click at [1003, 29] on icon at bounding box center [997, 30] width 15 height 15
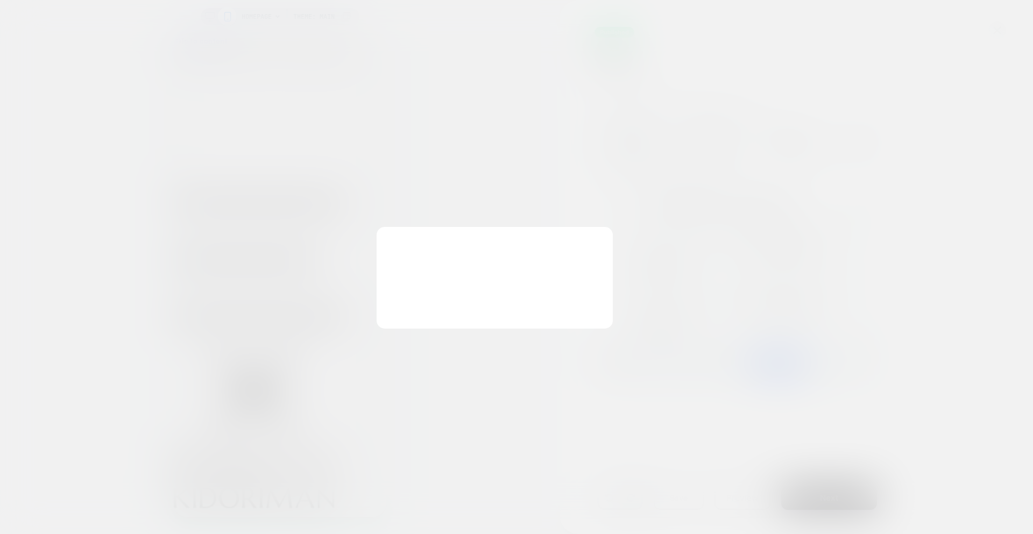
scroll to position [0, 1]
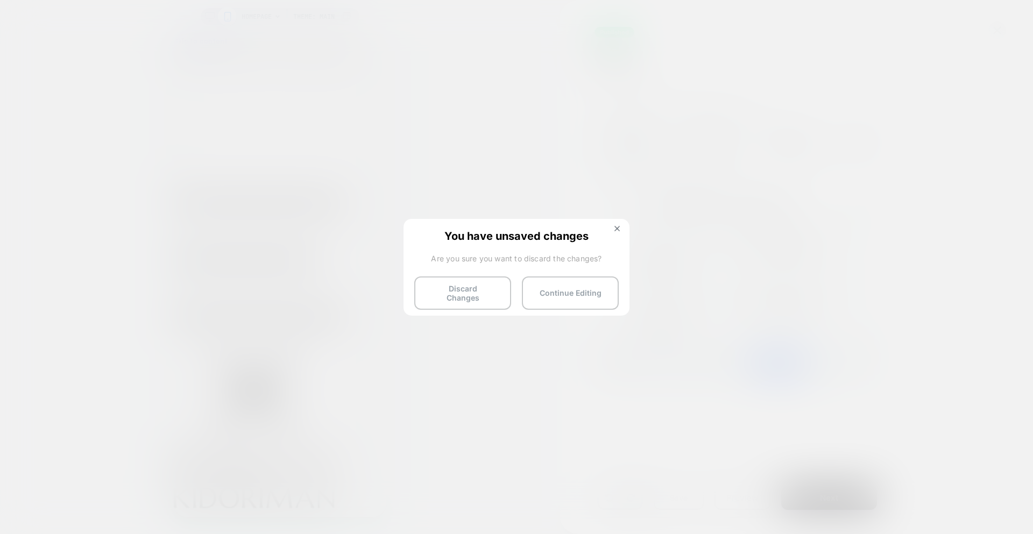
click at [454, 298] on button "Discard Changes" at bounding box center [462, 293] width 97 height 33
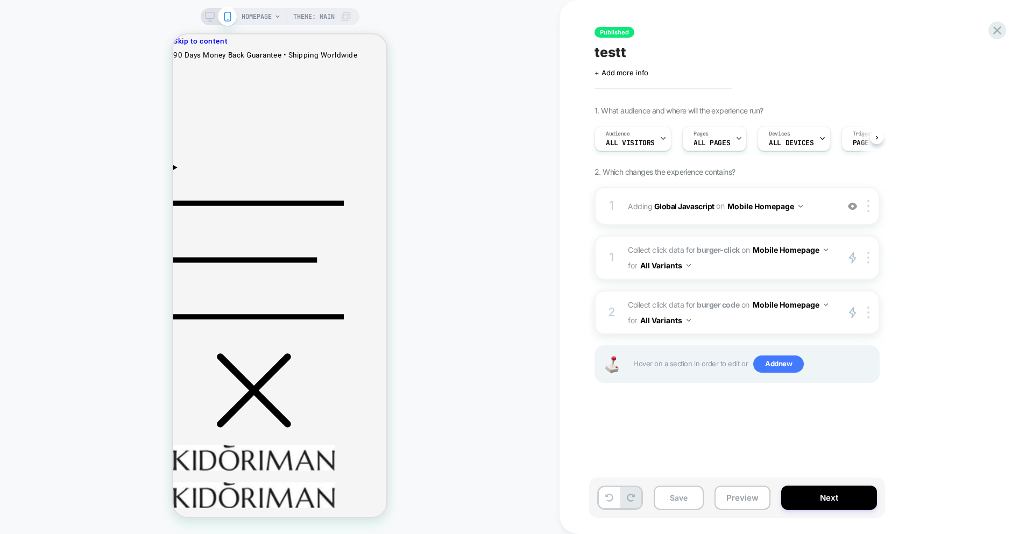
scroll to position [0, 1]
click at [836, 502] on button "Next" at bounding box center [829, 498] width 96 height 24
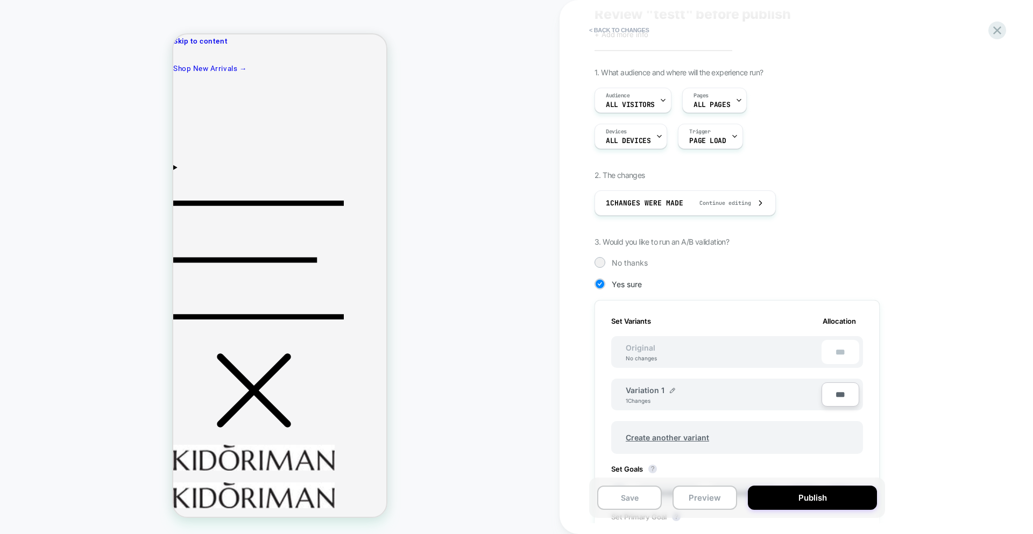
scroll to position [84, 0]
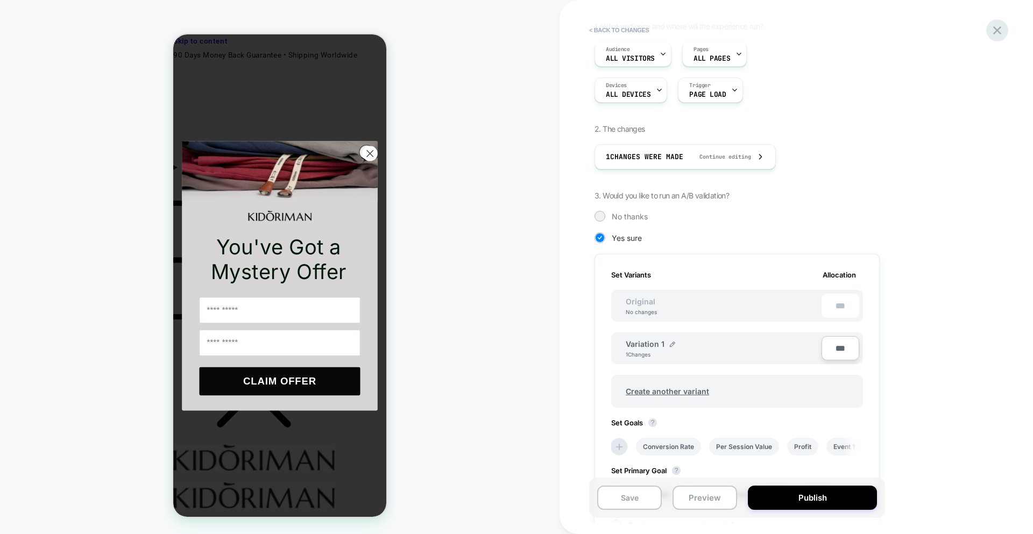
click at [1000, 32] on icon at bounding box center [997, 30] width 15 height 15
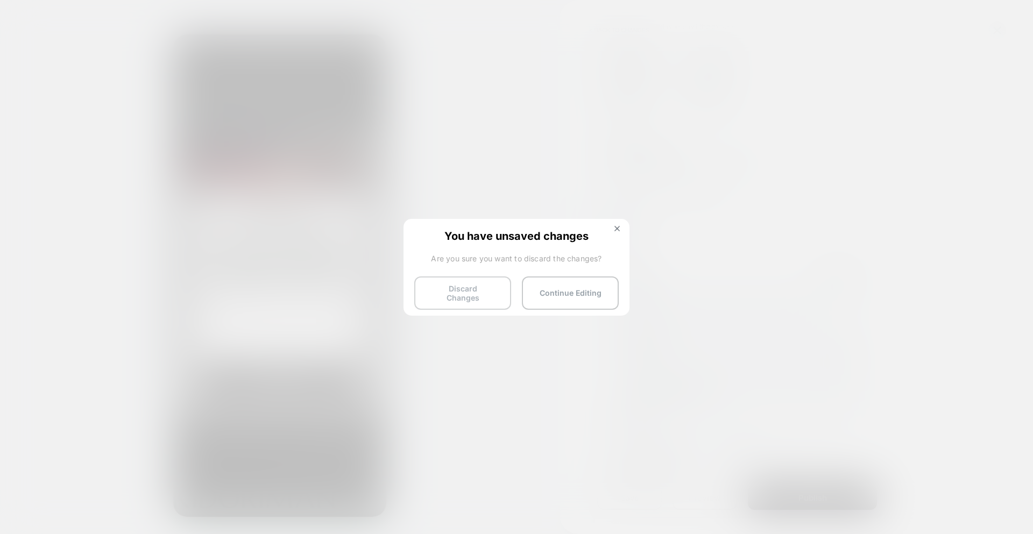
click at [479, 293] on button "Discard Changes" at bounding box center [462, 293] width 97 height 33
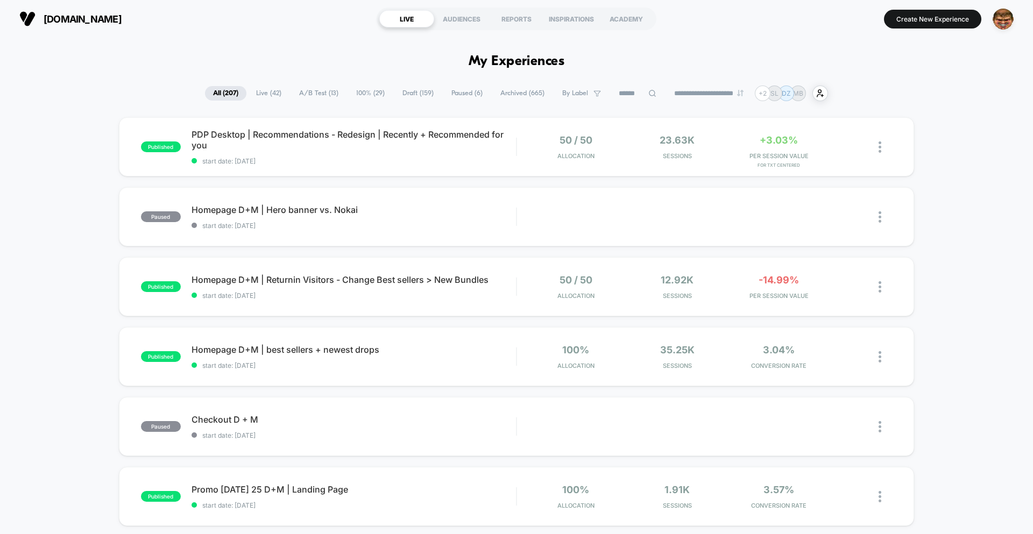
click at [648, 91] on icon at bounding box center [652, 93] width 8 height 8
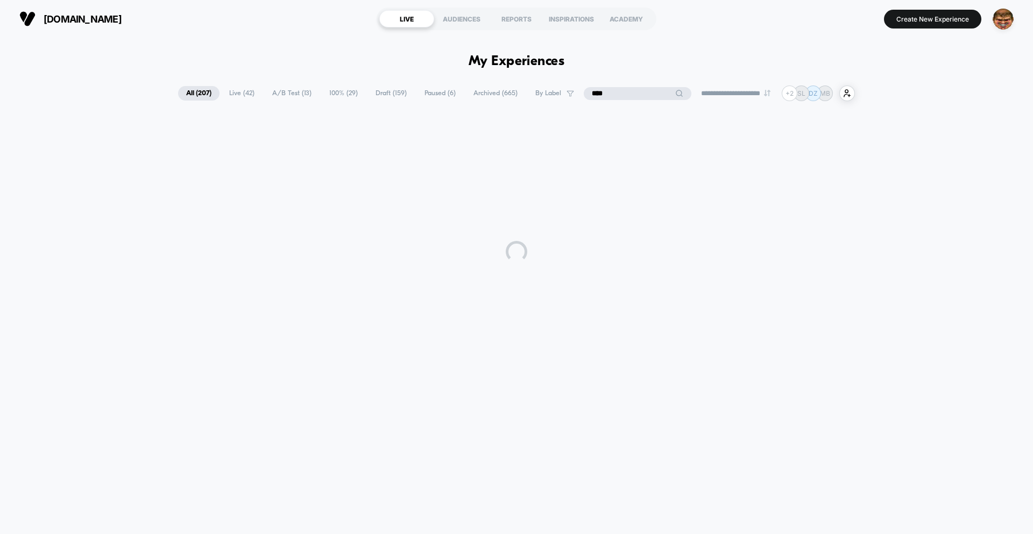
type input "*****"
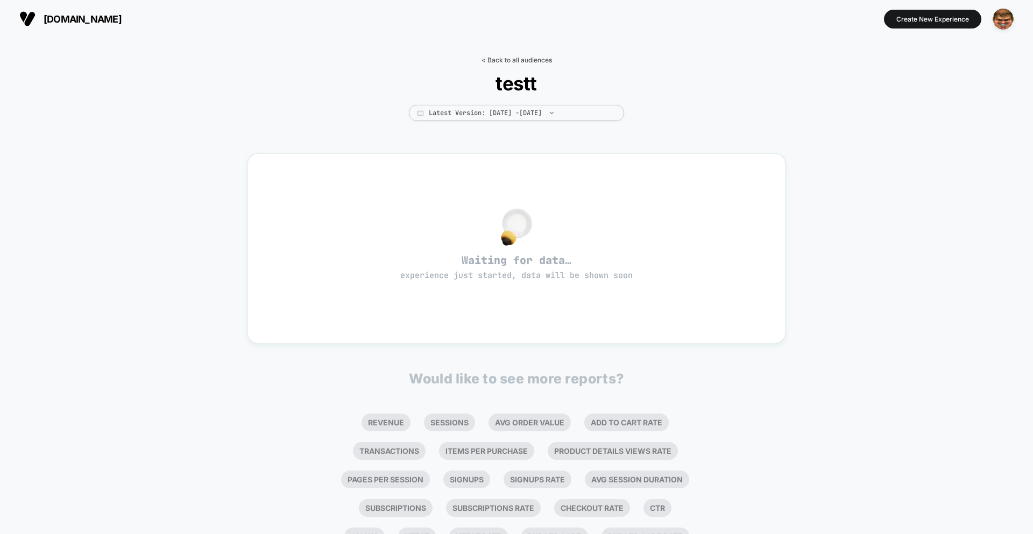
click at [513, 58] on link "< Back to all audiences" at bounding box center [517, 60] width 70 height 8
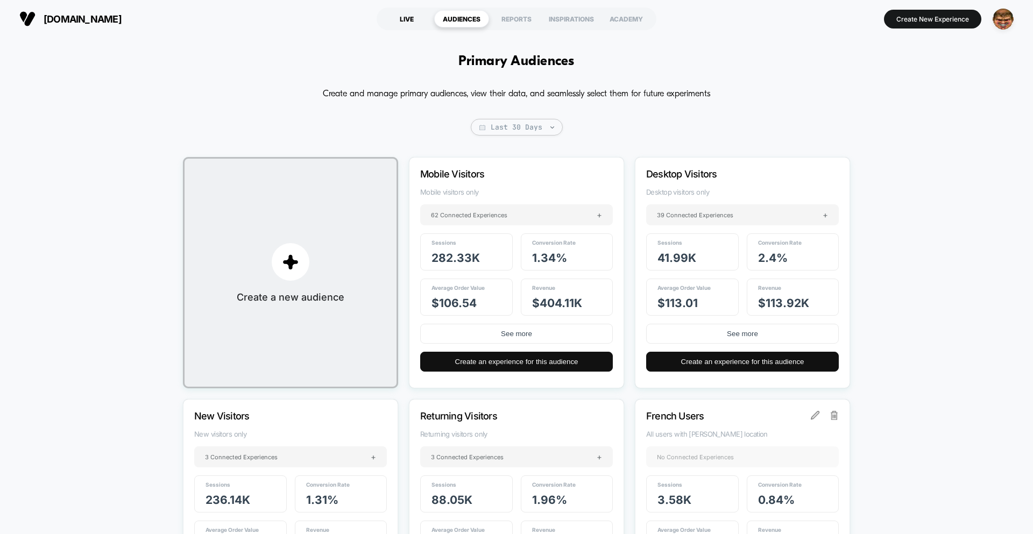
click at [395, 18] on div "LIVE" at bounding box center [406, 18] width 55 height 17
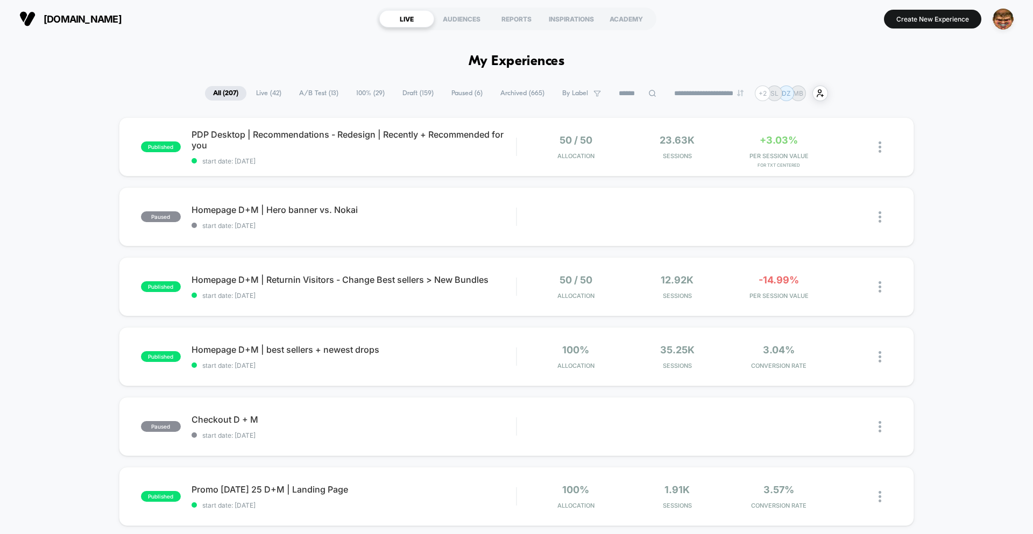
click at [625, 94] on input at bounding box center [638, 93] width 54 height 13
type input "*****"
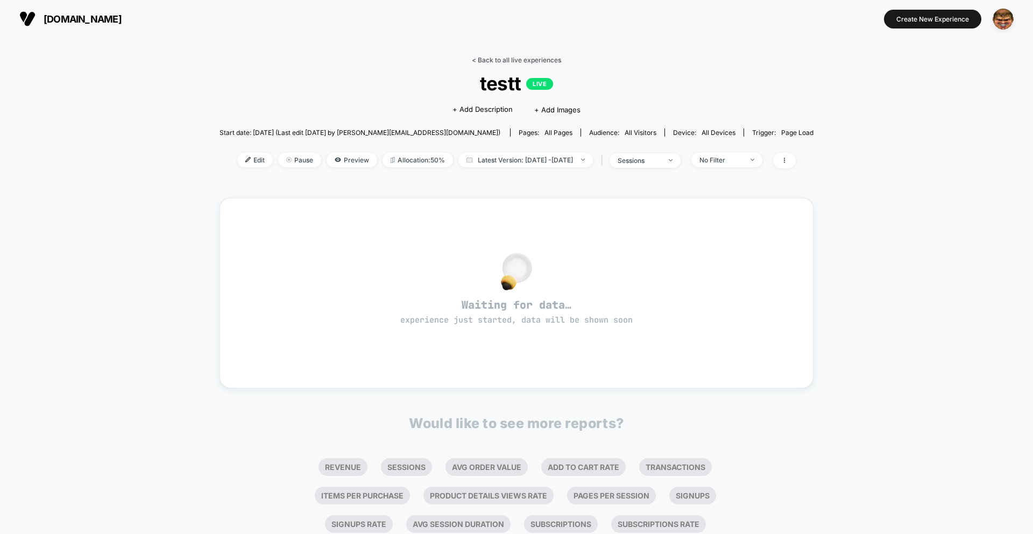
drag, startPoint x: 514, startPoint y: 50, endPoint x: 517, endPoint y: 58, distance: 7.8
click at [514, 51] on div "< Back to all live experiences testt LIVE Click to edit experience details + Ad…" at bounding box center [517, 307] width 594 height 519
click at [517, 58] on link "< Back to all live experiences" at bounding box center [516, 60] width 89 height 8
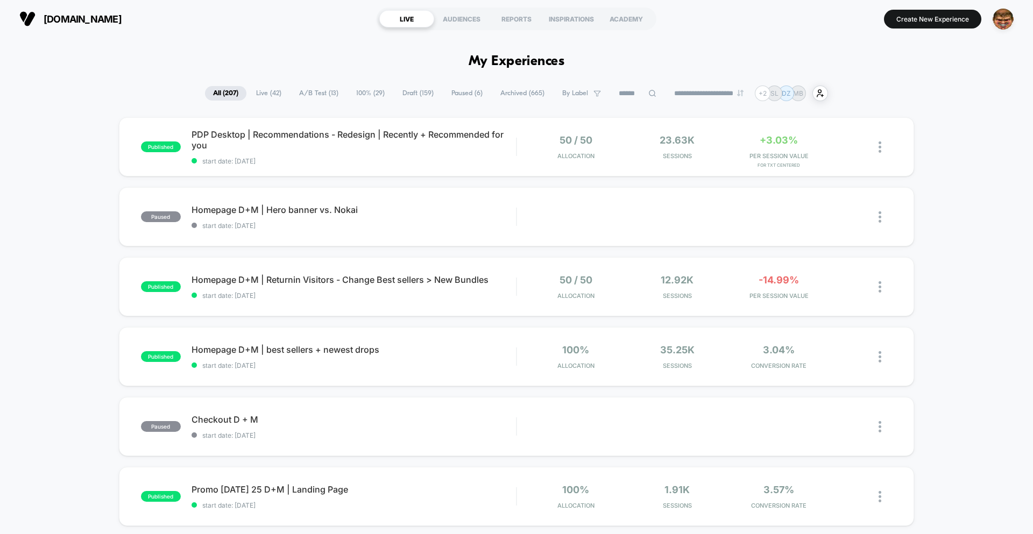
click at [650, 96] on input at bounding box center [638, 93] width 54 height 13
type input "*****"
click at [238, 97] on span "Live ( 42 )" at bounding box center [241, 93] width 41 height 15
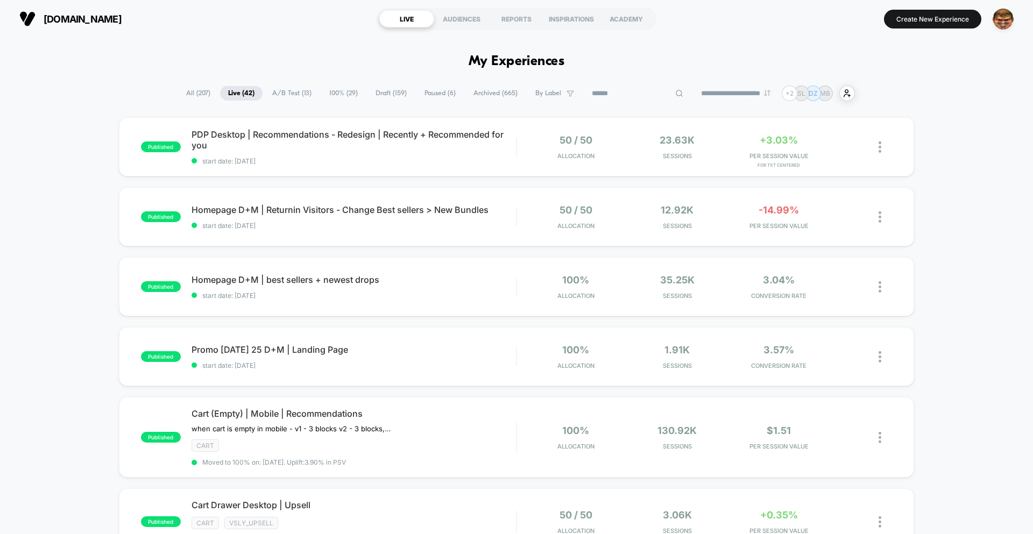
click at [619, 97] on input at bounding box center [638, 93] width 108 height 13
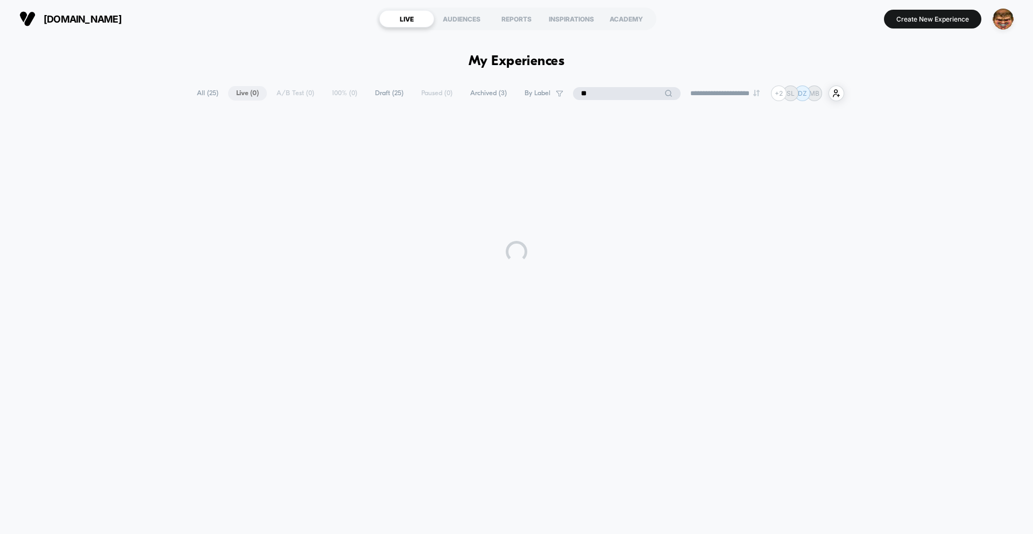
type input "*"
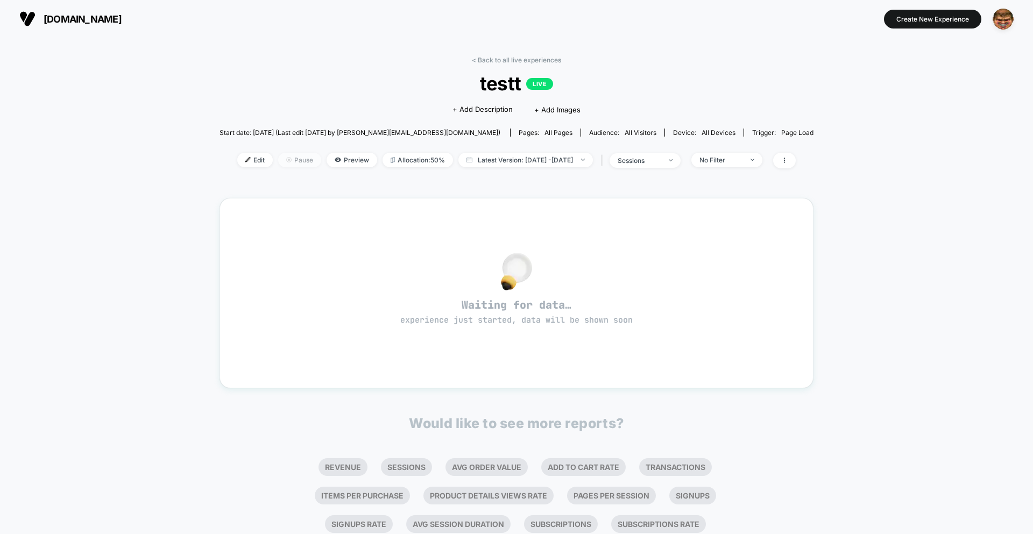
click at [290, 163] on span "Pause" at bounding box center [299, 160] width 43 height 15
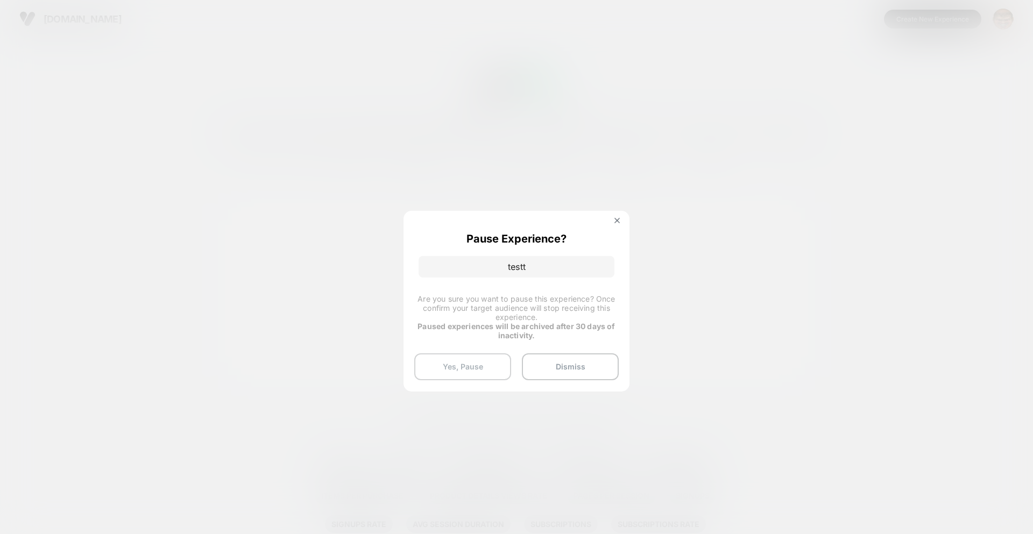
click at [452, 371] on button "Yes, Pause" at bounding box center [462, 367] width 97 height 27
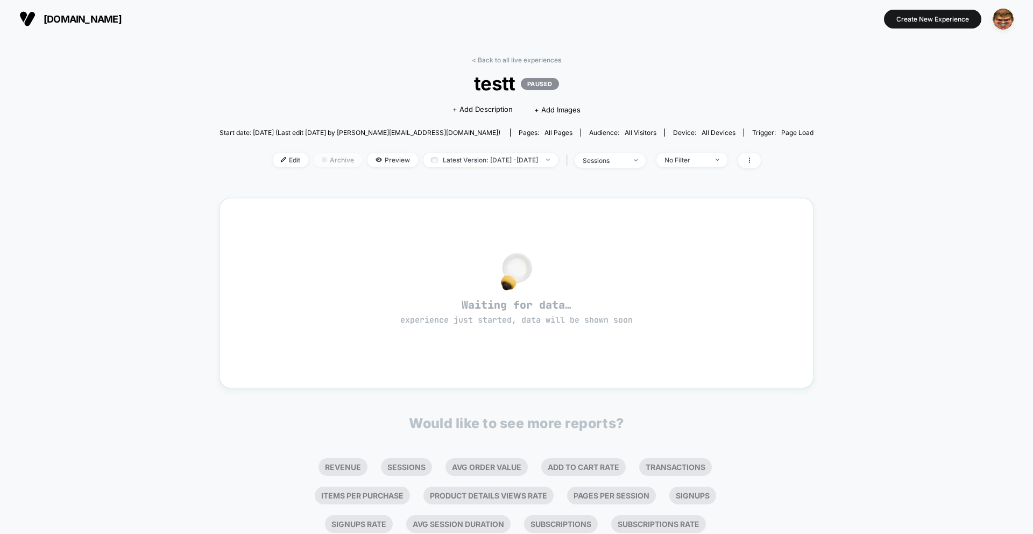
click at [326, 156] on span "Archive" at bounding box center [338, 160] width 48 height 15
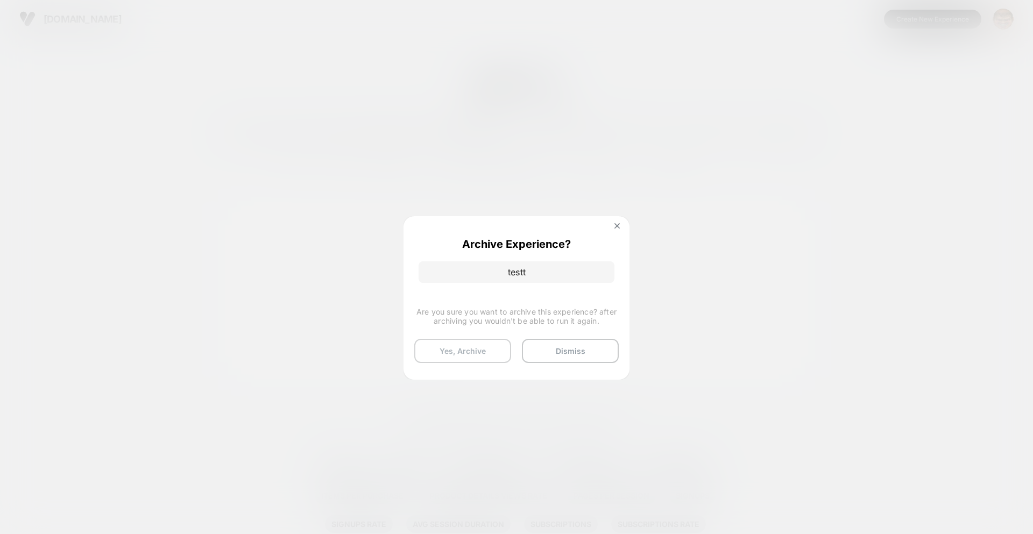
click at [462, 351] on button "Yes, Archive" at bounding box center [462, 351] width 97 height 24
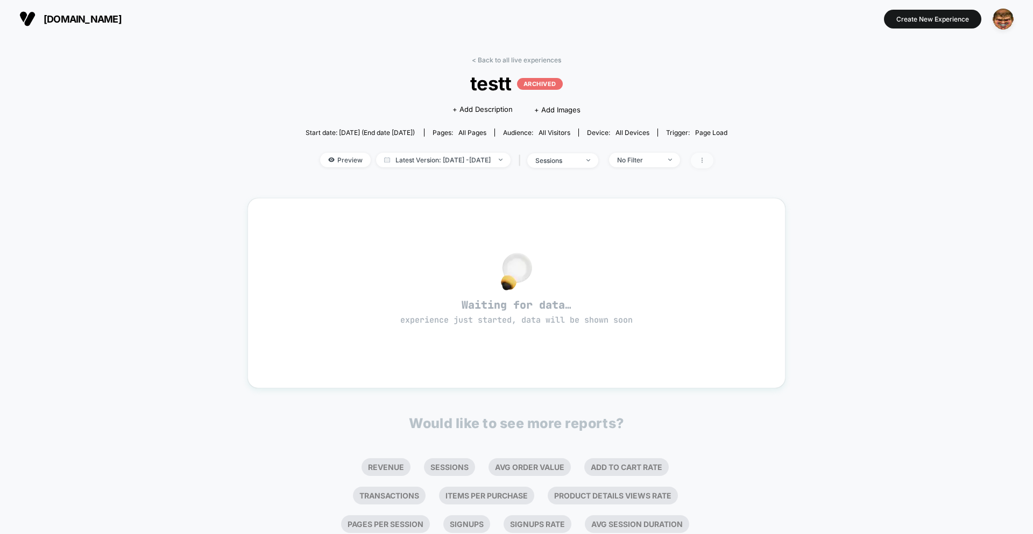
click at [712, 164] on span at bounding box center [702, 161] width 23 height 16
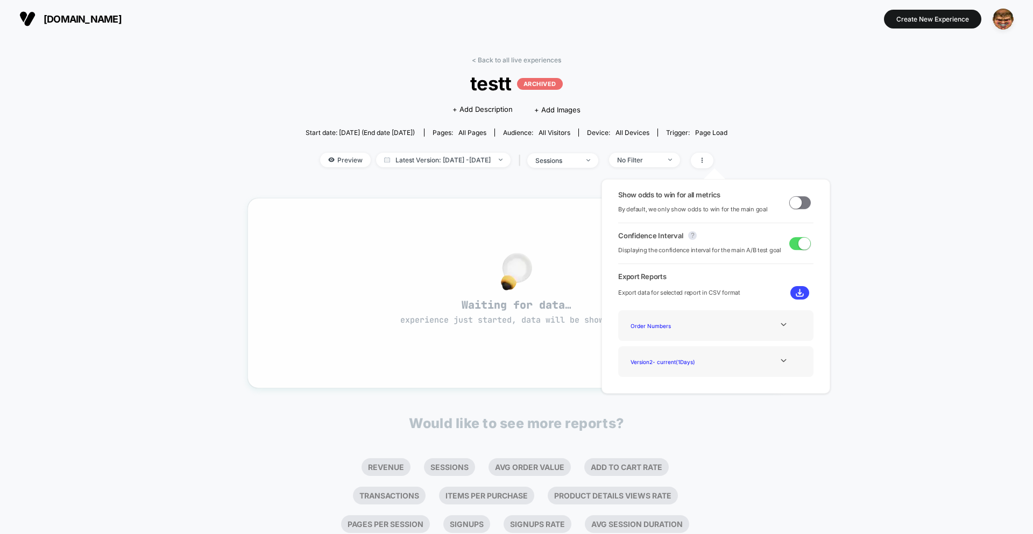
click at [464, 221] on div "Waiting for data… experience just started, data will be shown soon" at bounding box center [516, 293] width 499 height 152
